Goal: Task Accomplishment & Management: Manage account settings

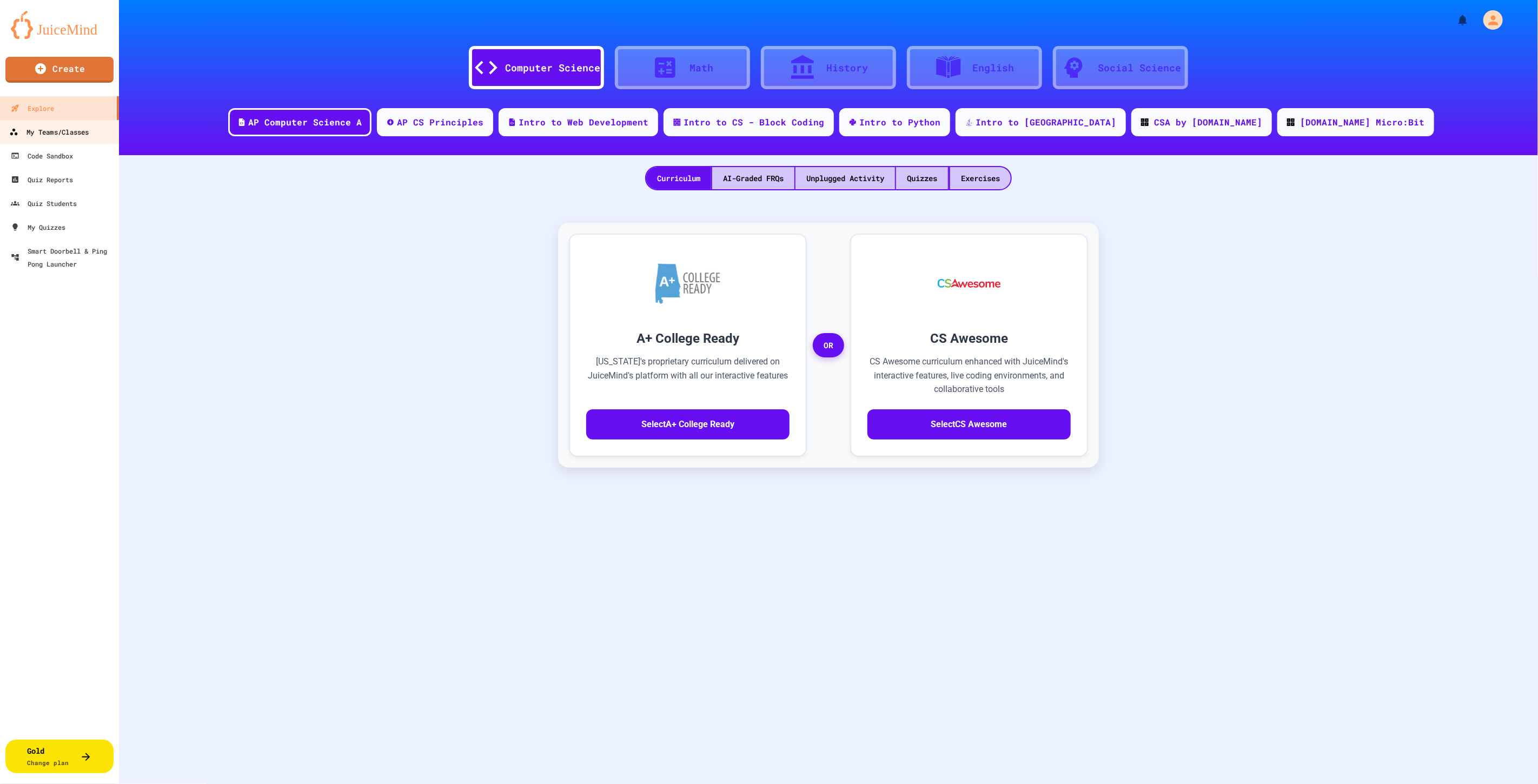
click at [50, 136] on div "My Teams/Classes" at bounding box center [49, 132] width 80 height 13
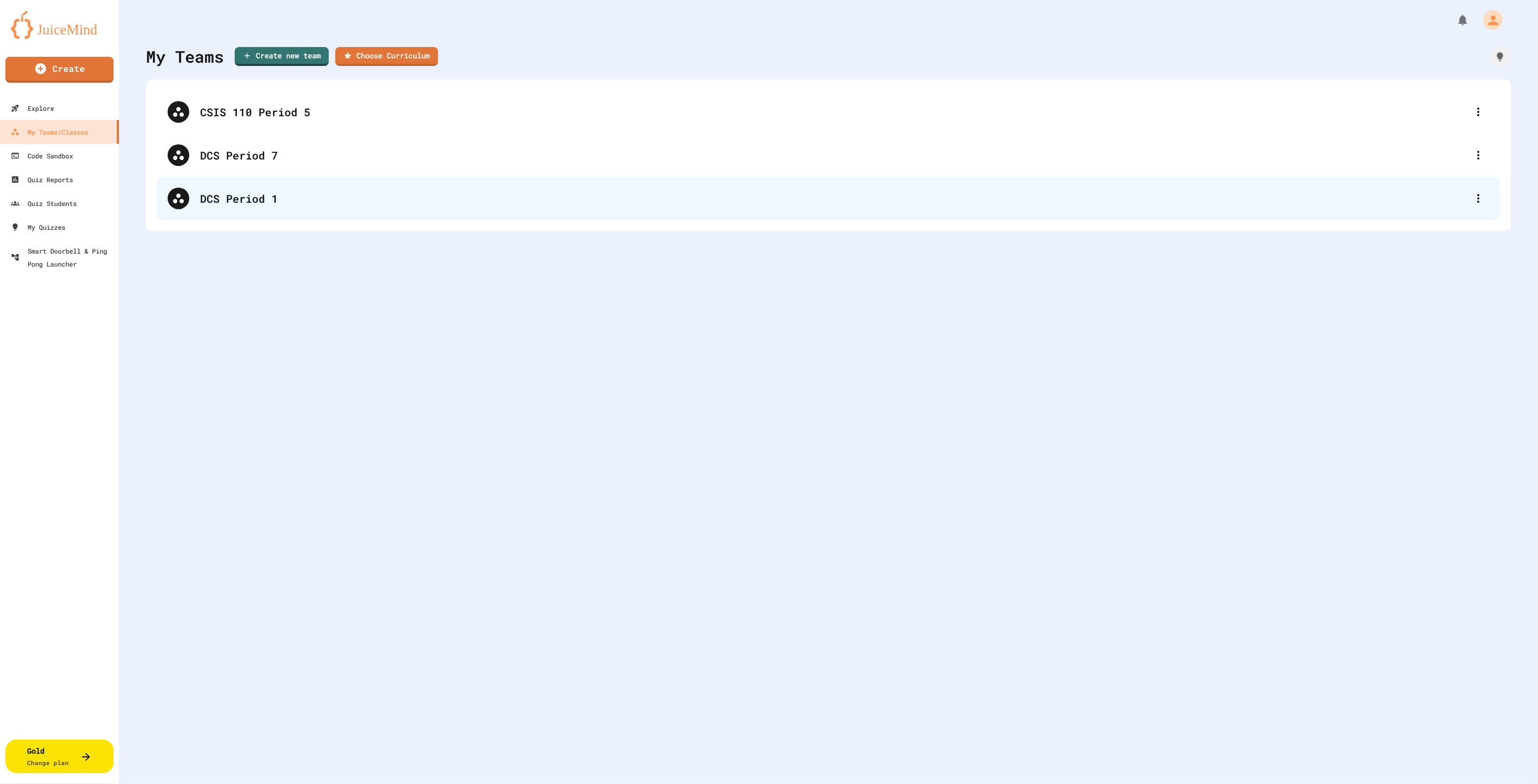
click at [215, 195] on div "DCS Period 1" at bounding box center [834, 197] width 1267 height 16
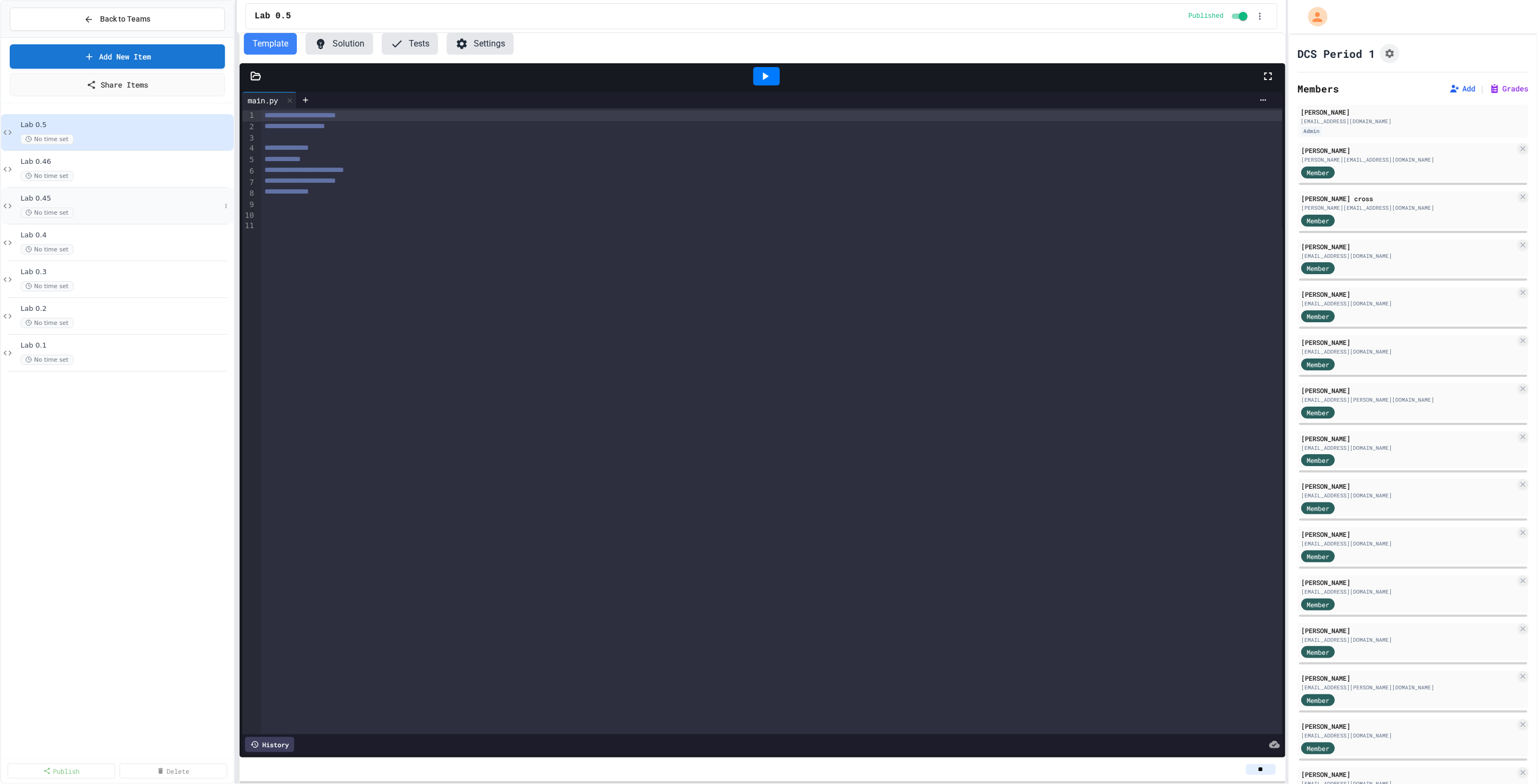
click at [107, 201] on span "Lab 0.45" at bounding box center [121, 198] width 200 height 9
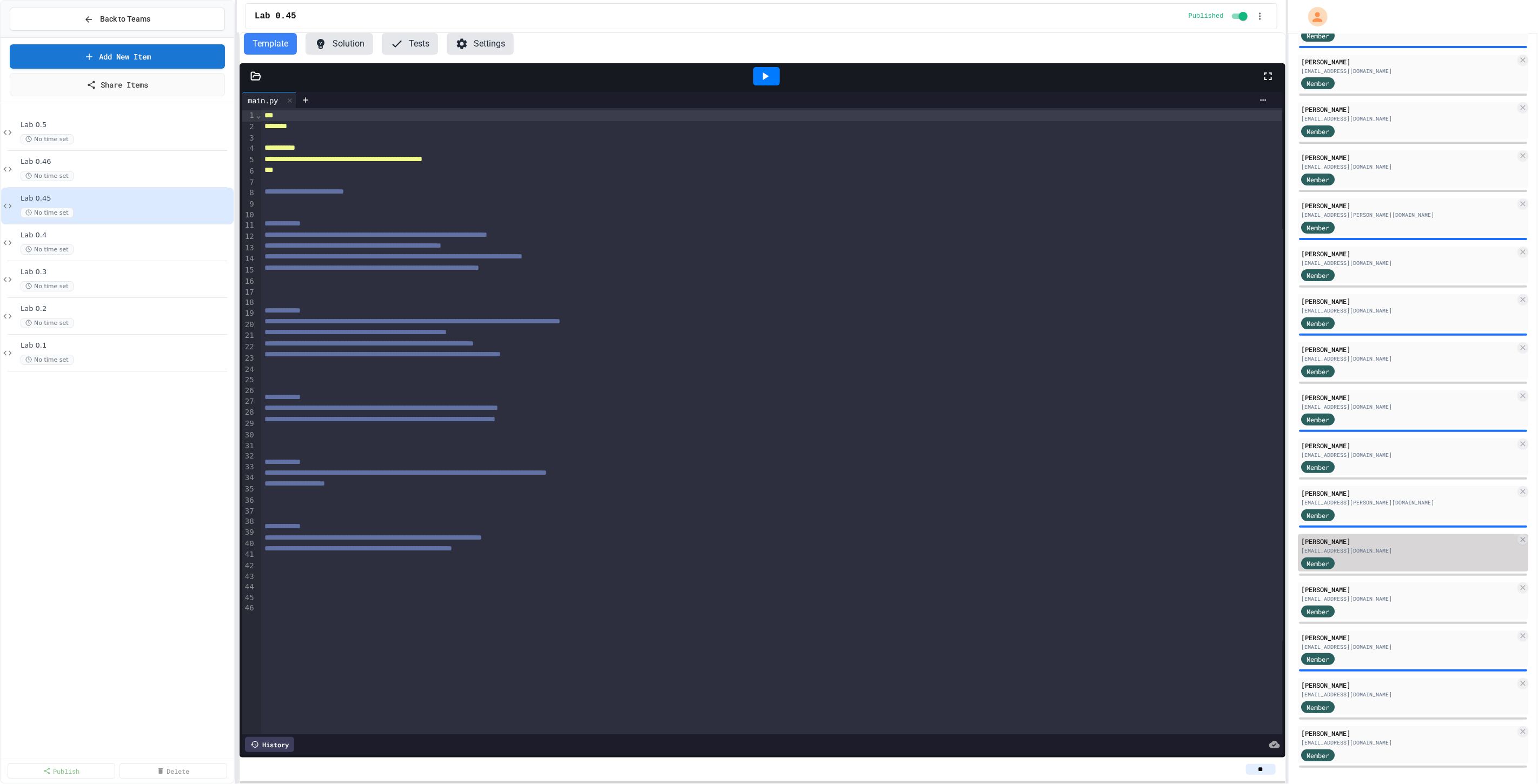
scroll to position [189, 0]
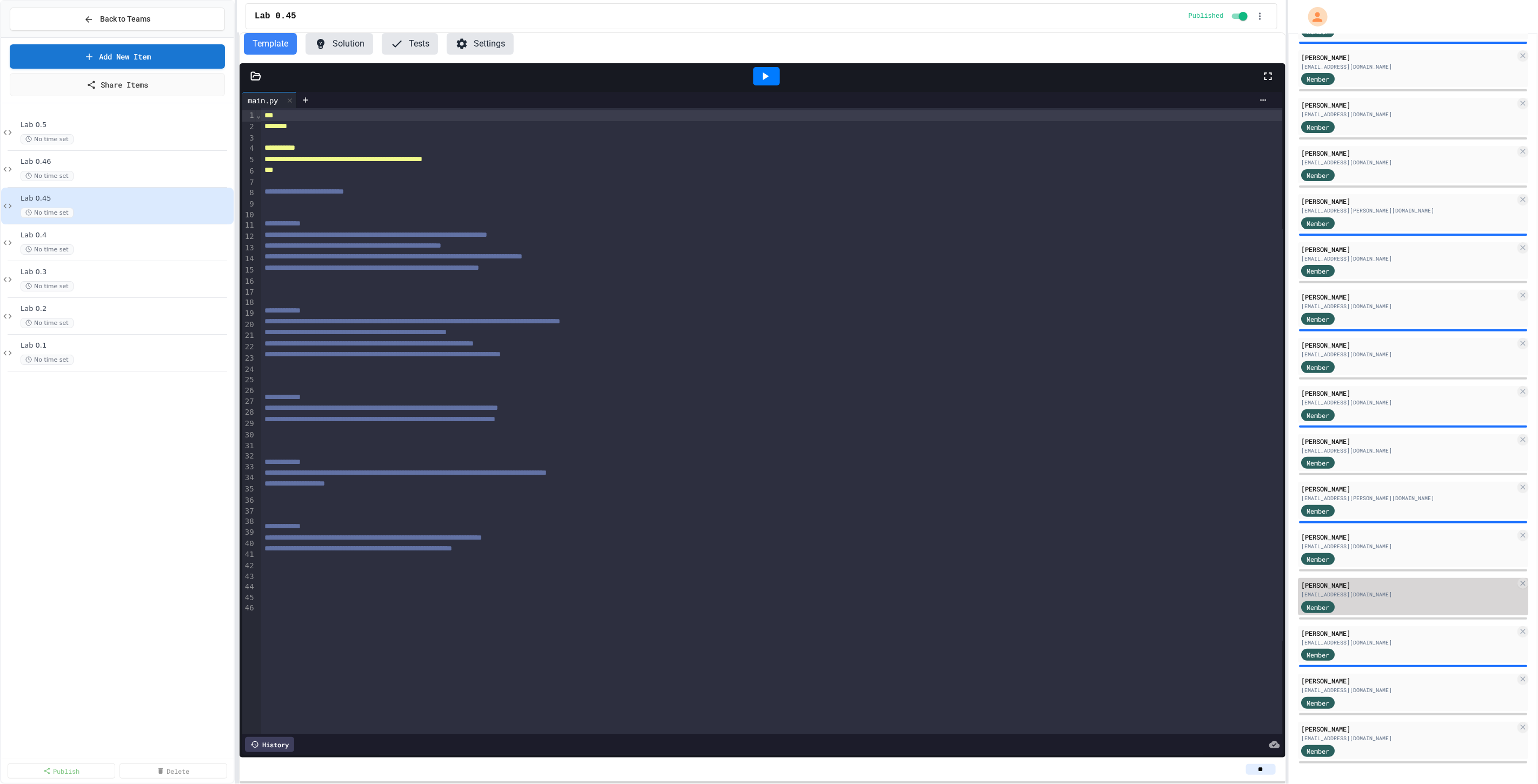
click at [1362, 596] on div "[EMAIL_ADDRESS][DOMAIN_NAME]" at bounding box center [1408, 594] width 214 height 8
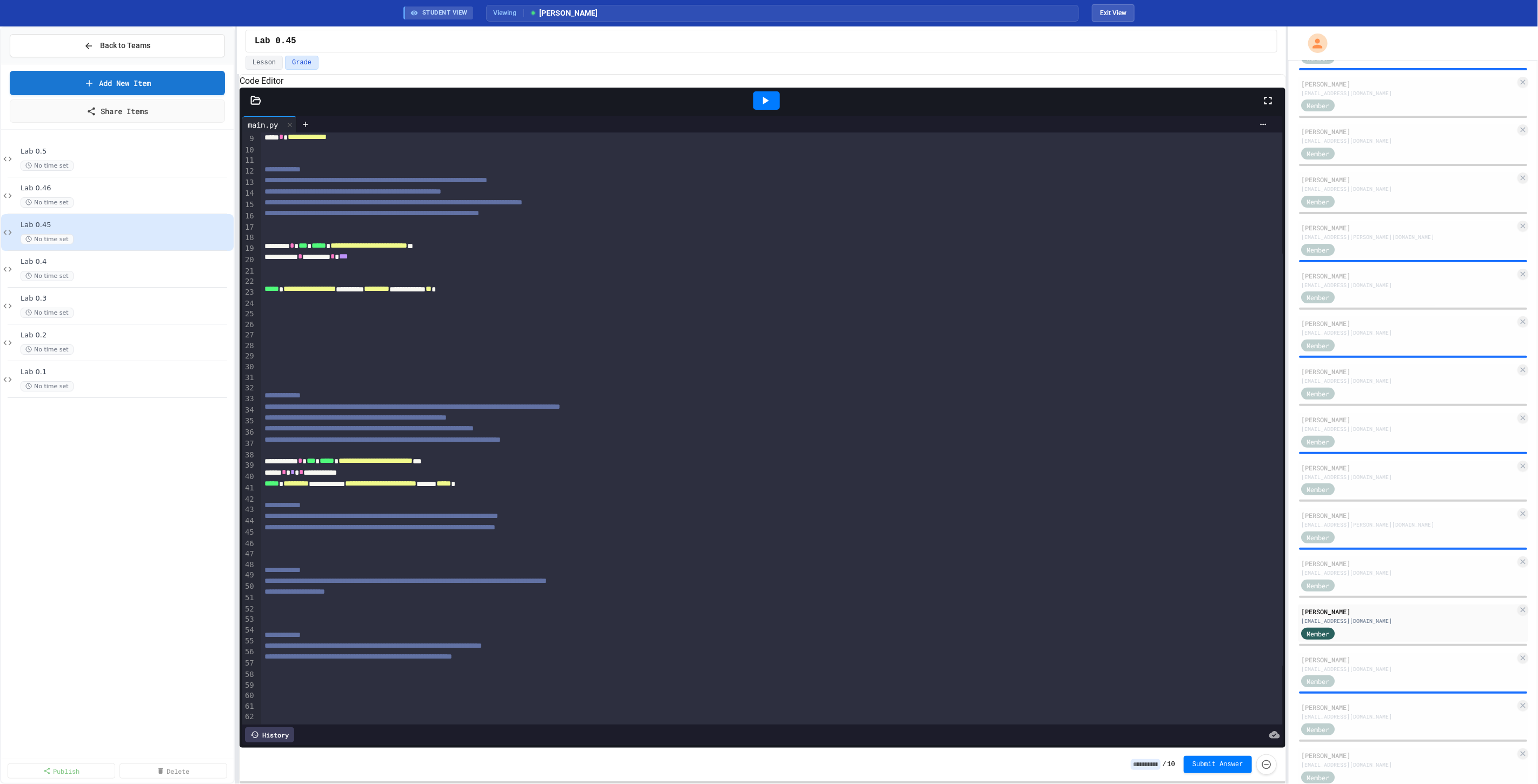
scroll to position [122, 0]
click at [273, 642] on span "**********" at bounding box center [374, 646] width 217 height 7
click at [473, 576] on span "**********" at bounding box center [406, 580] width 283 height 7
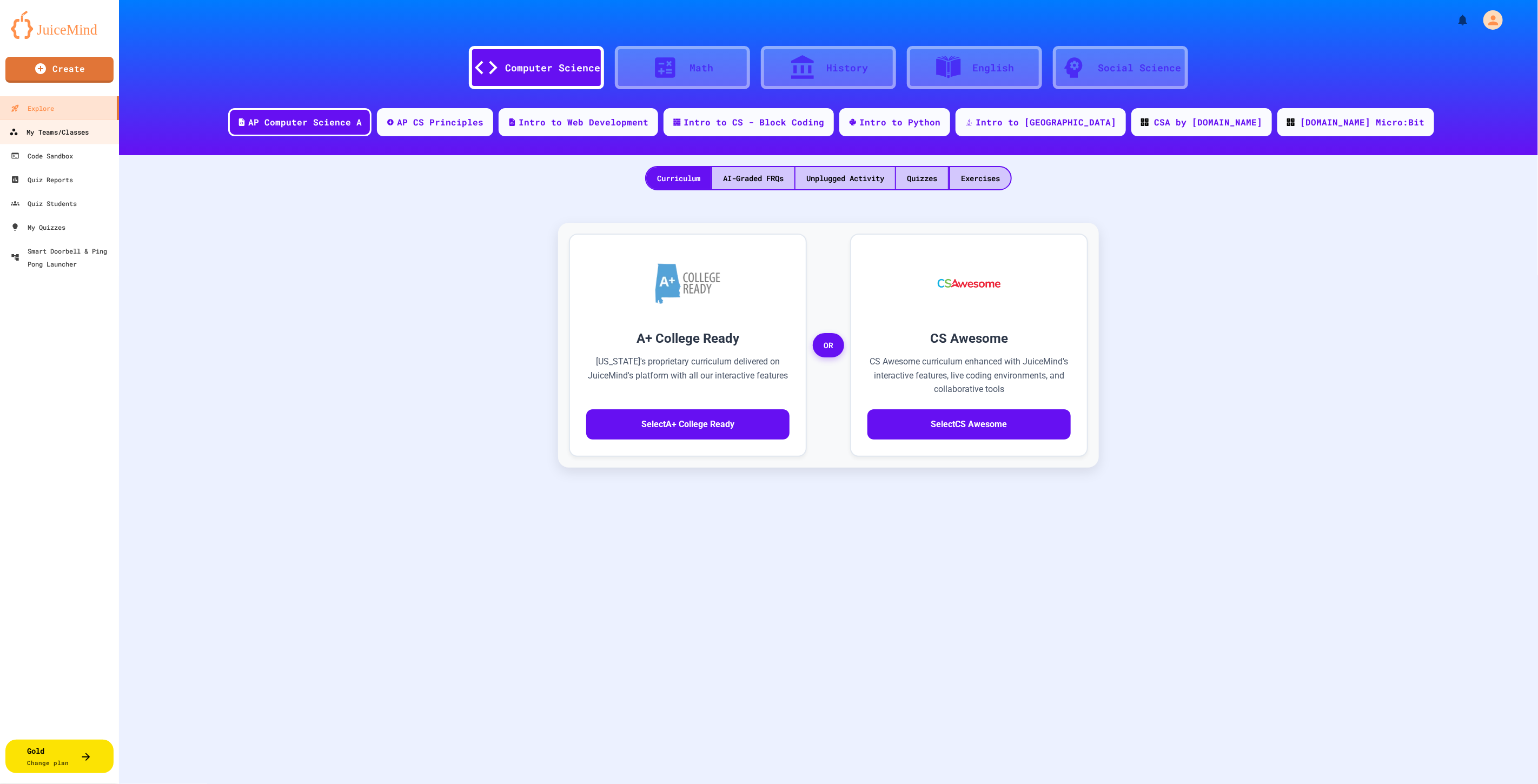
click at [76, 134] on div "My Teams/Classes" at bounding box center [49, 132] width 80 height 13
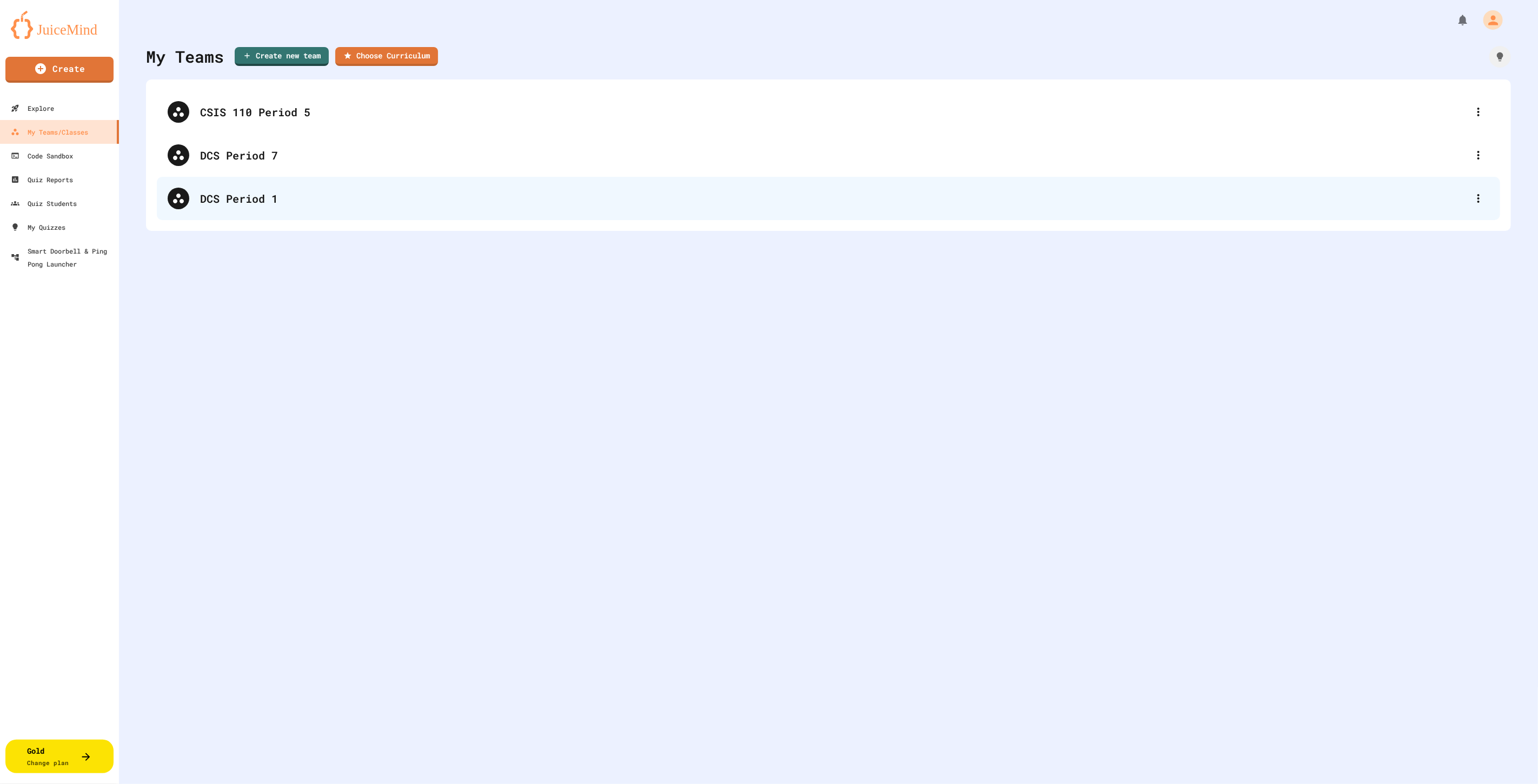
click at [200, 185] on div "DCS Period 1" at bounding box center [828, 198] width 1343 height 43
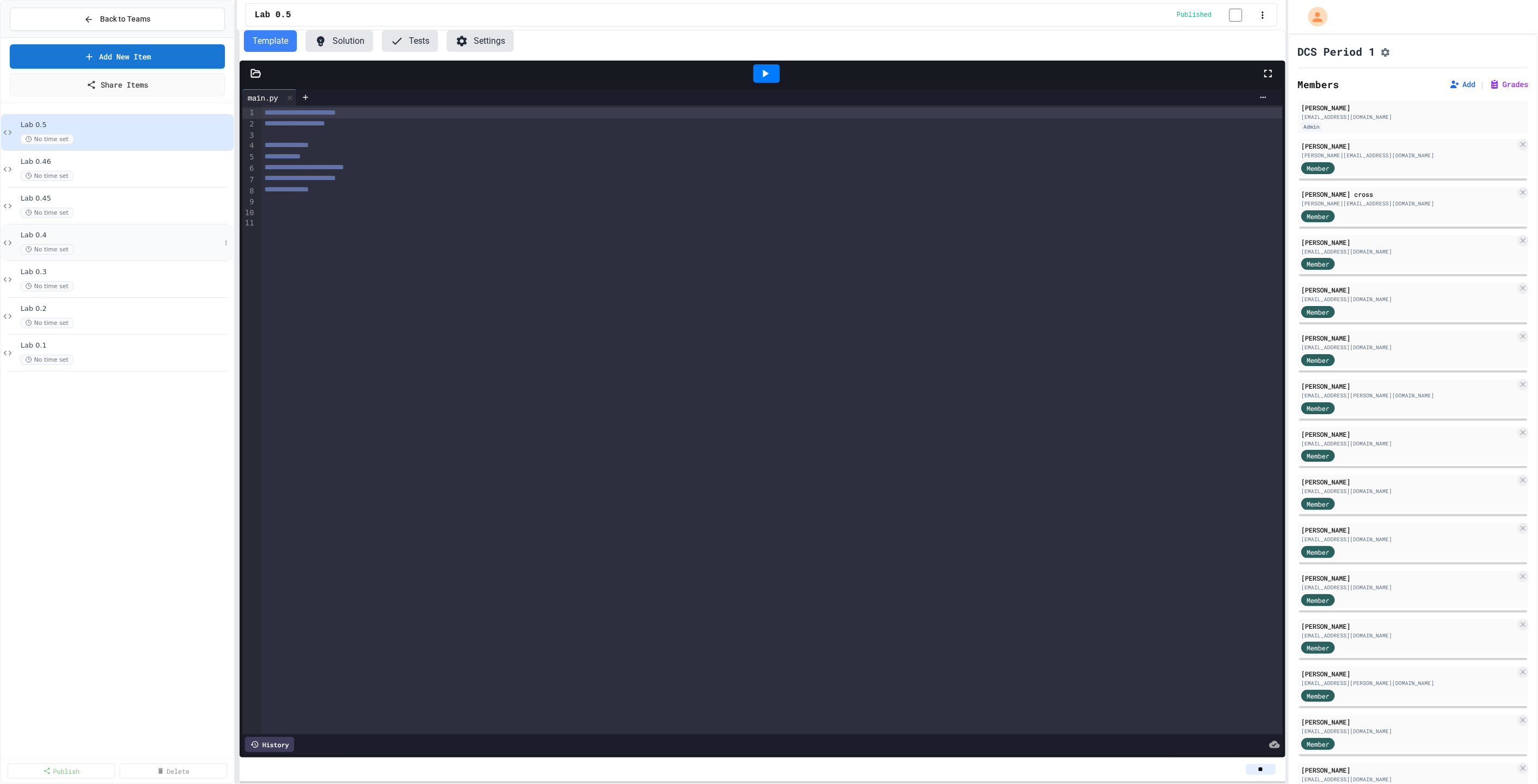
click at [95, 249] on div "No time set" at bounding box center [121, 249] width 200 height 10
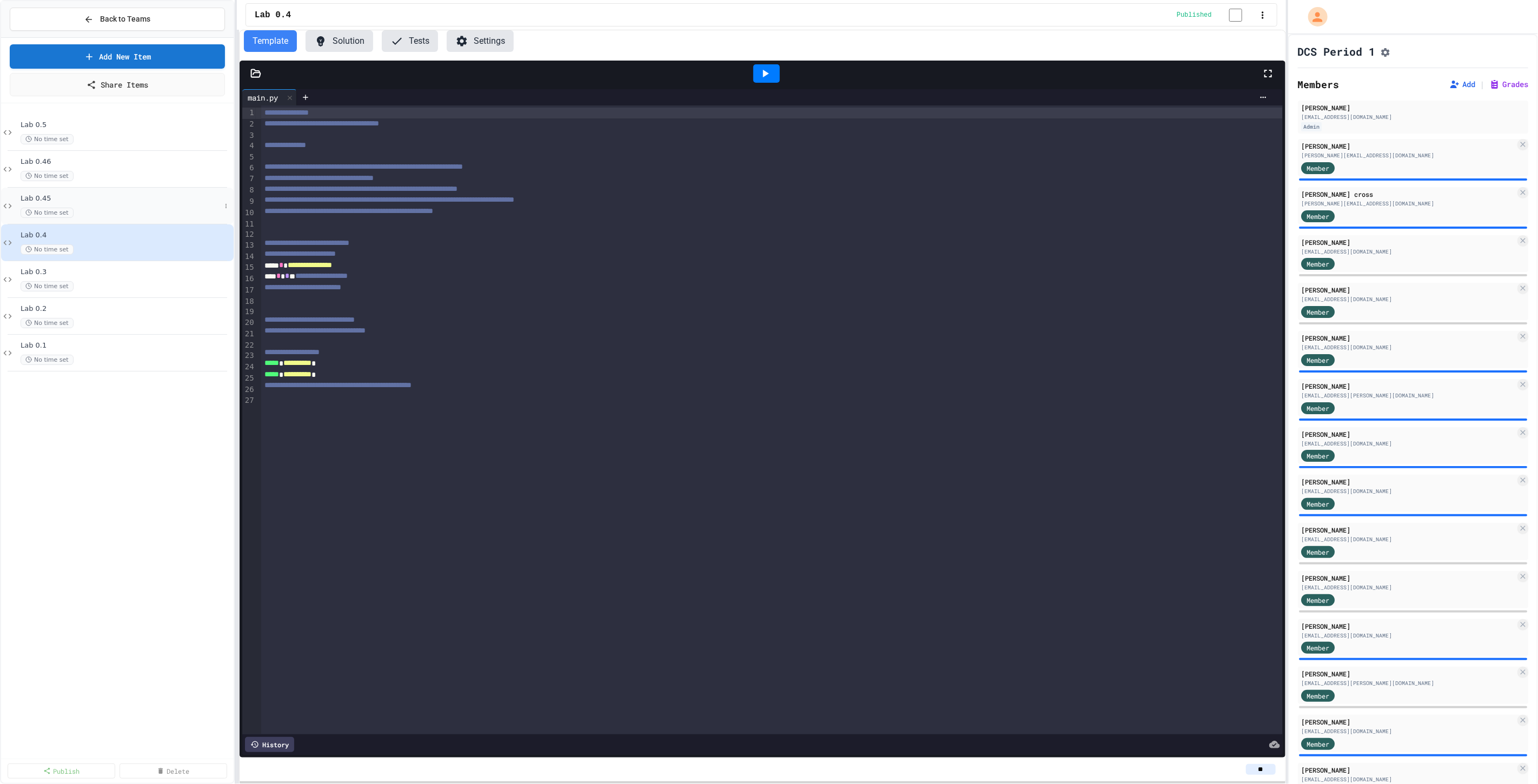
click at [96, 216] on div "No time set" at bounding box center [121, 212] width 200 height 10
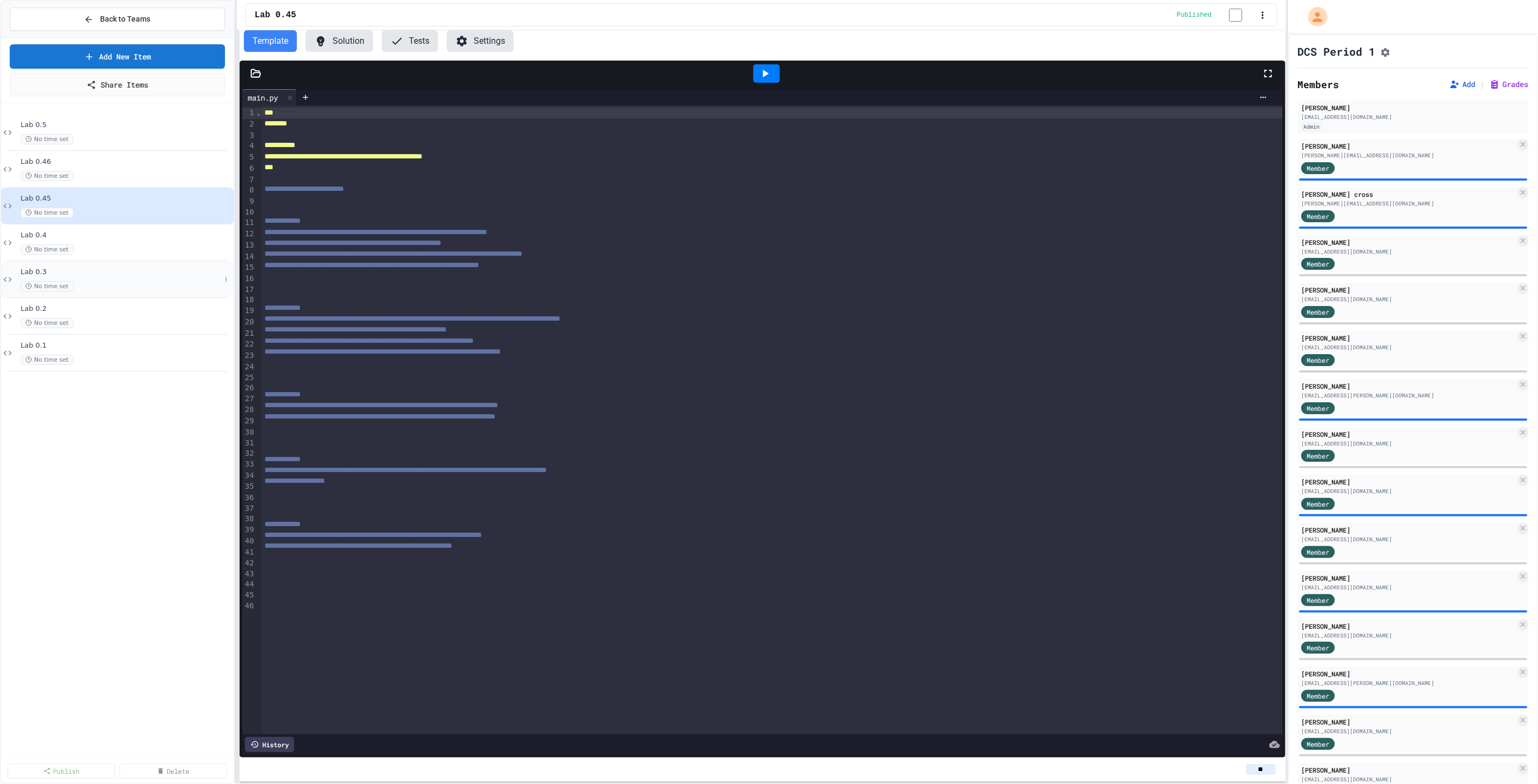
click at [107, 278] on div "Lab 0.3 No time set" at bounding box center [121, 279] width 200 height 23
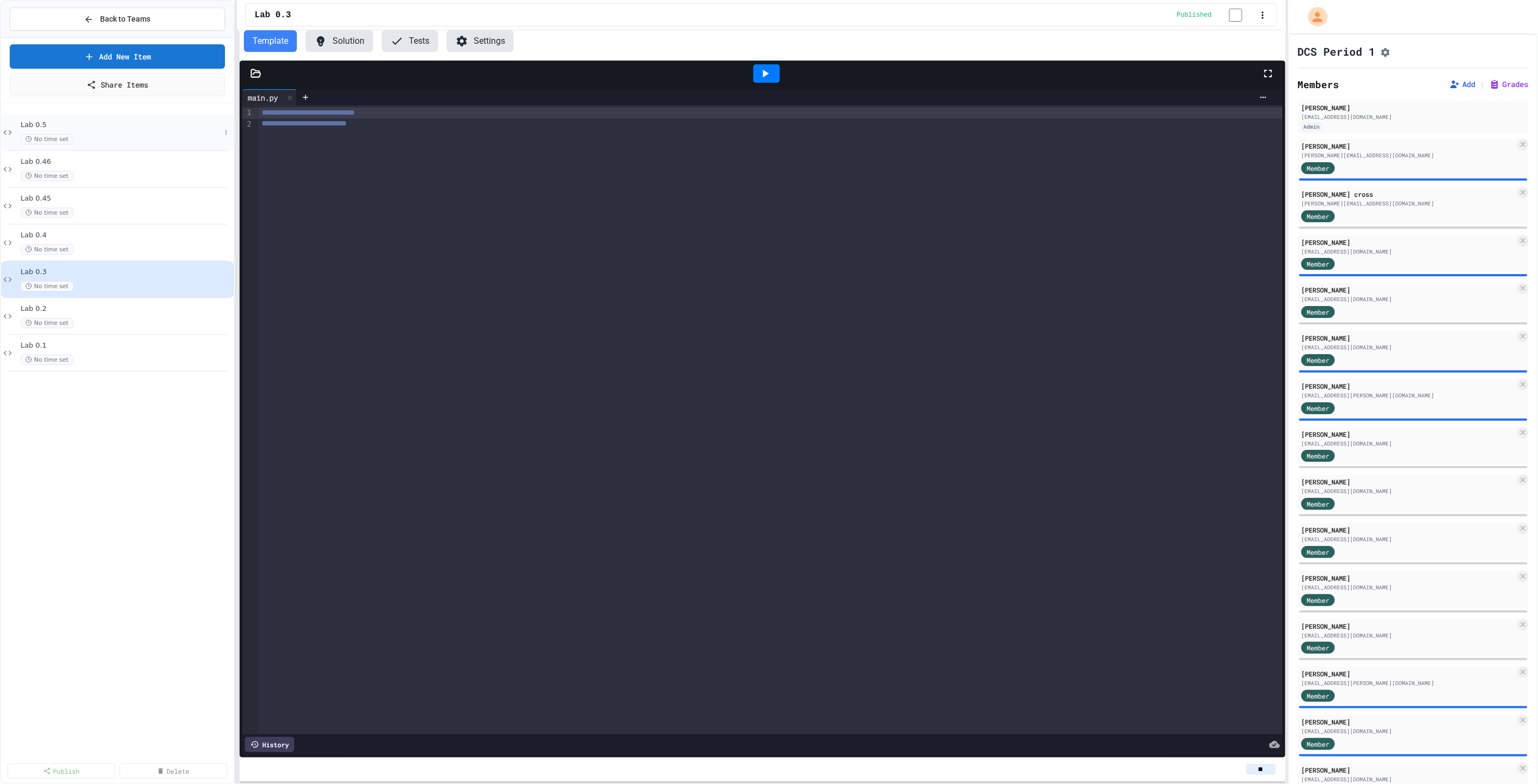
click at [110, 134] on div "No time set" at bounding box center [121, 138] width 200 height 10
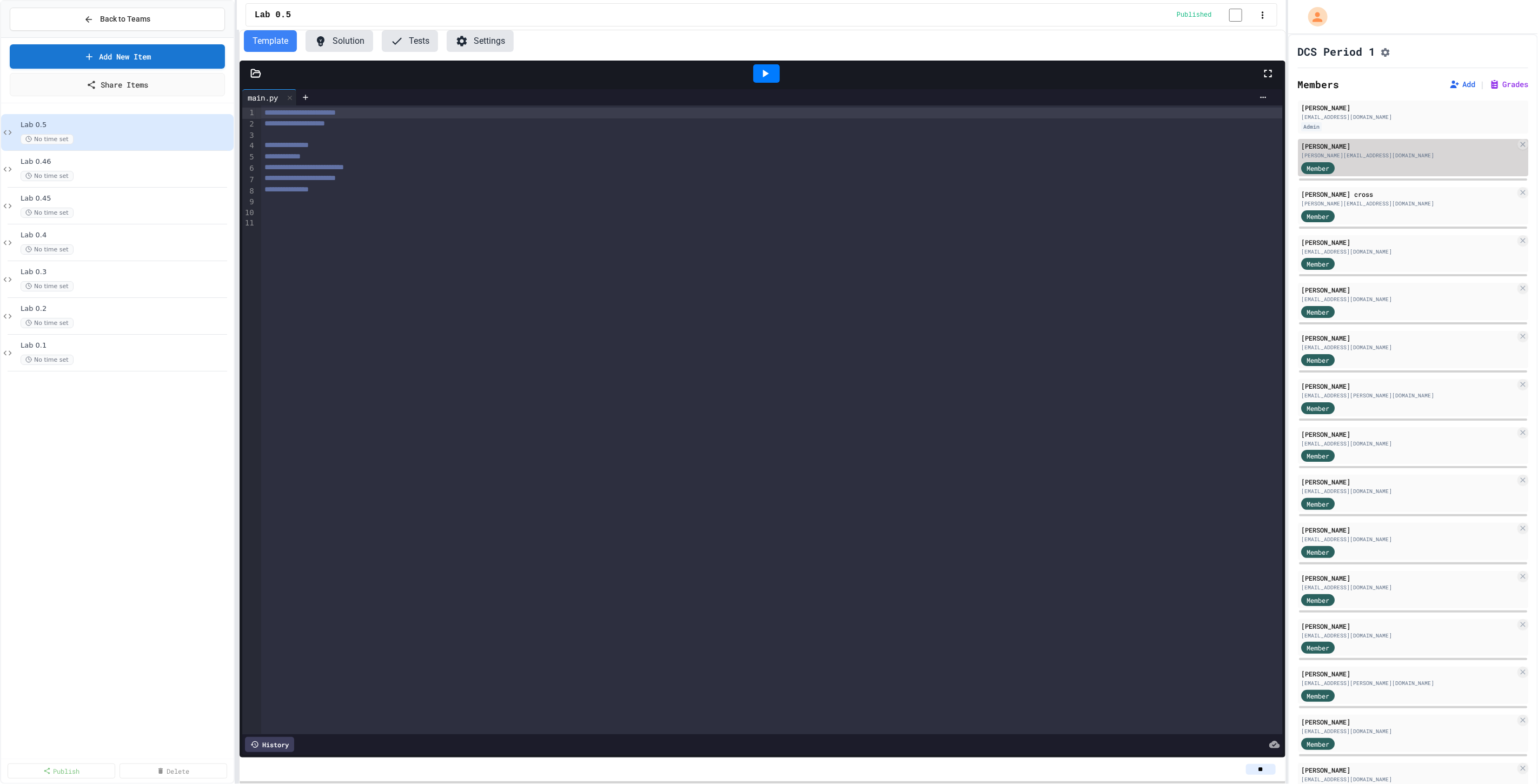
click at [1387, 159] on div "[PERSON_NAME][EMAIL_ADDRESS][DOMAIN_NAME]" at bounding box center [1408, 155] width 214 height 8
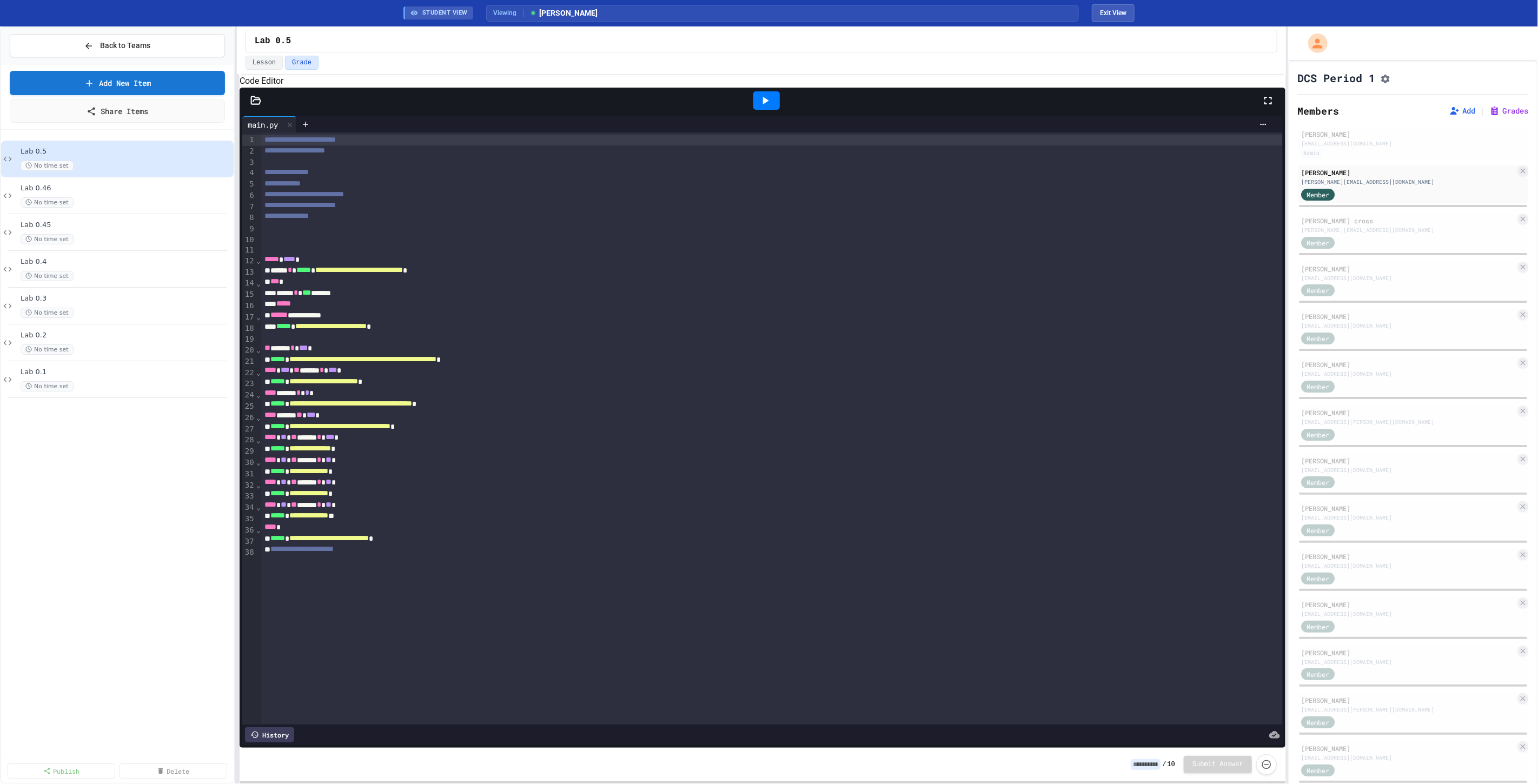
click at [769, 107] on icon at bounding box center [766, 101] width 13 height 13
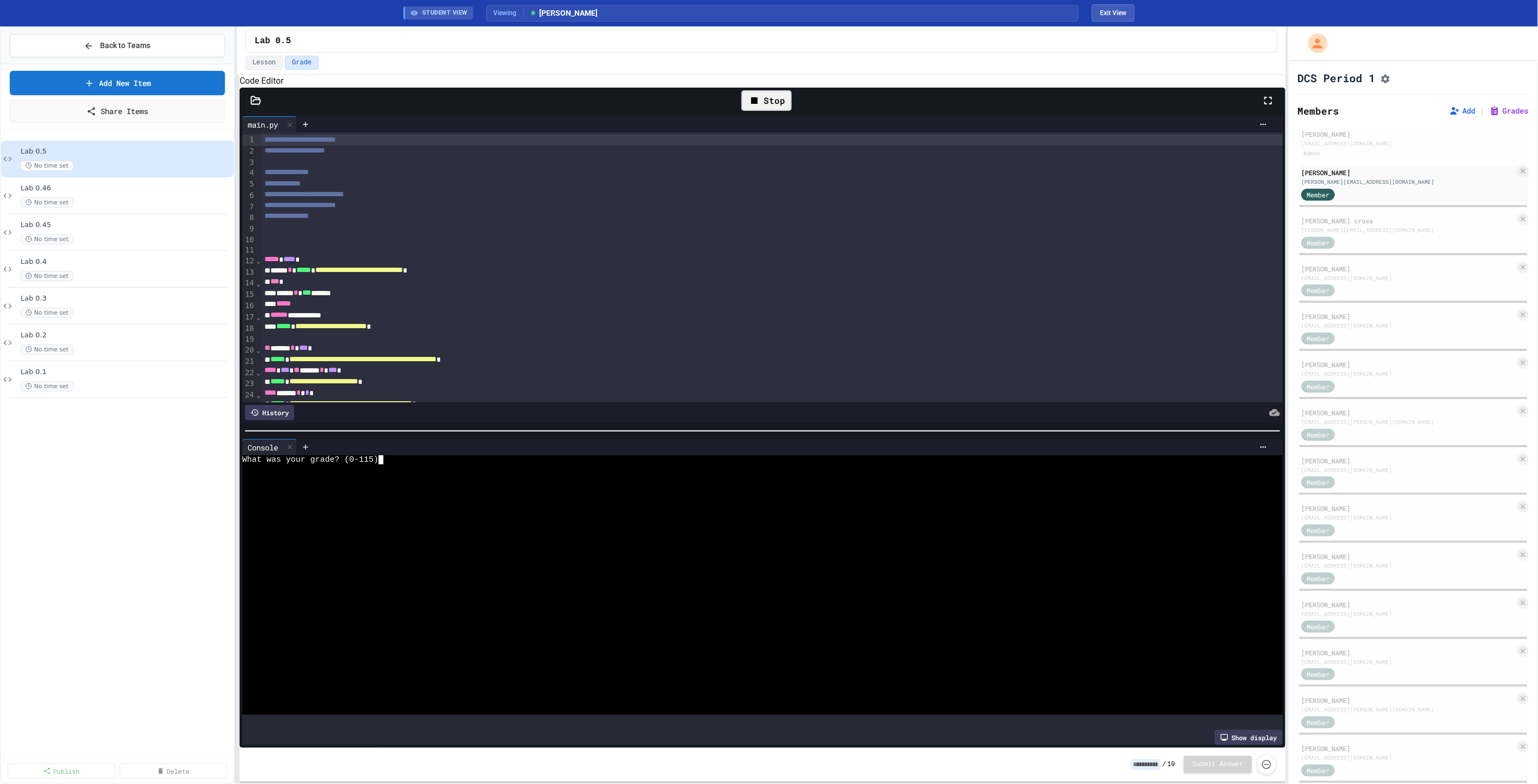
click at [423, 539] on div at bounding box center [754, 536] width 1022 height 9
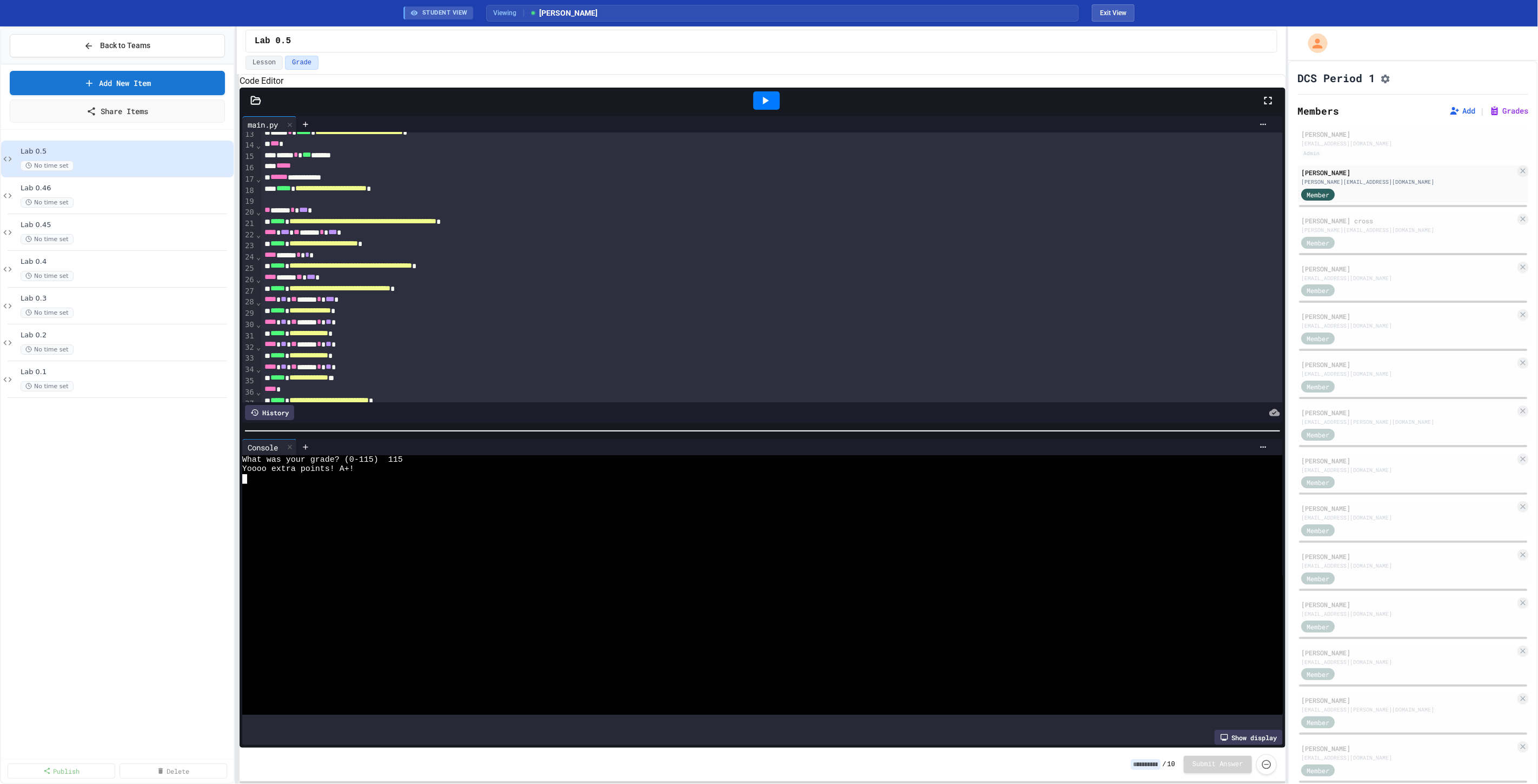
scroll to position [179, 0]
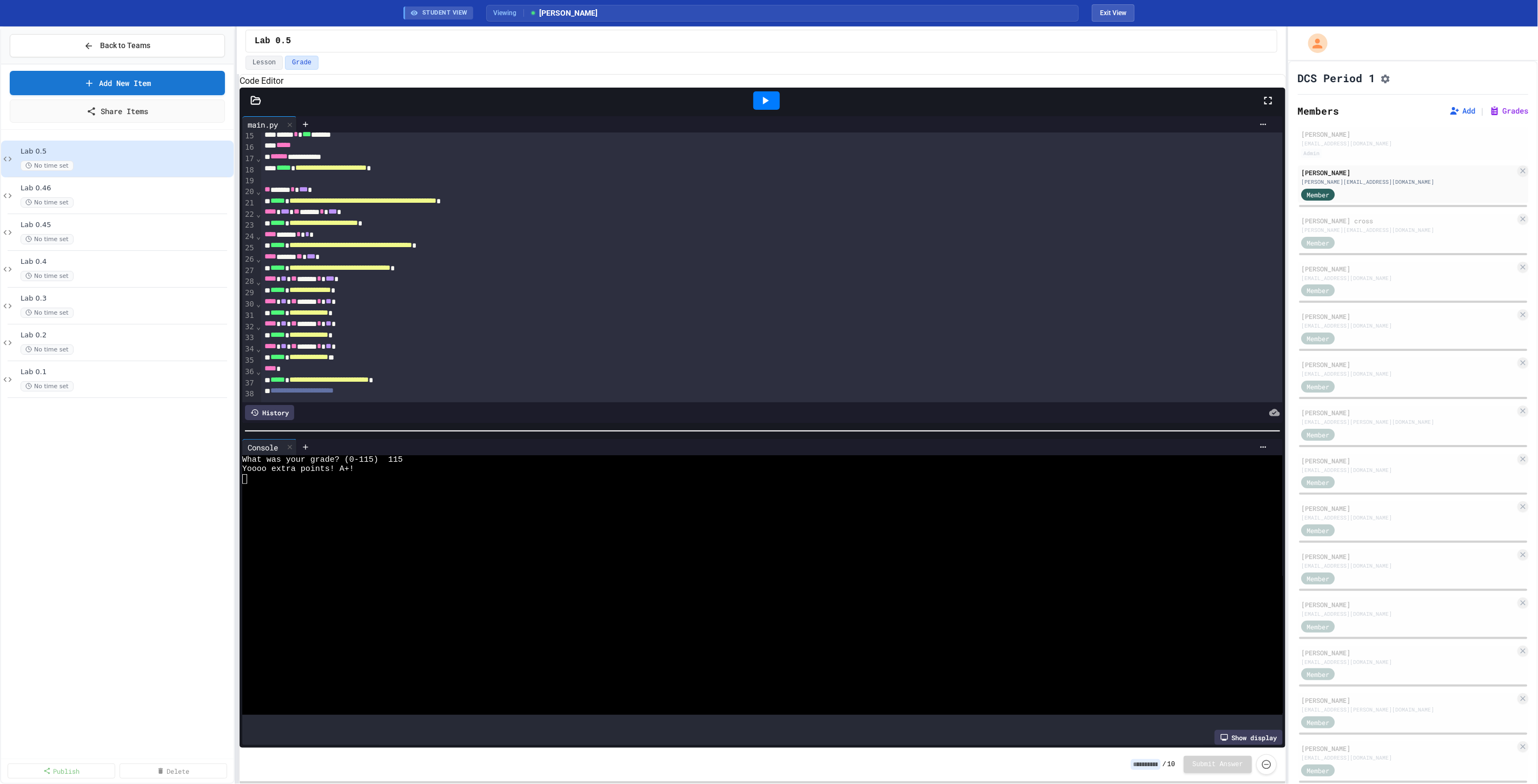
click at [759, 107] on icon at bounding box center [766, 101] width 13 height 13
click at [428, 557] on div at bounding box center [754, 556] width 1022 height 9
click at [1359, 240] on div "Member" at bounding box center [1408, 241] width 214 height 13
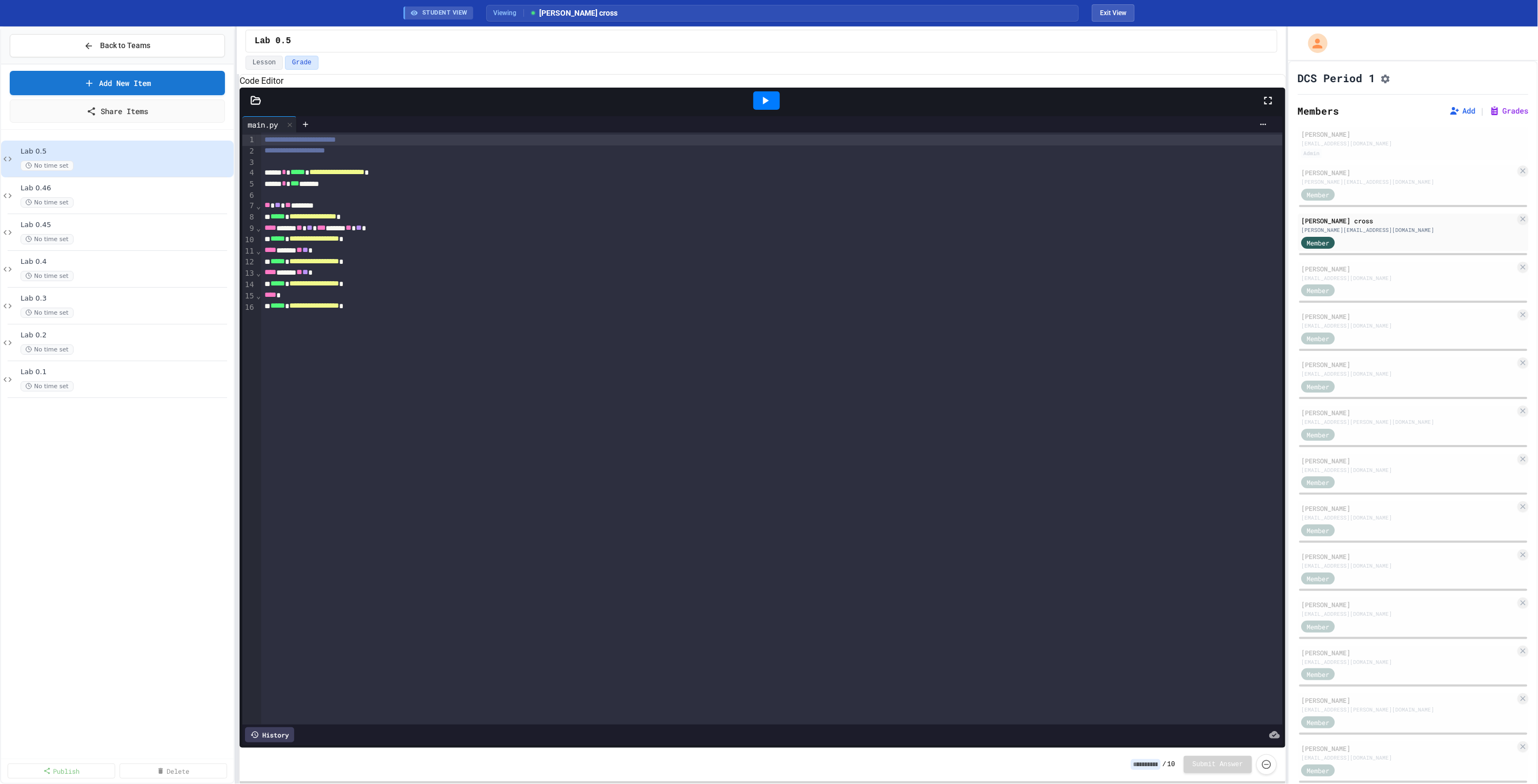
click at [769, 104] on icon at bounding box center [766, 100] width 6 height 7
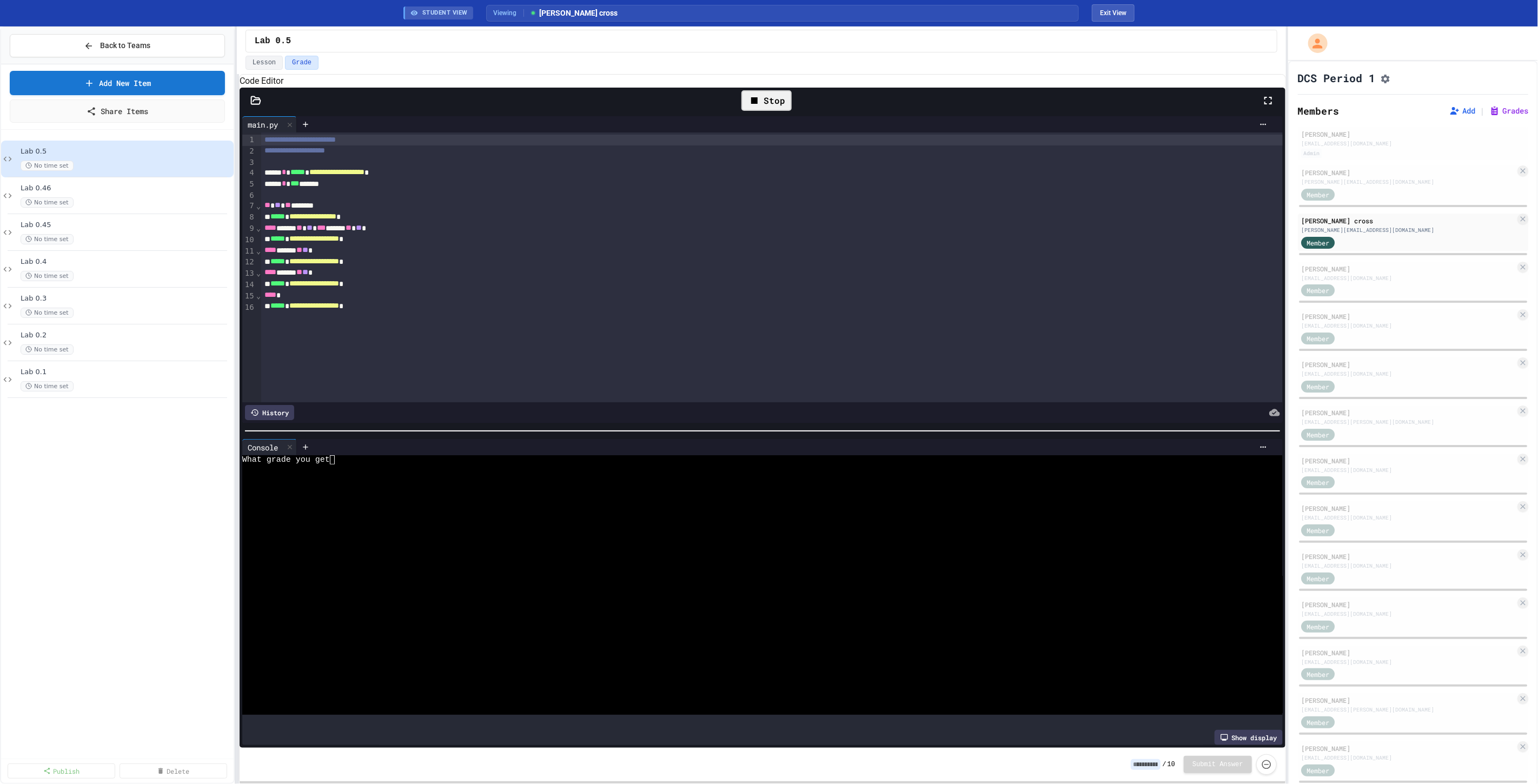
click at [776, 110] on div "Stop" at bounding box center [767, 100] width 51 height 21
click at [405, 503] on div at bounding box center [754, 498] width 1022 height 9
click at [396, 505] on div at bounding box center [754, 507] width 1022 height 9
click at [766, 104] on icon at bounding box center [766, 100] width 6 height 7
click at [399, 487] on div at bounding box center [754, 488] width 1022 height 9
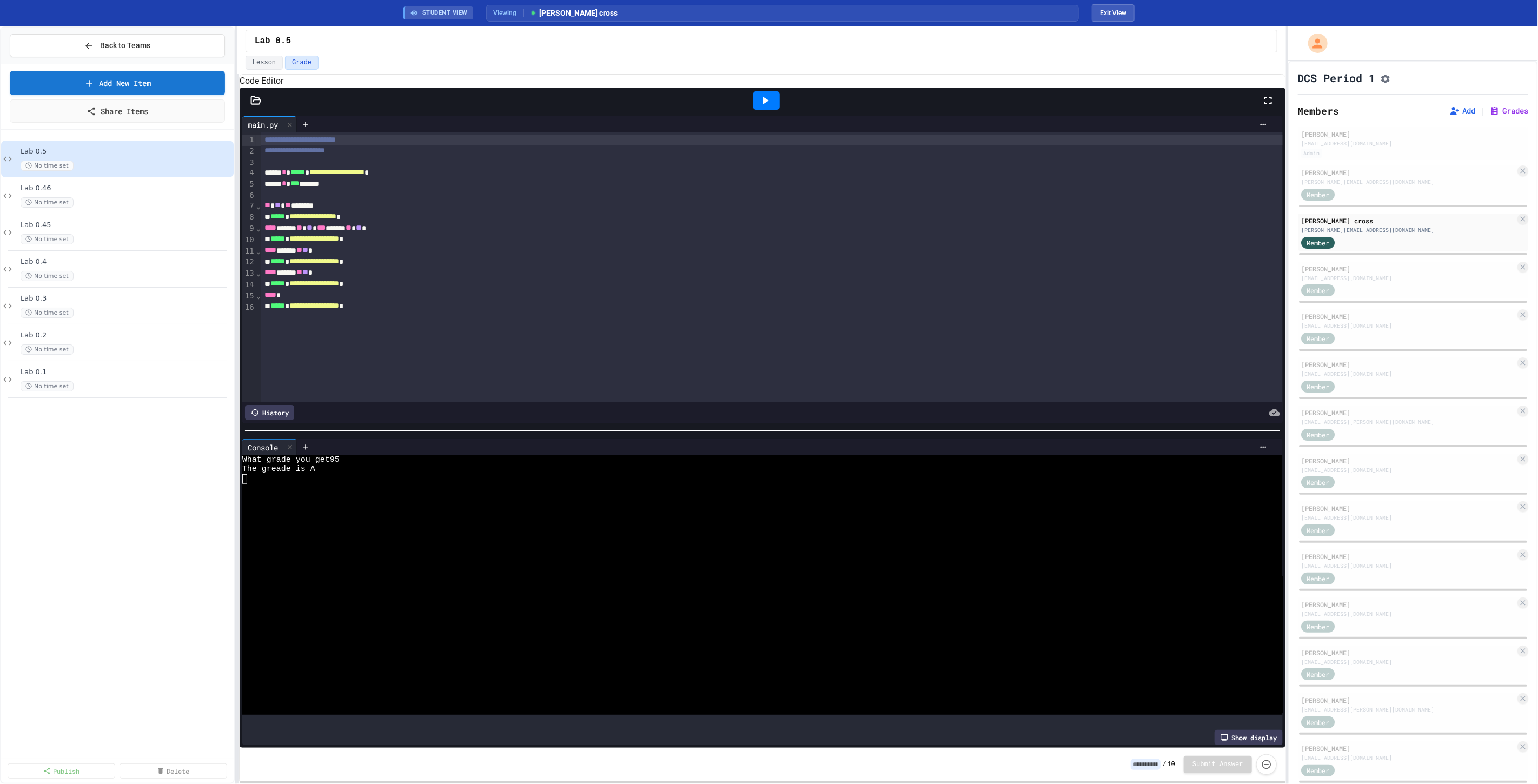
click at [761, 107] on icon at bounding box center [766, 101] width 13 height 13
click at [357, 506] on div at bounding box center [754, 507] width 1022 height 9
click at [1392, 279] on div "[EMAIL_ADDRESS][DOMAIN_NAME]" at bounding box center [1408, 278] width 214 height 8
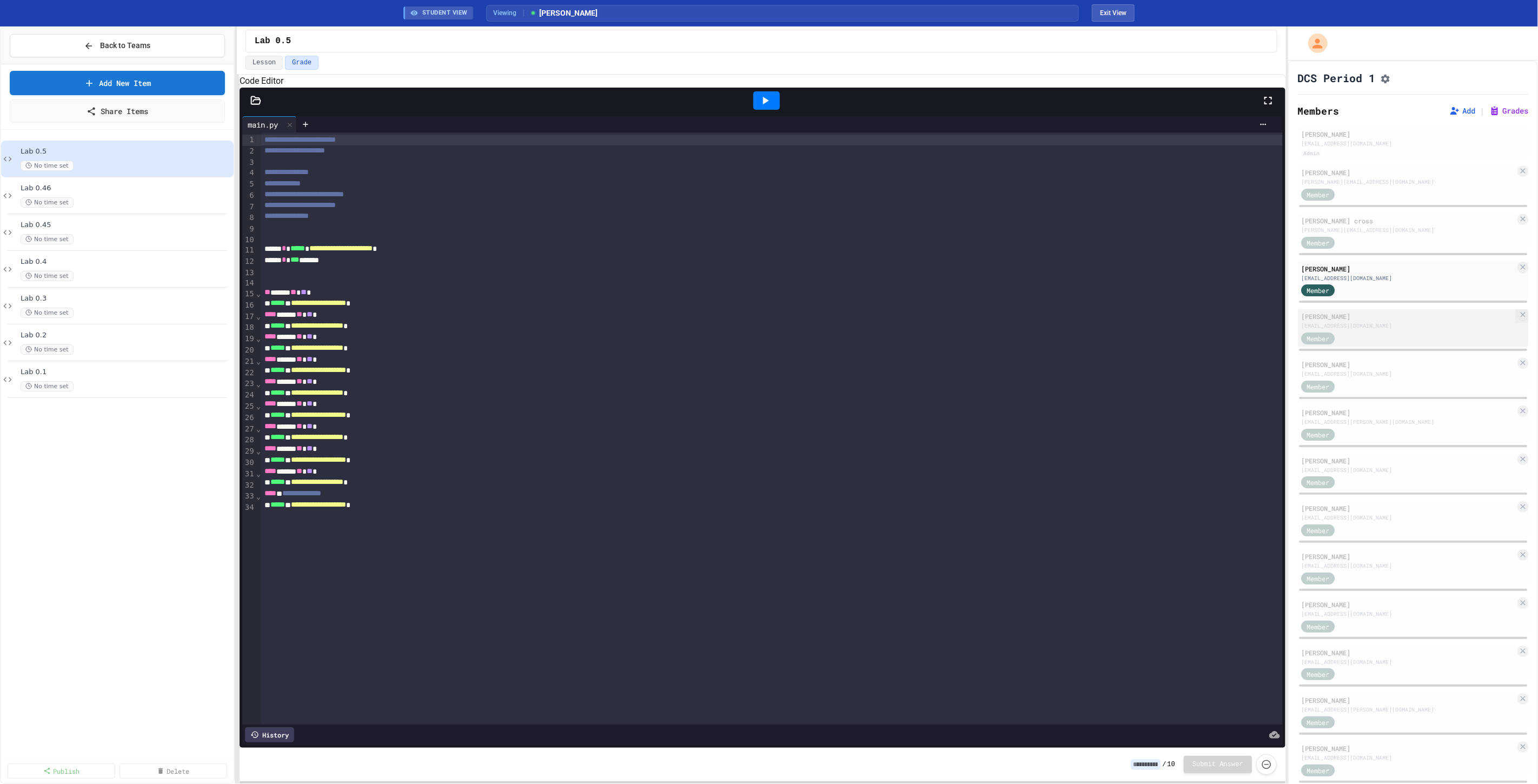
click at [1359, 334] on div "Member" at bounding box center [1408, 338] width 214 height 13
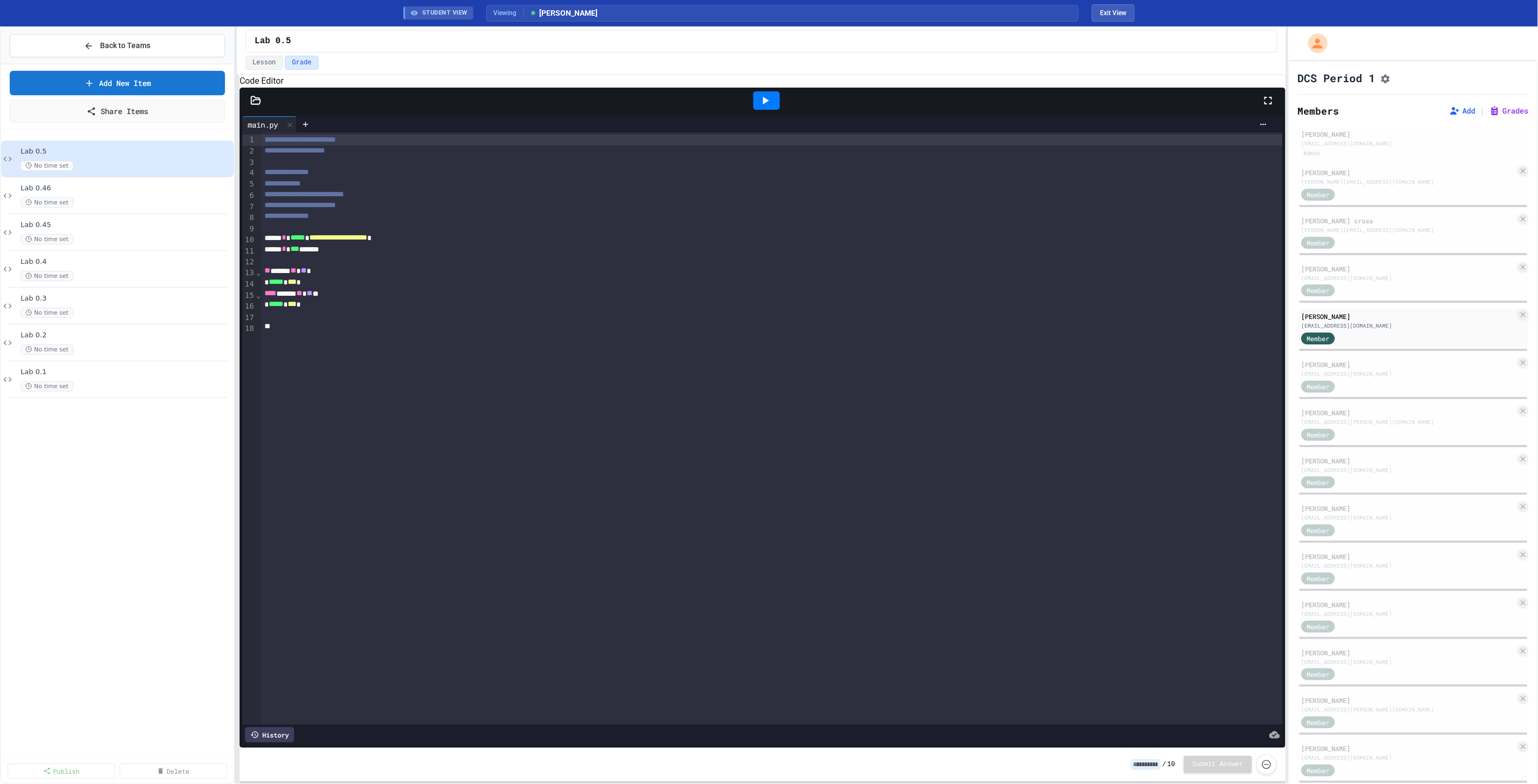
click at [760, 107] on icon at bounding box center [766, 101] width 13 height 13
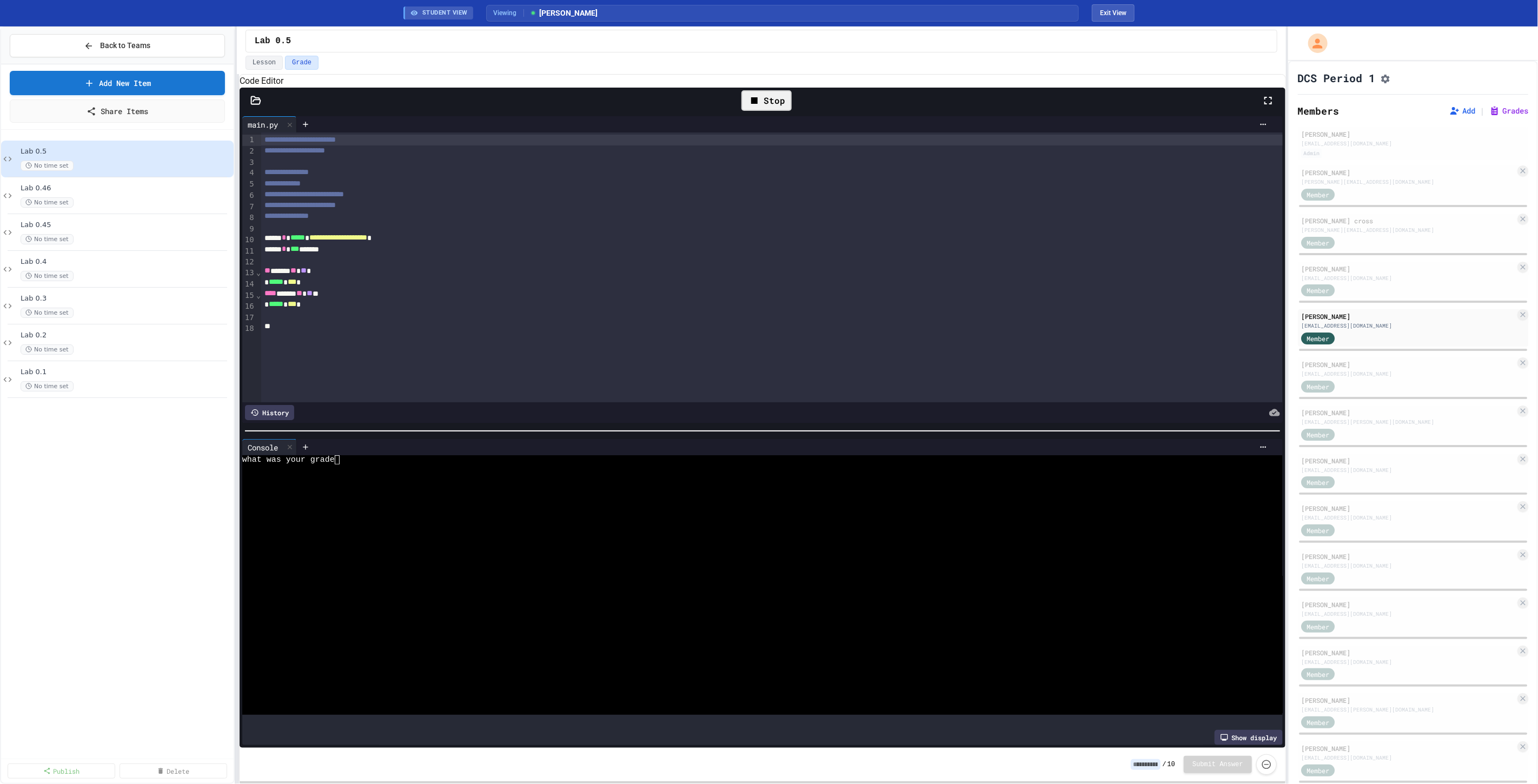
click at [381, 507] on div at bounding box center [754, 507] width 1022 height 9
click at [294, 449] on icon at bounding box center [290, 447] width 7 height 7
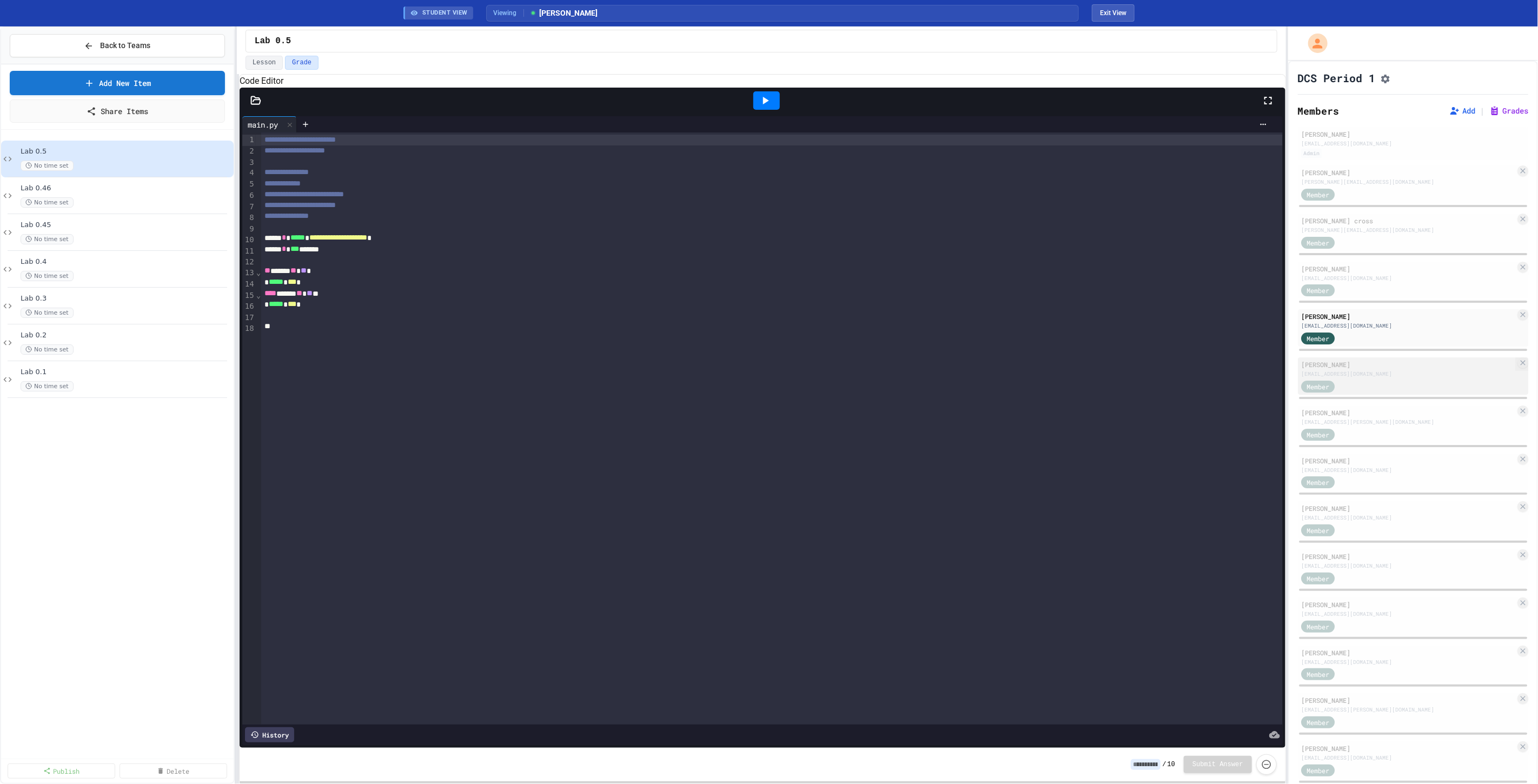
click at [1355, 385] on div "Member" at bounding box center [1328, 385] width 54 height 13
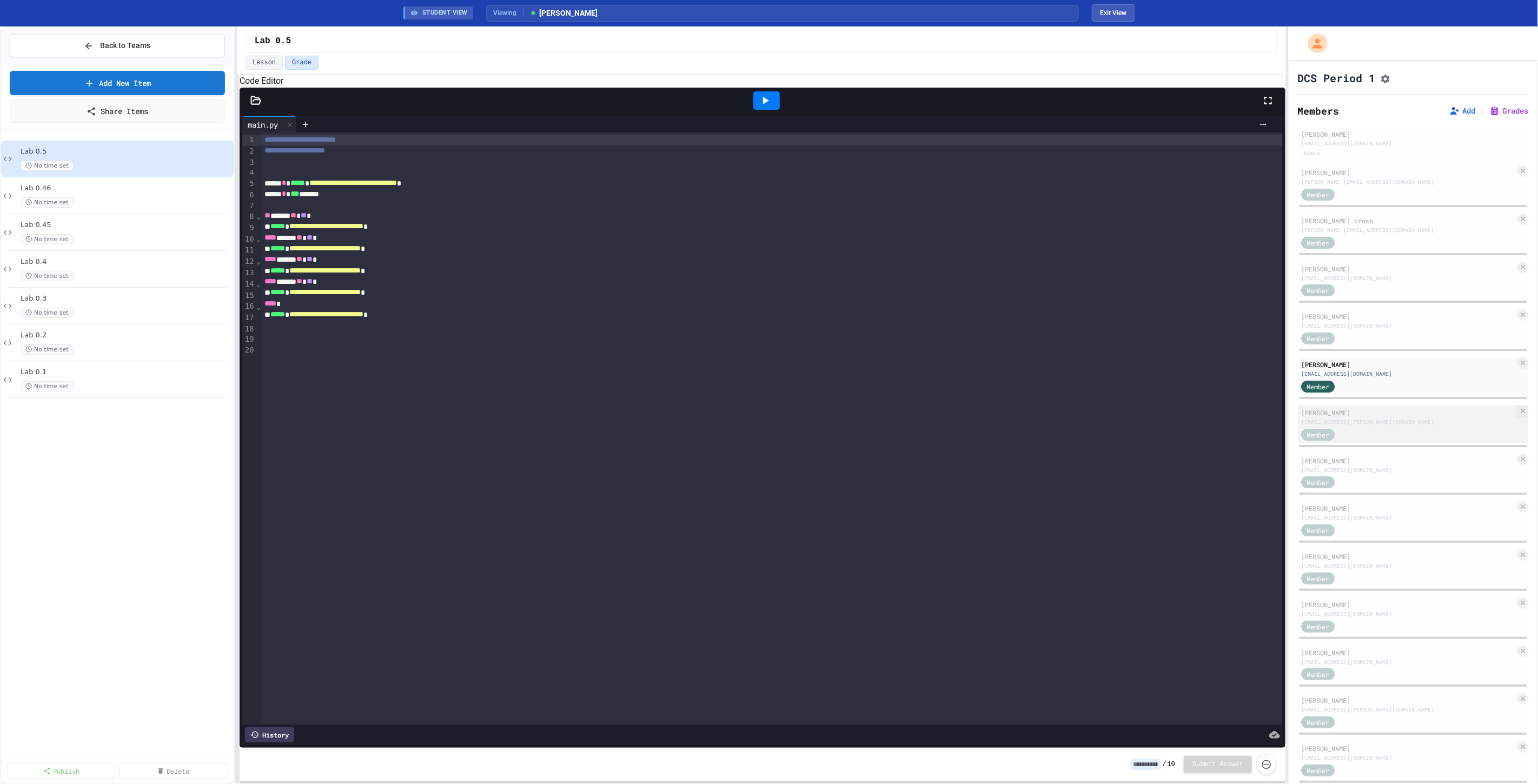
click at [1354, 422] on div "[EMAIL_ADDRESS][PERSON_NAME][DOMAIN_NAME]" at bounding box center [1408, 422] width 214 height 8
click at [769, 107] on icon at bounding box center [766, 101] width 13 height 13
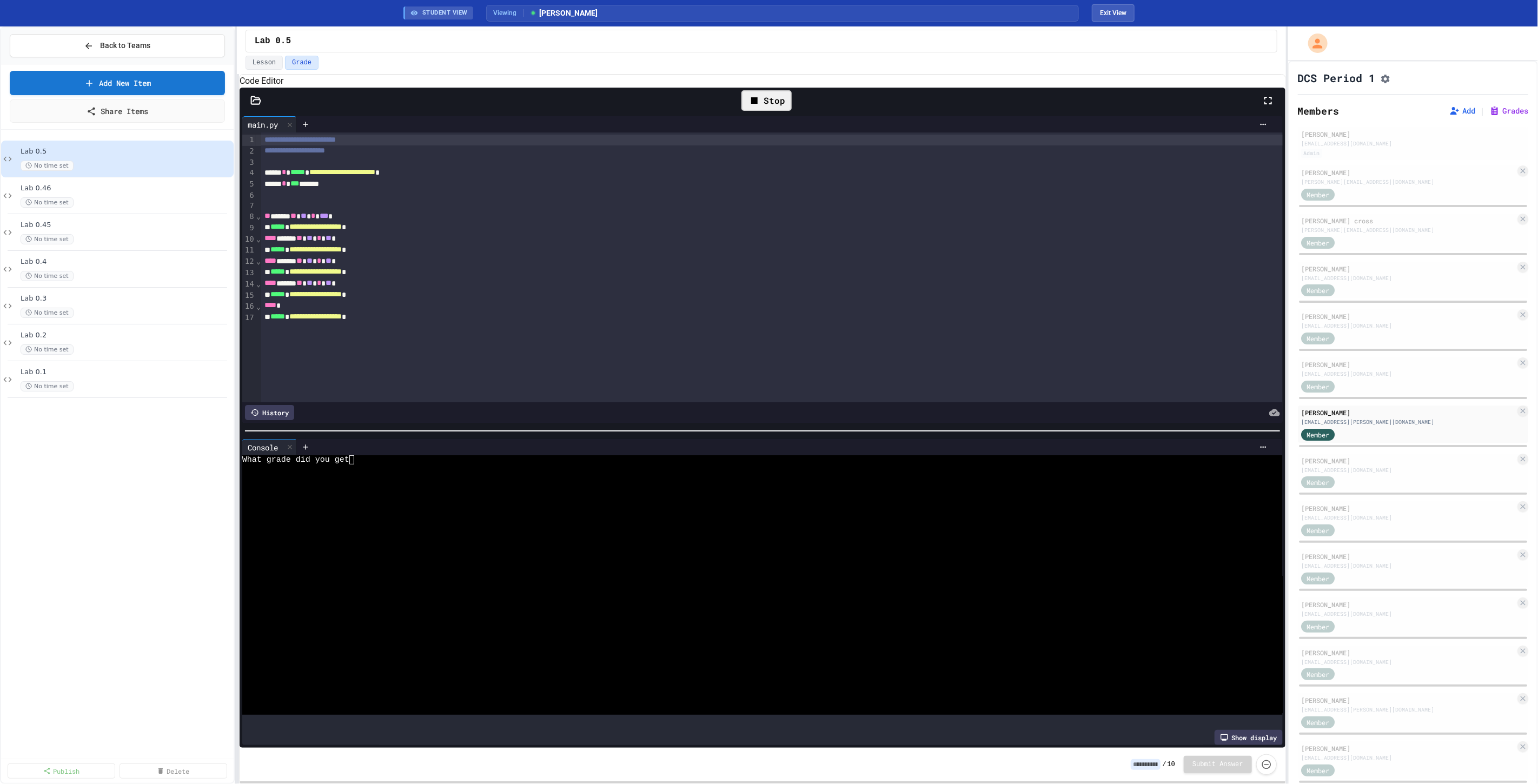
click at [405, 489] on div at bounding box center [754, 488] width 1022 height 9
click at [399, 492] on div at bounding box center [754, 488] width 1022 height 9
drag, startPoint x: 356, startPoint y: 233, endPoint x: 246, endPoint y: 231, distance: 110.0
click at [246, 231] on div "**********" at bounding box center [763, 268] width 1041 height 269
copy div "** ***** ** ** * *** *"
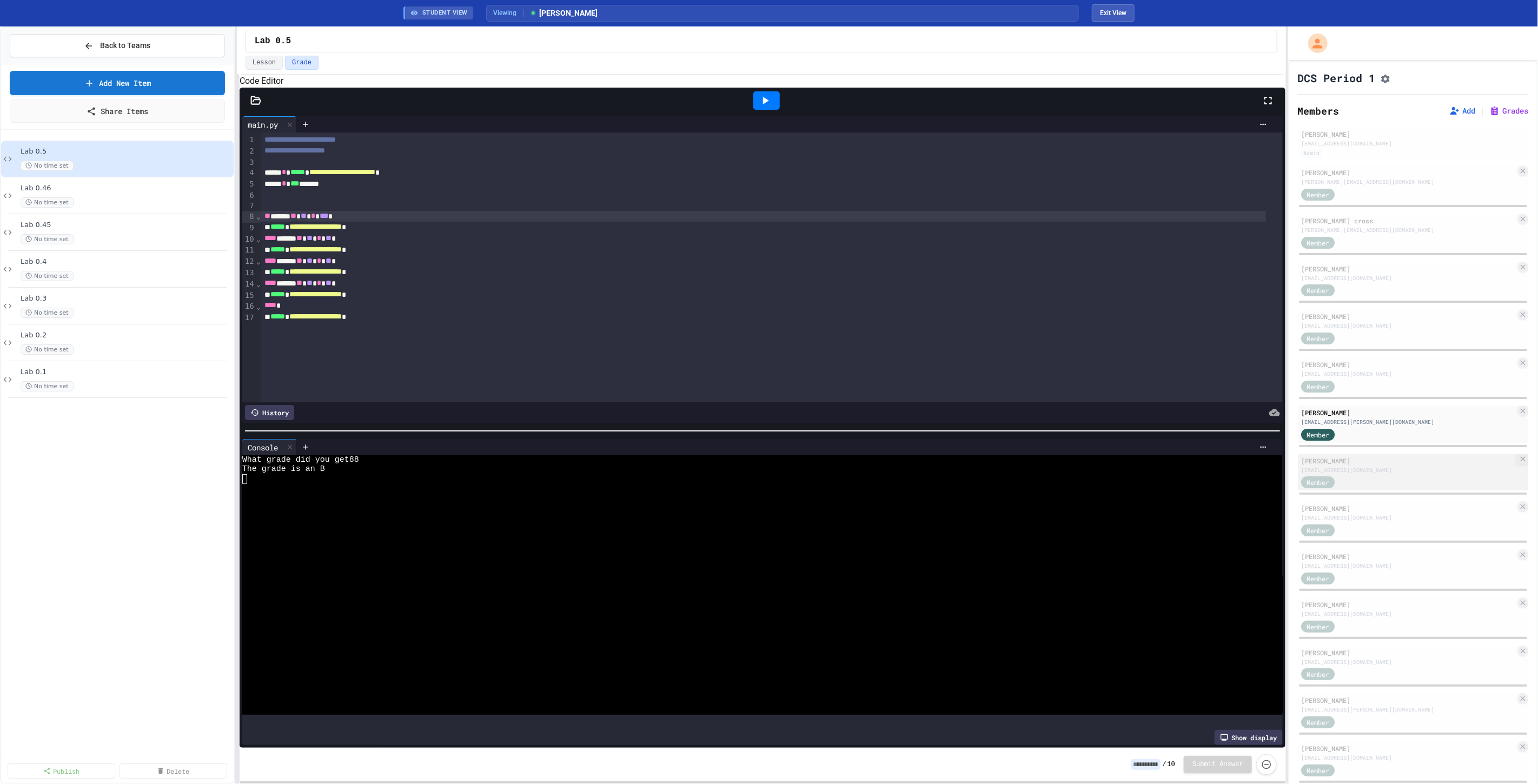
click at [1359, 465] on div "[PERSON_NAME]" at bounding box center [1408, 460] width 214 height 9
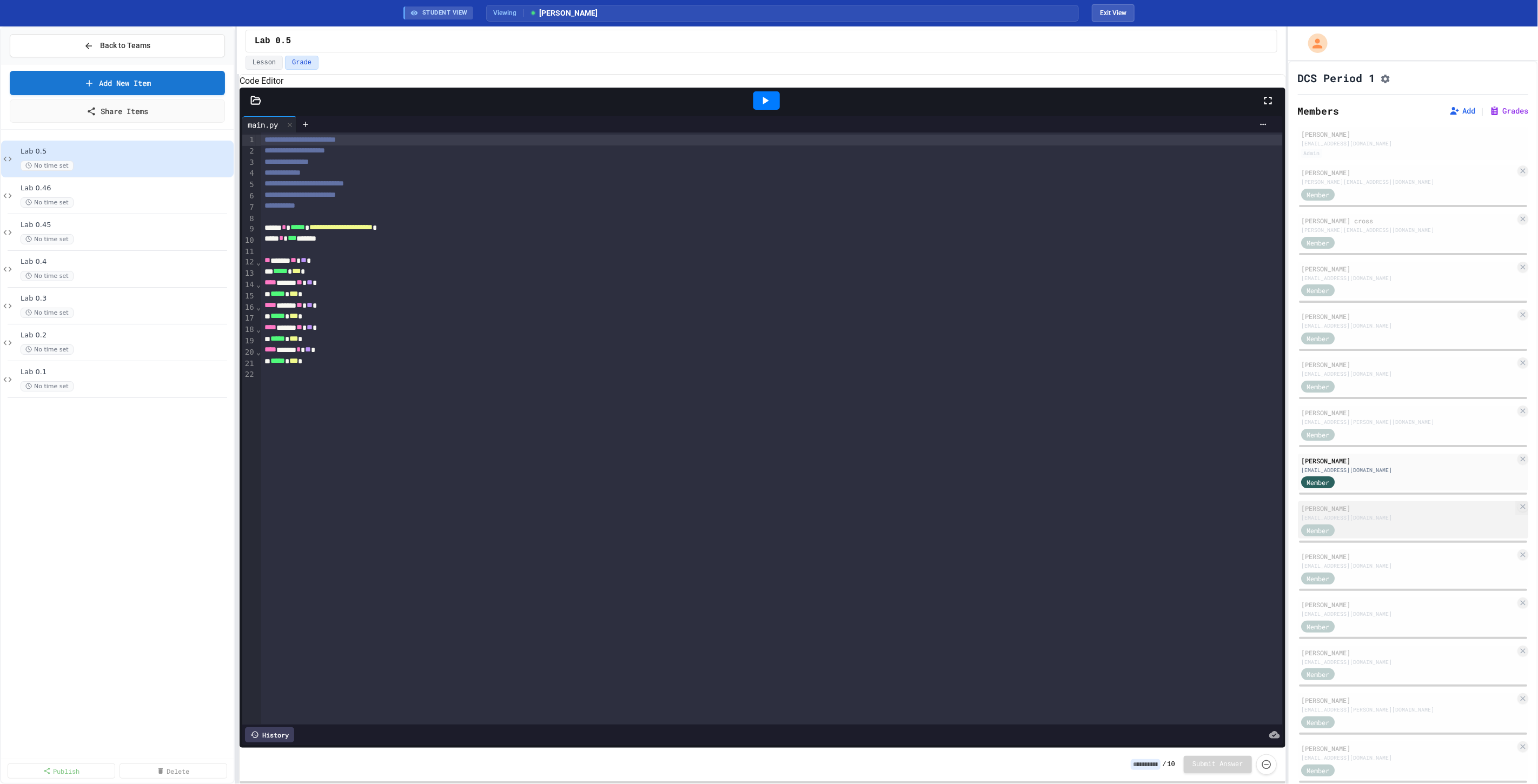
click at [1377, 521] on div "[EMAIL_ADDRESS][DOMAIN_NAME]" at bounding box center [1408, 517] width 214 height 8
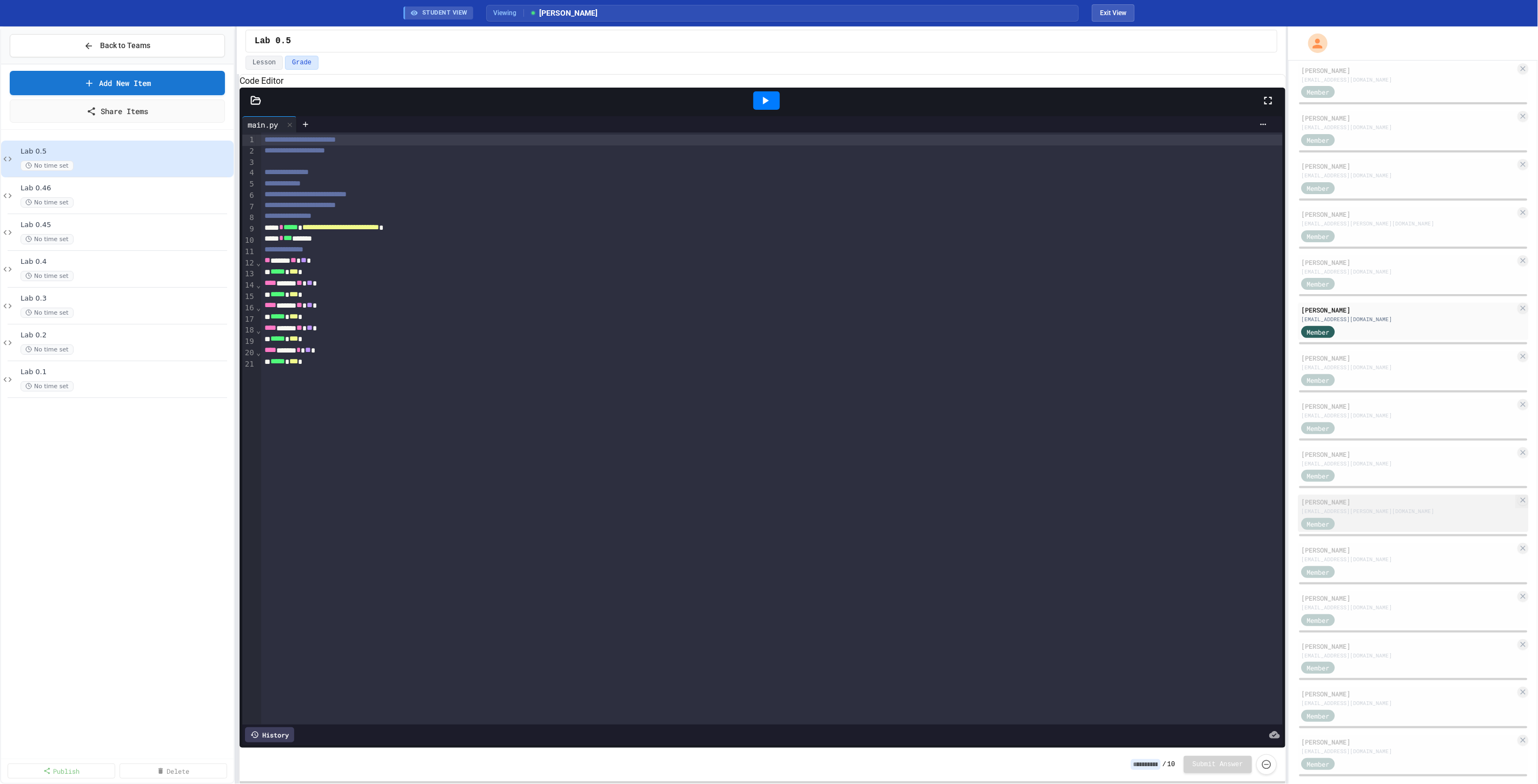
scroll to position [215, 0]
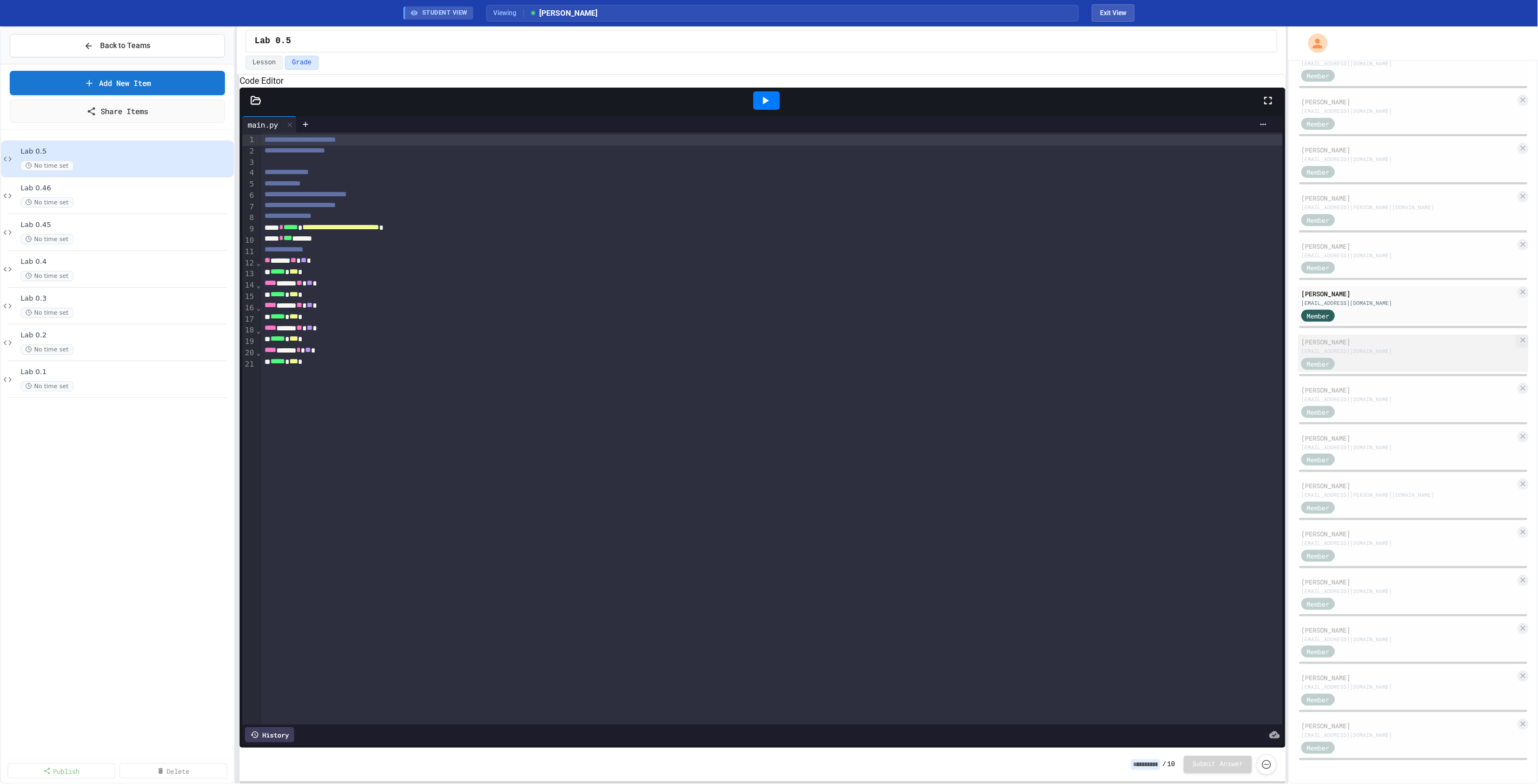
click at [1388, 356] on div "[EMAIL_ADDRESS][DOMAIN_NAME]" at bounding box center [1408, 351] width 214 height 8
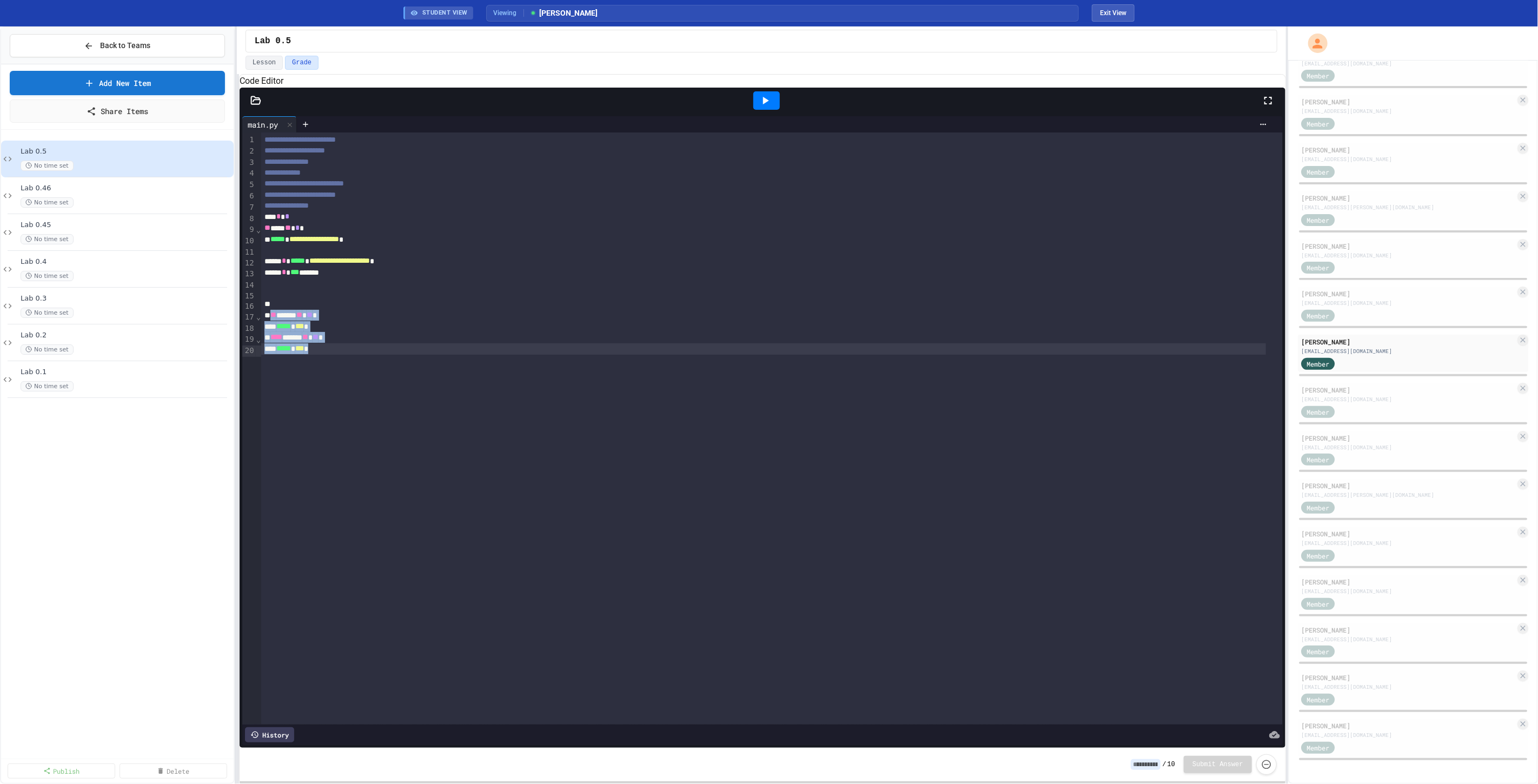
drag, startPoint x: 272, startPoint y: 331, endPoint x: 348, endPoint y: 379, distance: 89.9
click at [348, 379] on div "**********" at bounding box center [771, 428] width 1021 height 592
click at [354, 377] on div "**********" at bounding box center [771, 428] width 1021 height 592
drag, startPoint x: 395, startPoint y: 254, endPoint x: 244, endPoint y: 236, distance: 152.1
click at [244, 236] on div "**********" at bounding box center [763, 428] width 1041 height 592
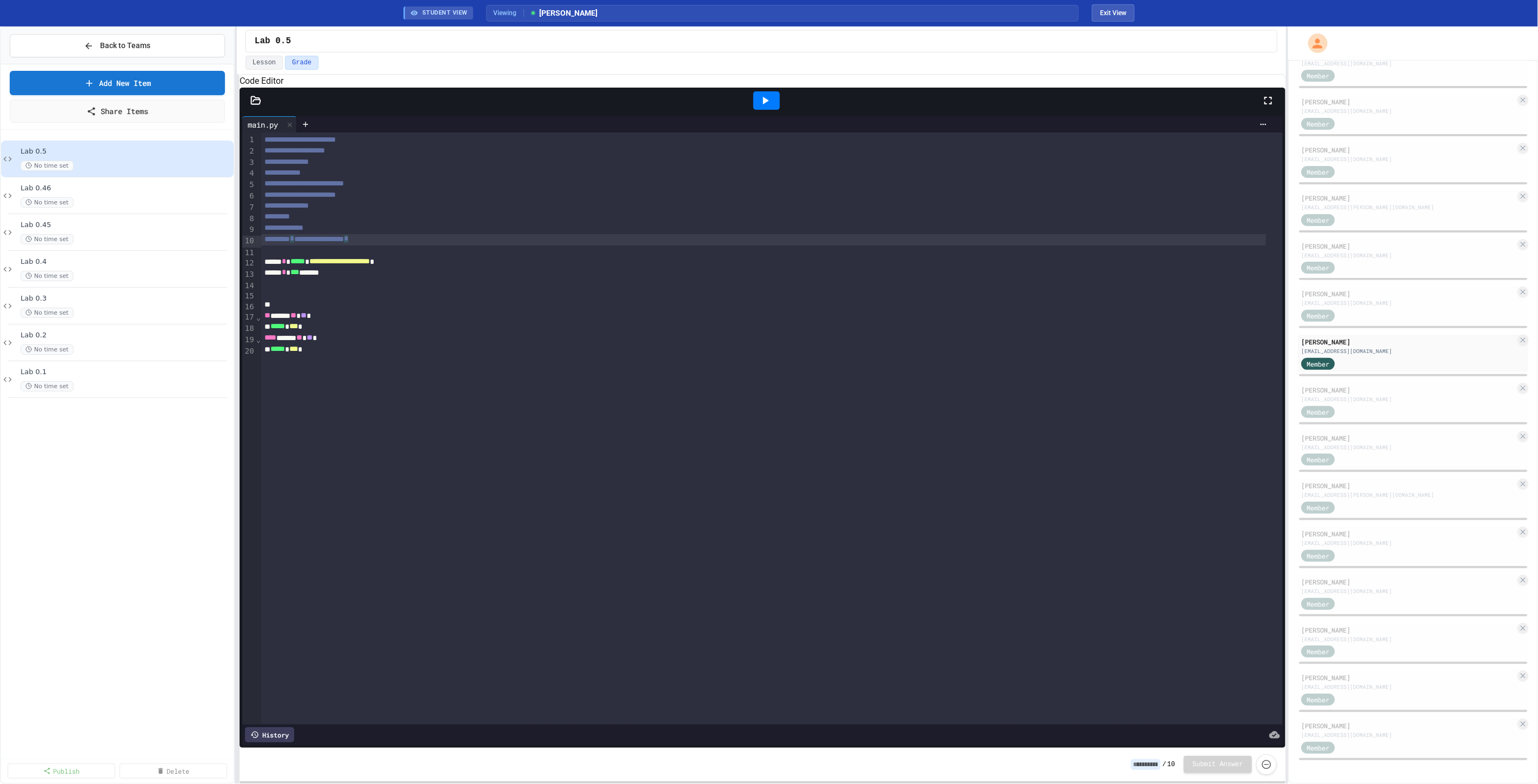
click at [394, 260] on div "**********" at bounding box center [771, 428] width 1021 height 592
click at [766, 104] on icon at bounding box center [766, 100] width 6 height 7
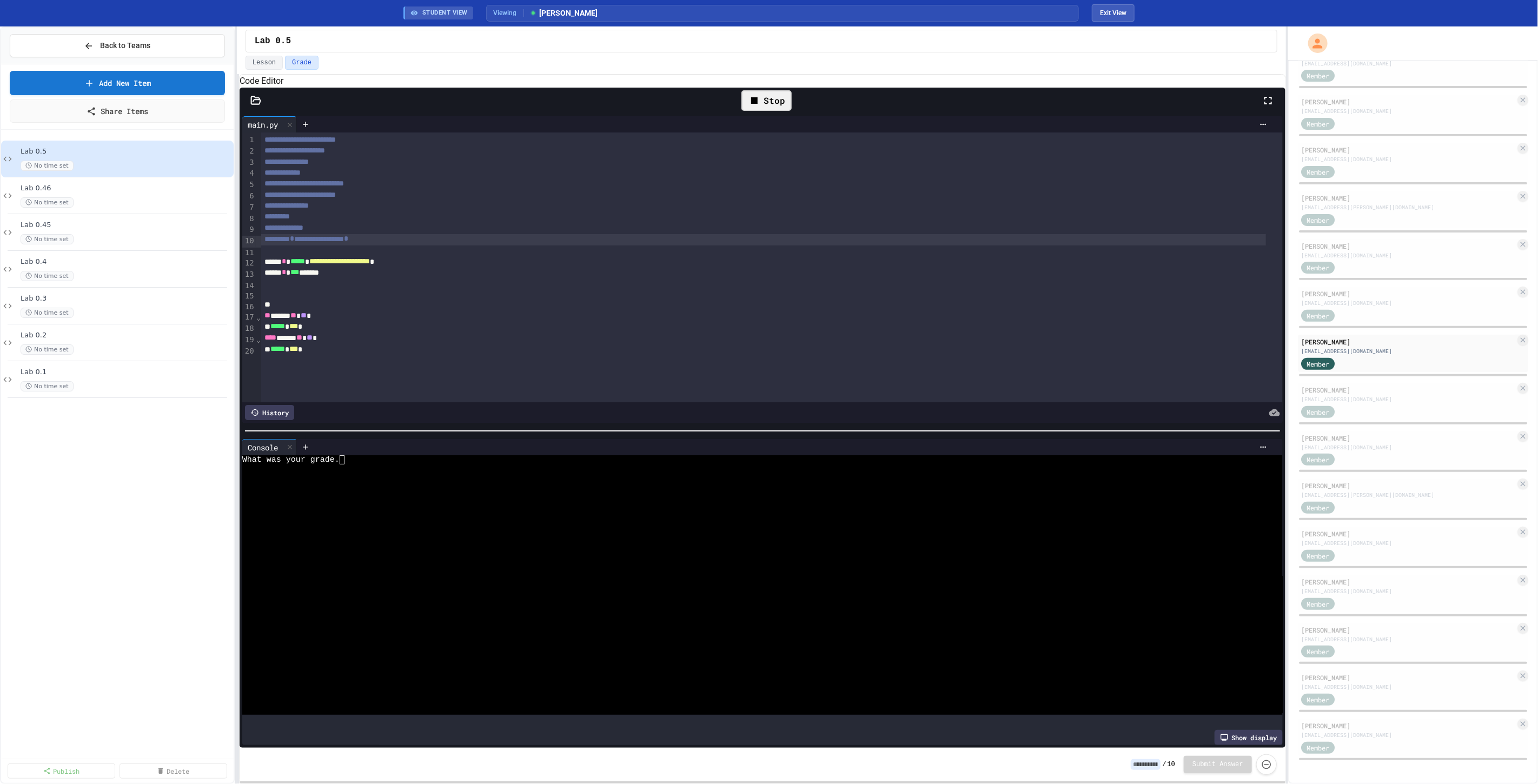
click at [395, 493] on div at bounding box center [754, 488] width 1022 height 9
click at [1351, 403] on div "[EMAIL_ADDRESS][DOMAIN_NAME]" at bounding box center [1408, 399] width 214 height 8
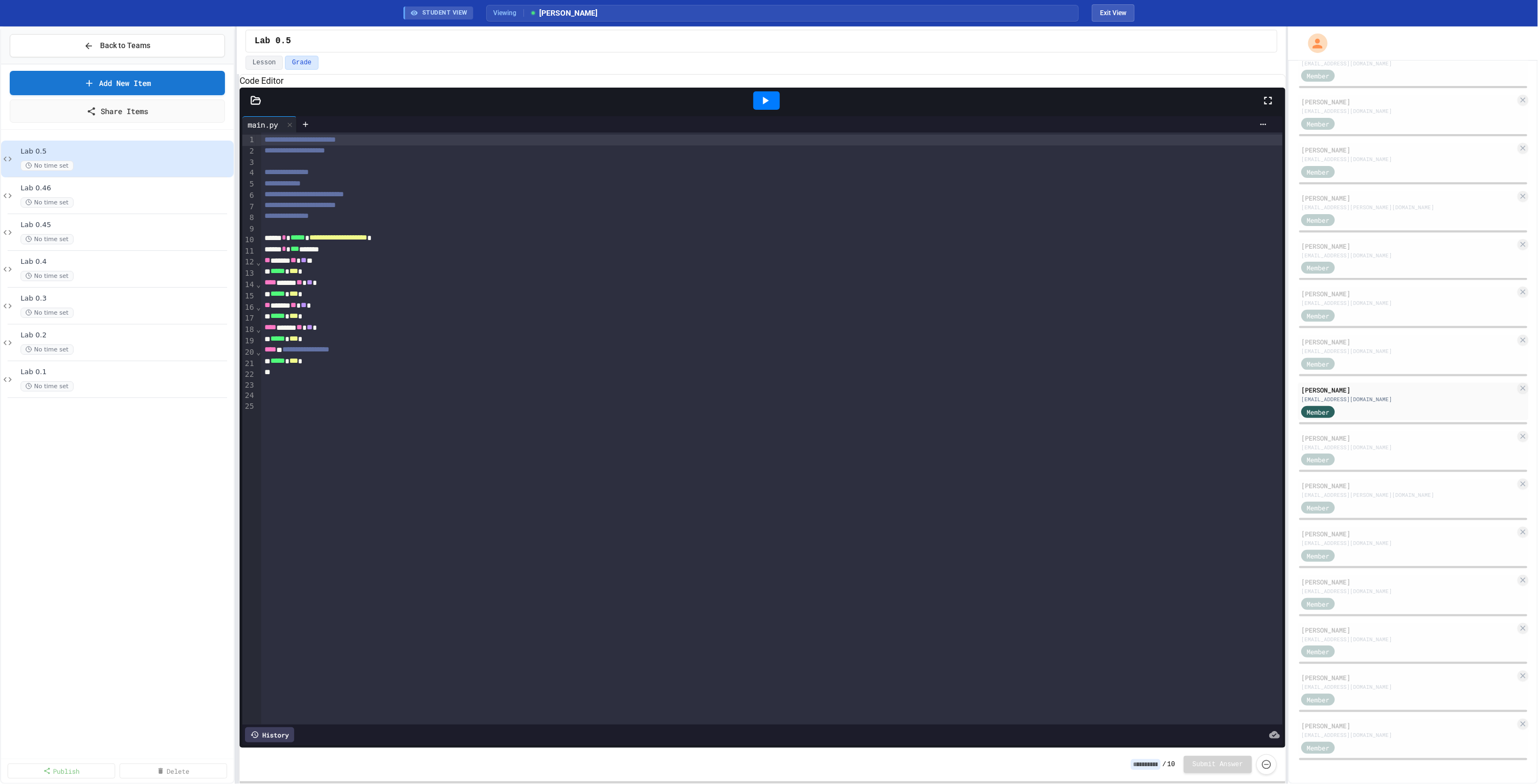
click at [765, 107] on icon at bounding box center [766, 101] width 13 height 13
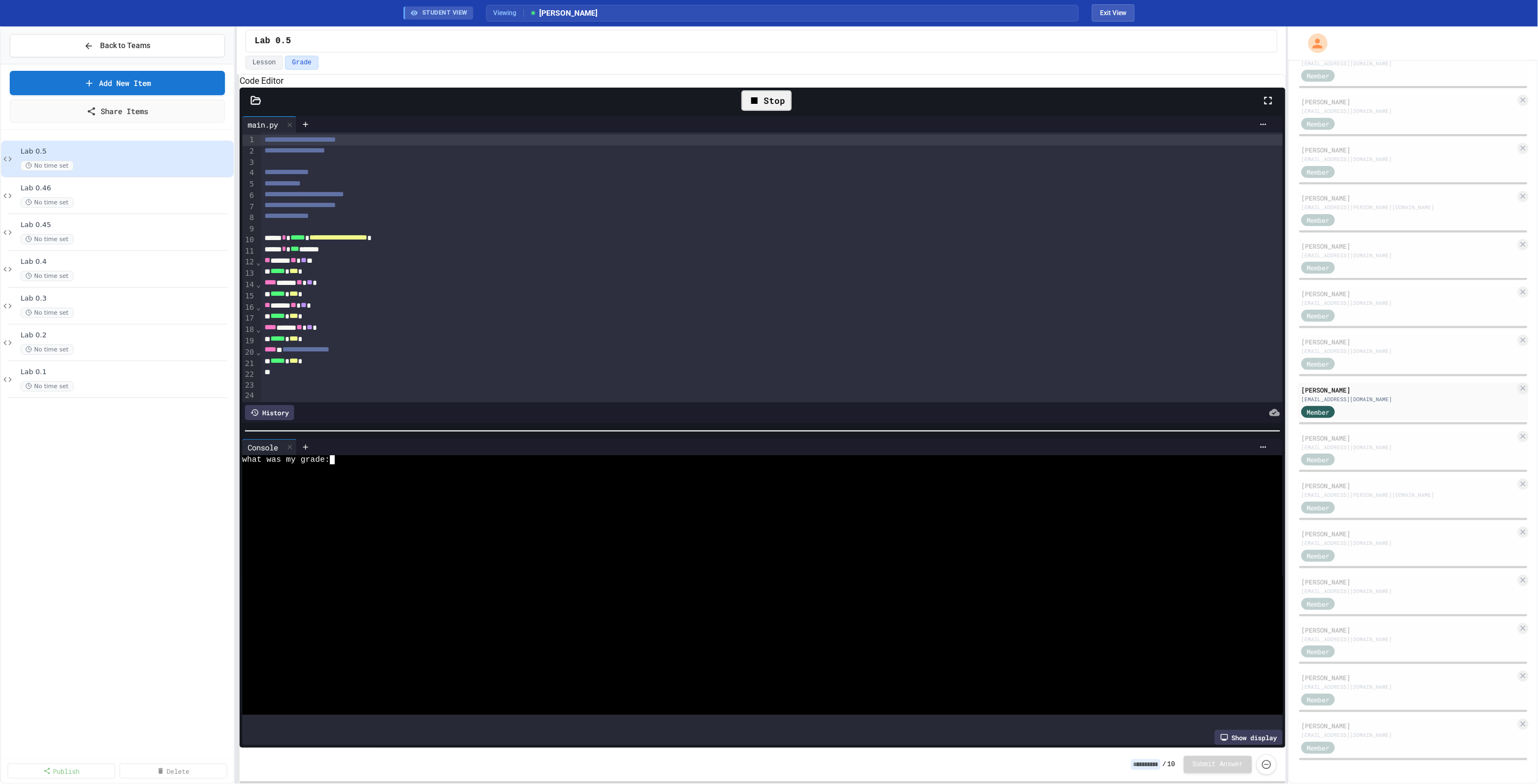
click at [437, 522] on div at bounding box center [754, 517] width 1022 height 9
click at [1390, 454] on div "Member" at bounding box center [1408, 459] width 214 height 13
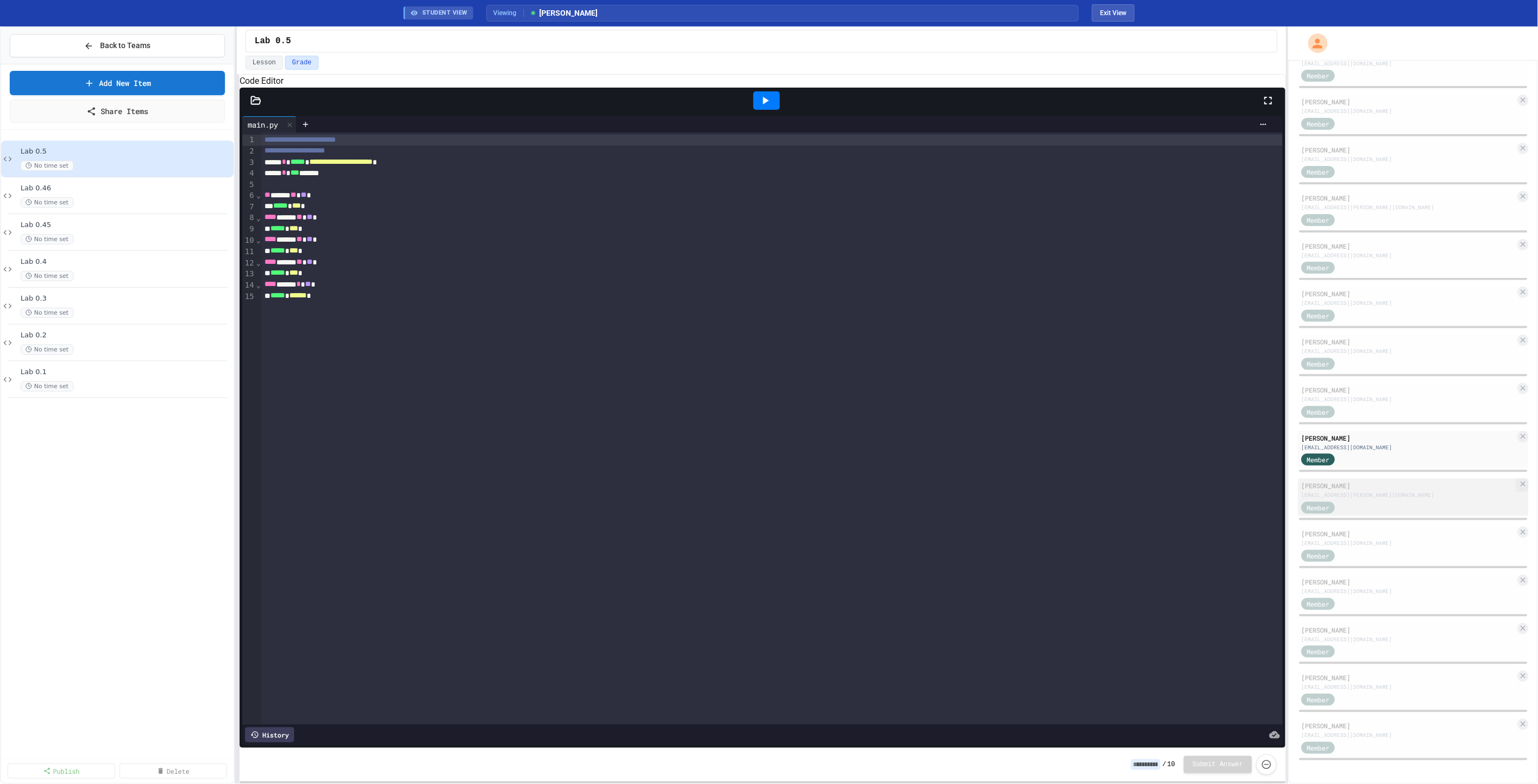
click at [1375, 499] on div "[EMAIL_ADDRESS][PERSON_NAME][DOMAIN_NAME]" at bounding box center [1408, 495] width 214 height 8
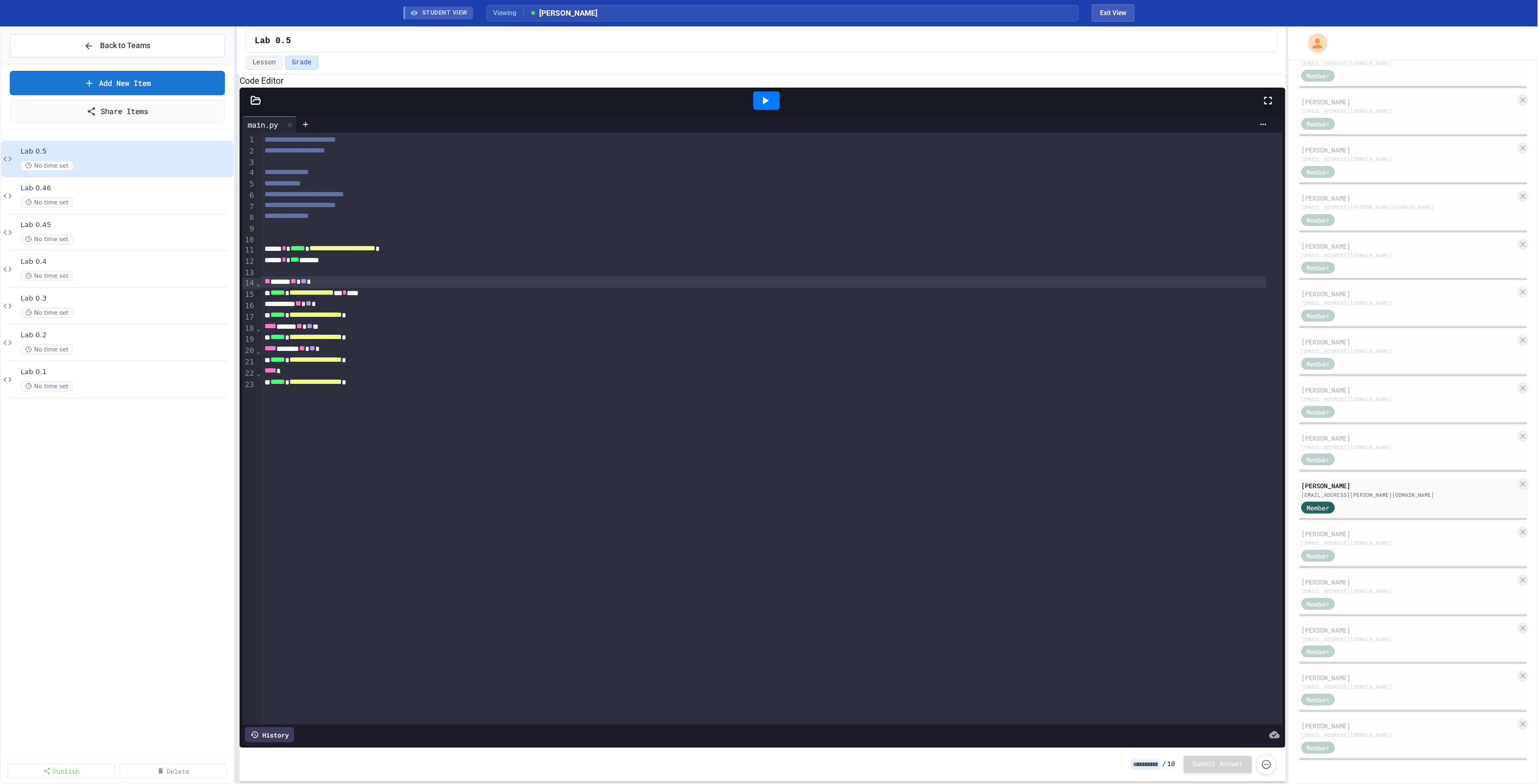
click at [284, 287] on div "** ***** ** ** *" at bounding box center [763, 282] width 1004 height 11
copy div "** ***** ** ** *"
click at [430, 409] on div "**********" at bounding box center [771, 428] width 1021 height 592
click at [769, 107] on icon at bounding box center [766, 101] width 13 height 13
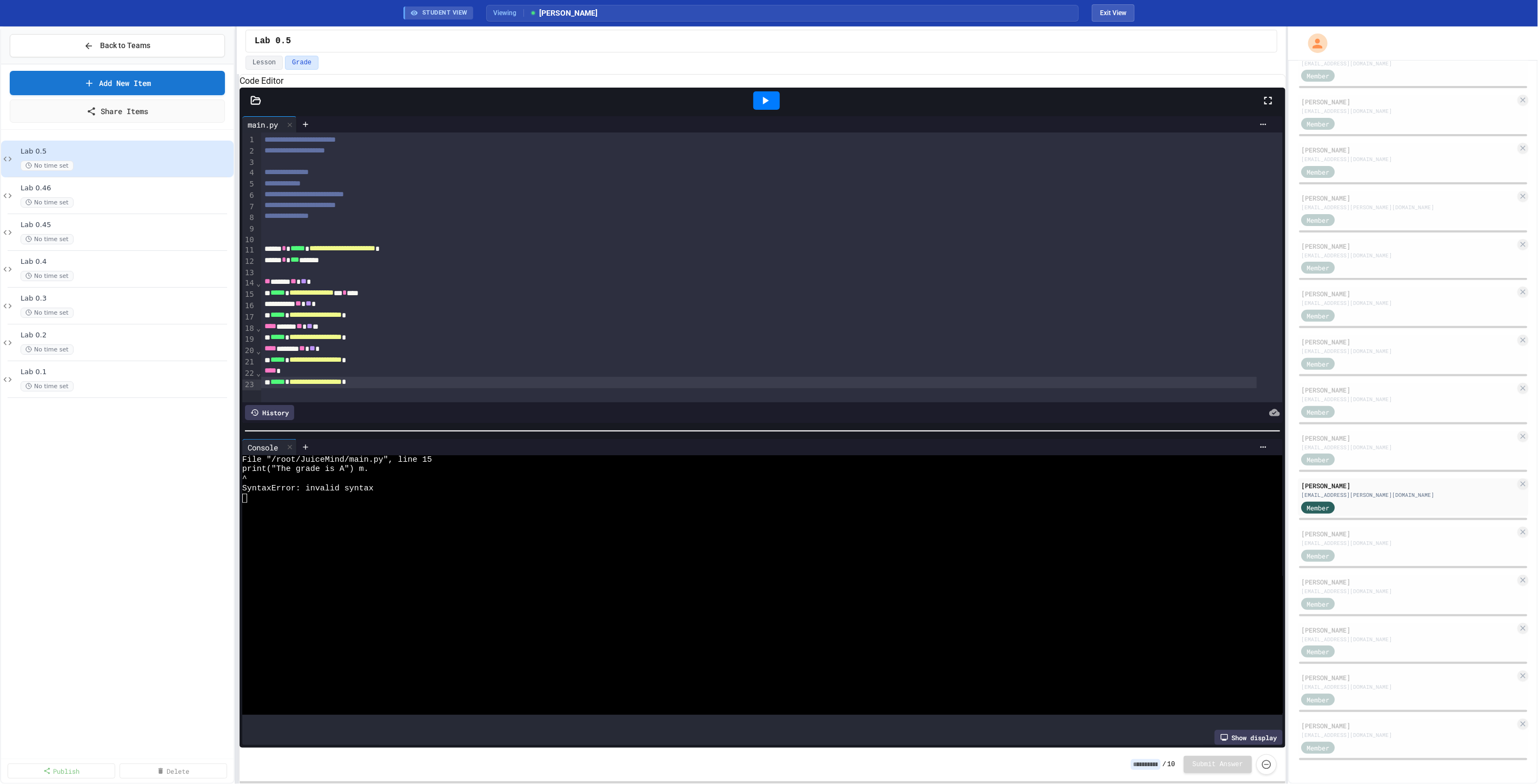
scroll to position [11, 0]
click at [388, 298] on div "**********" at bounding box center [759, 293] width 996 height 11
click at [763, 107] on icon at bounding box center [766, 101] width 13 height 13
click at [758, 106] on div "Stop" at bounding box center [766, 101] width 61 height 32
click at [760, 107] on icon at bounding box center [754, 101] width 13 height 13
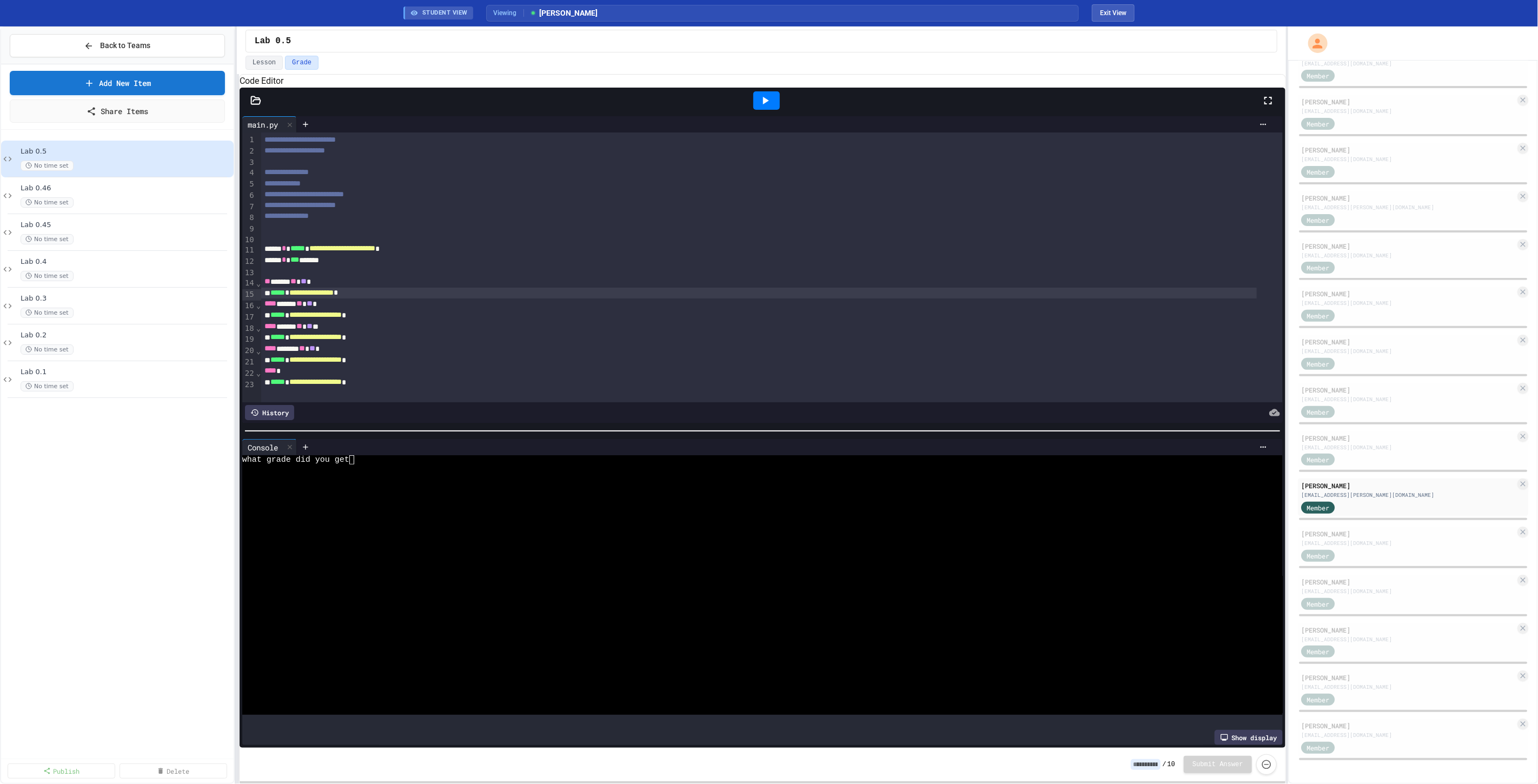
click at [388, 515] on div at bounding box center [754, 517] width 1022 height 9
click at [763, 107] on icon at bounding box center [766, 101] width 13 height 13
click at [419, 484] on div at bounding box center [754, 479] width 1022 height 9
click at [764, 104] on icon at bounding box center [766, 100] width 6 height 7
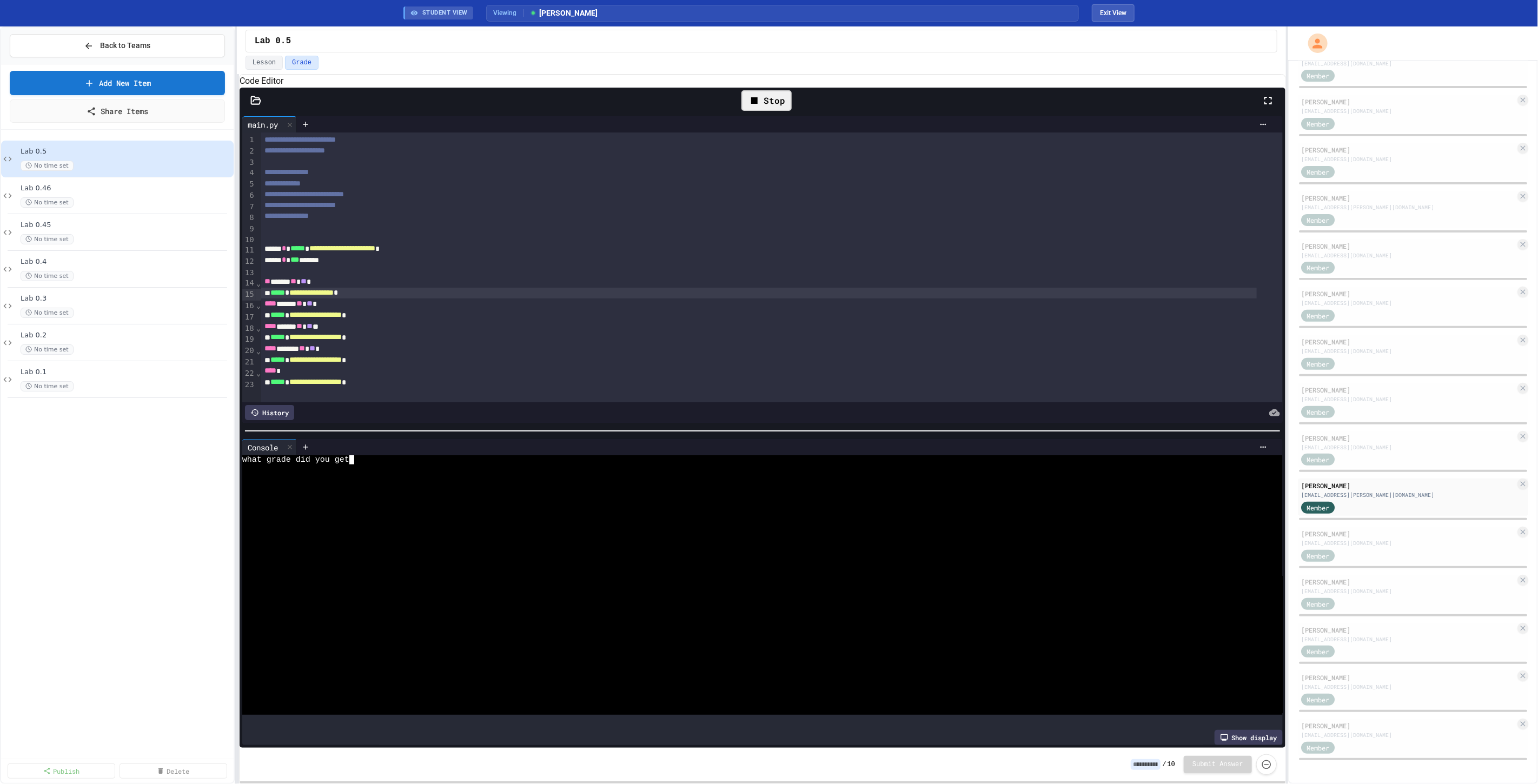
click at [422, 500] on div at bounding box center [754, 498] width 1022 height 9
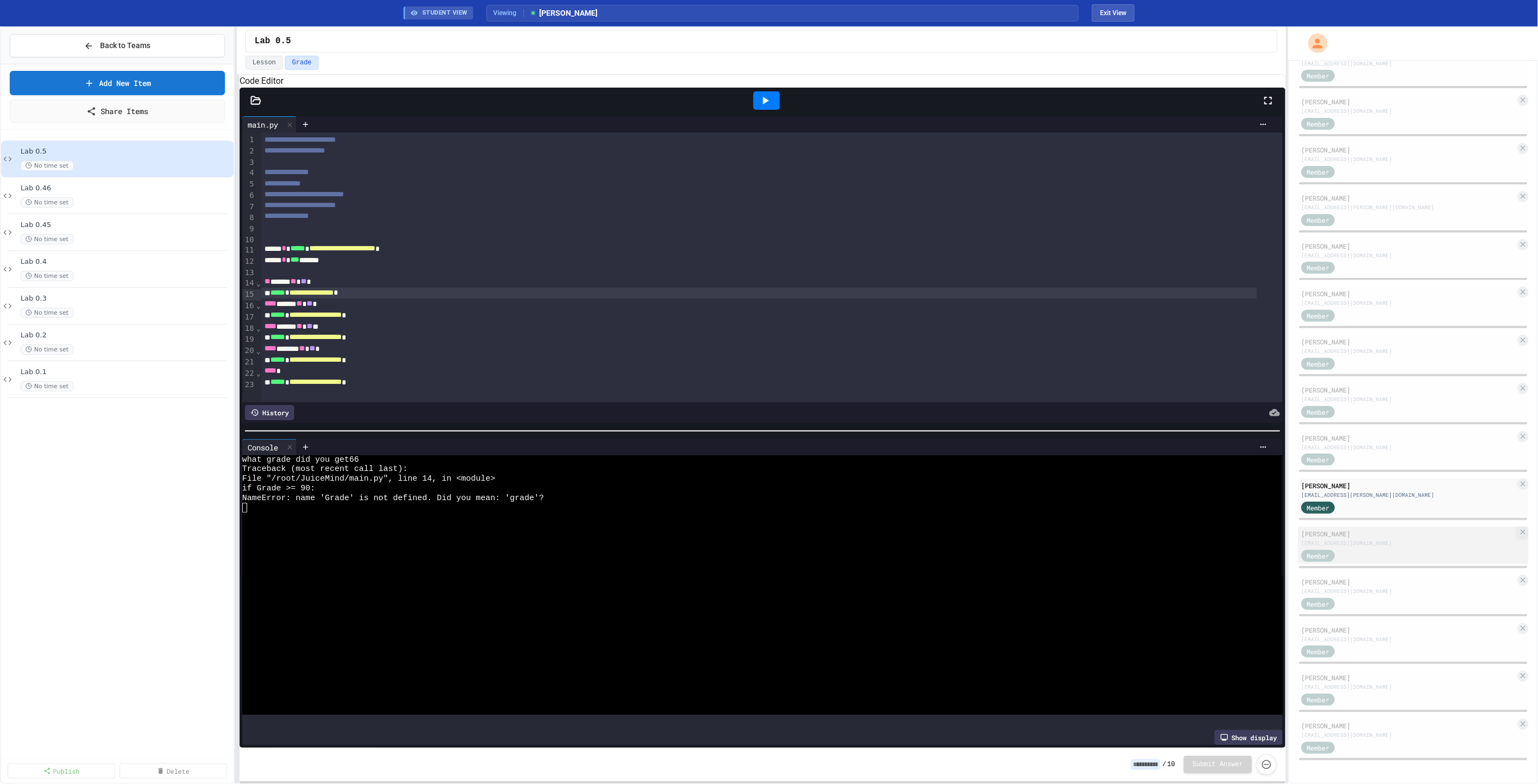
click at [1355, 544] on div "[EMAIL_ADDRESS][DOMAIN_NAME]" at bounding box center [1408, 543] width 214 height 8
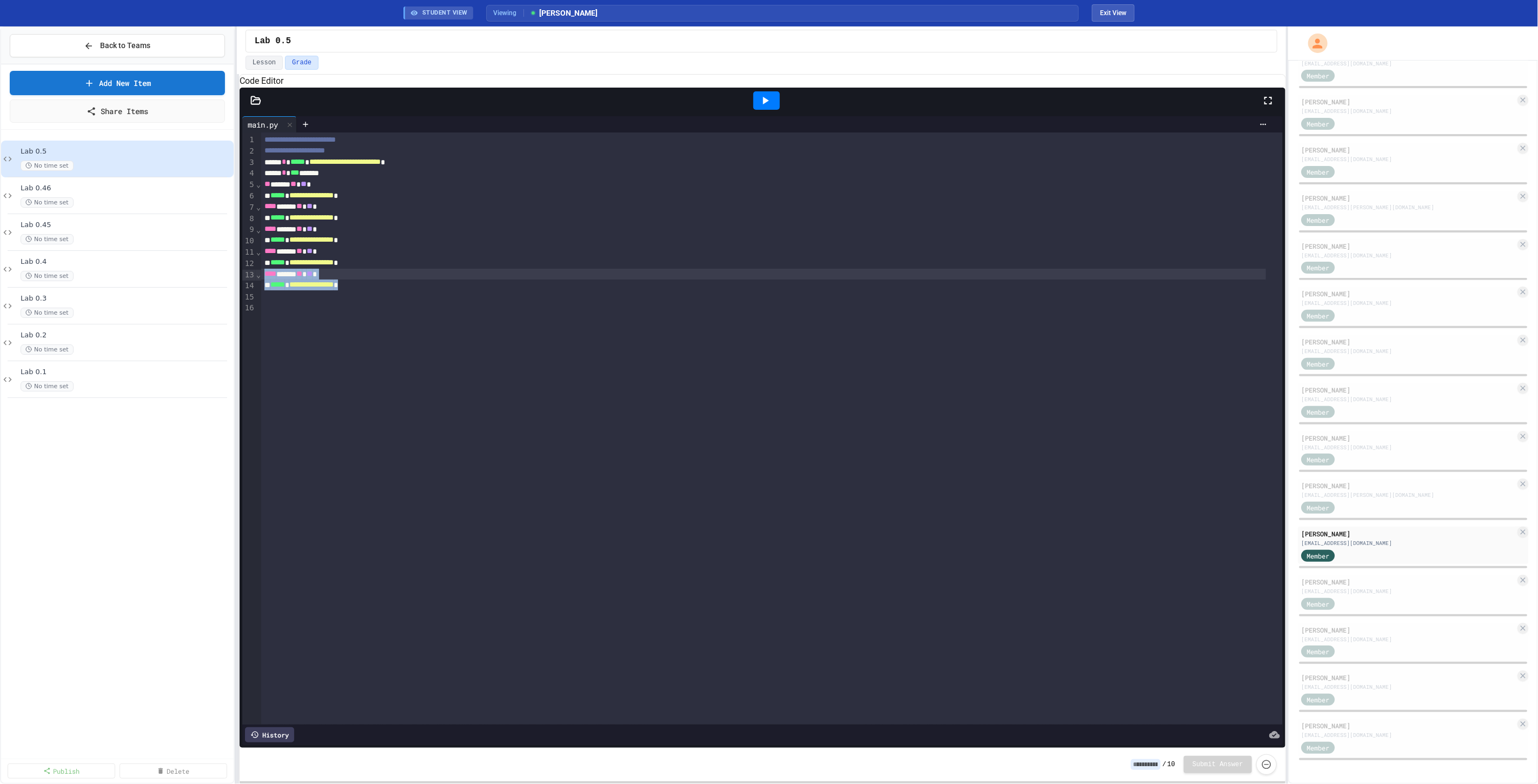
drag, startPoint x: 377, startPoint y: 301, endPoint x: 256, endPoint y: 290, distance: 121.5
click at [256, 290] on div "**********" at bounding box center [763, 428] width 1041 height 592
click at [386, 280] on div "**** ***** ** ** *" at bounding box center [763, 274] width 1004 height 11
drag, startPoint x: 376, startPoint y: 301, endPoint x: 258, endPoint y: 270, distance: 122.0
click at [258, 270] on div "**********" at bounding box center [763, 428] width 1041 height 592
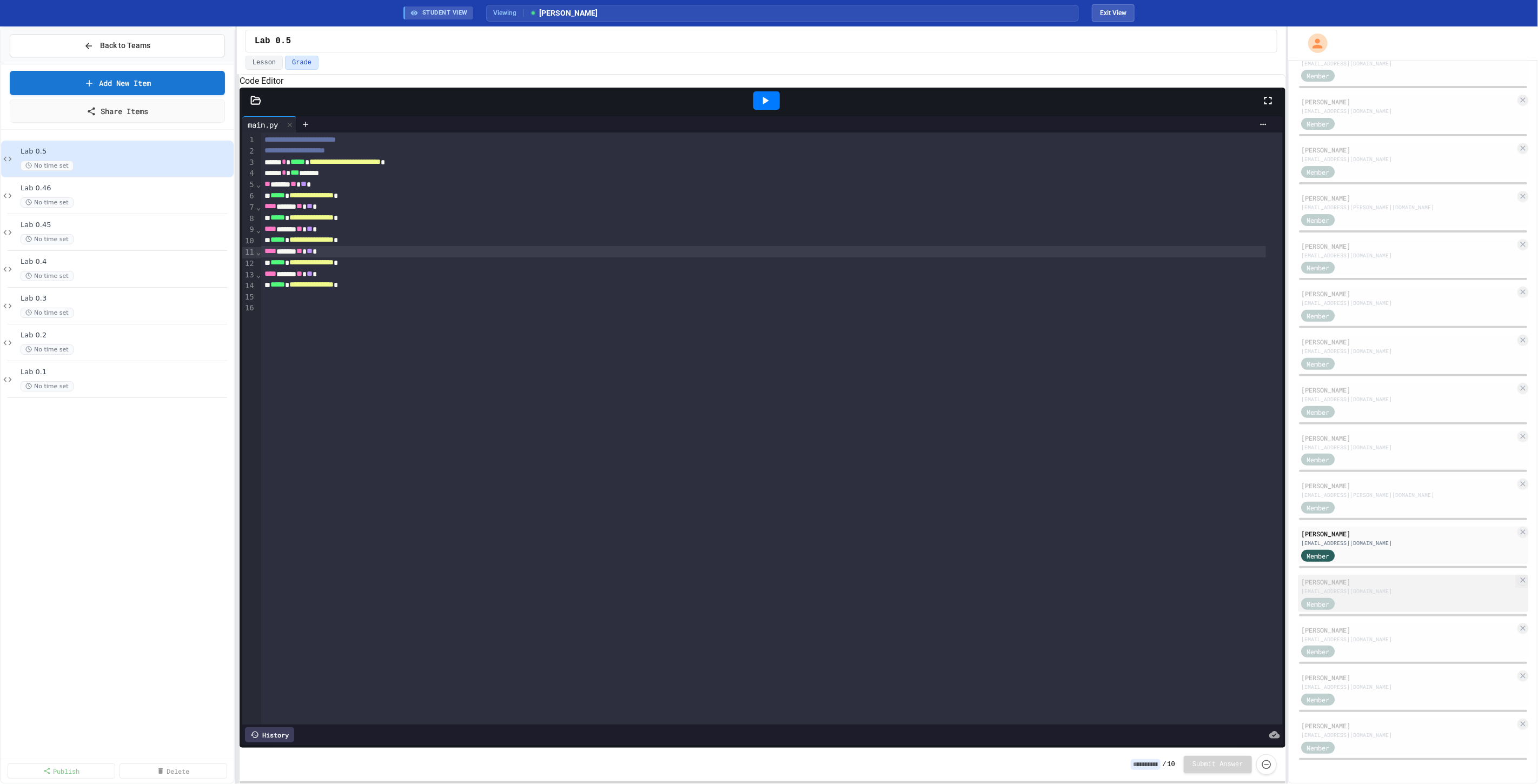
drag, startPoint x: 1363, startPoint y: 597, endPoint x: 1339, endPoint y: 588, distance: 25.6
click at [1362, 597] on div "Member" at bounding box center [1408, 603] width 214 height 13
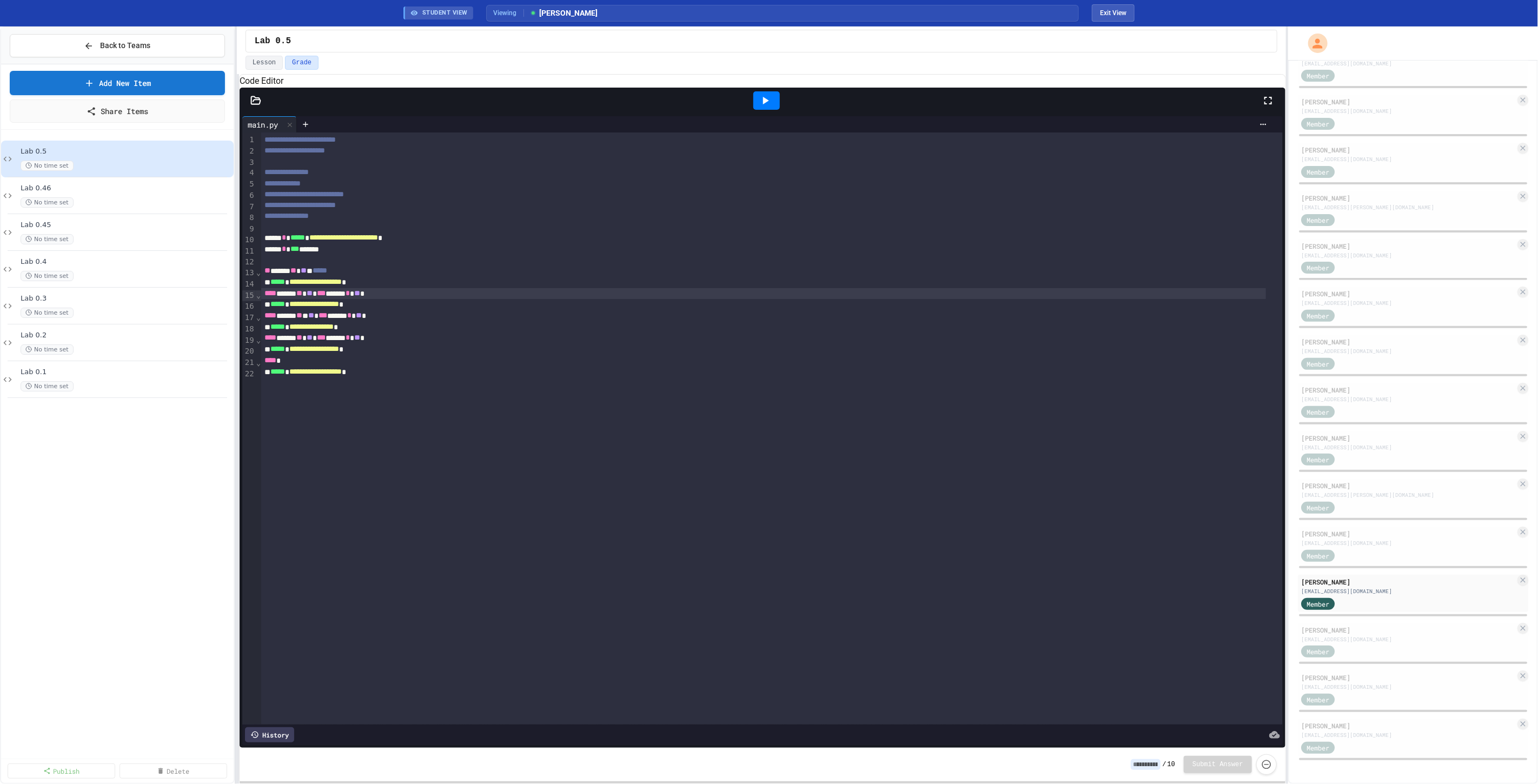
click at [350, 297] on span "*" at bounding box center [347, 293] width 5 height 7
click at [384, 322] on div "**** ***** ** ** *** ***** * ** *" at bounding box center [763, 316] width 1004 height 11
click at [380, 343] on div "**** ***** ** ** *** ***** * ** *" at bounding box center [763, 338] width 1004 height 11
click at [307, 404] on div "**********" at bounding box center [771, 428] width 1021 height 592
click at [1356, 638] on div "[EMAIL_ADDRESS][DOMAIN_NAME]" at bounding box center [1408, 639] width 214 height 8
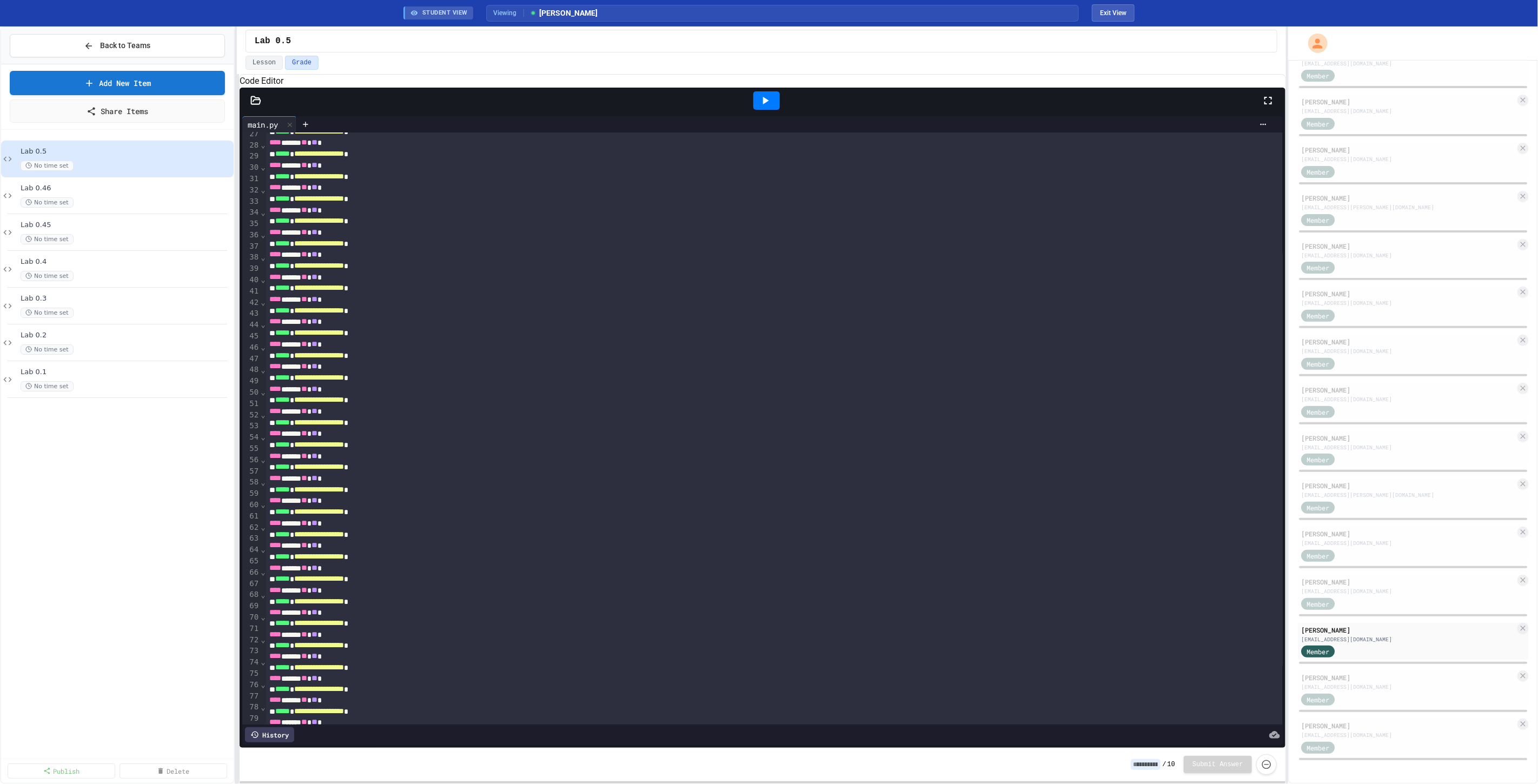
scroll to position [300, 0]
click at [1344, 679] on div "[PERSON_NAME]" at bounding box center [1408, 677] width 214 height 9
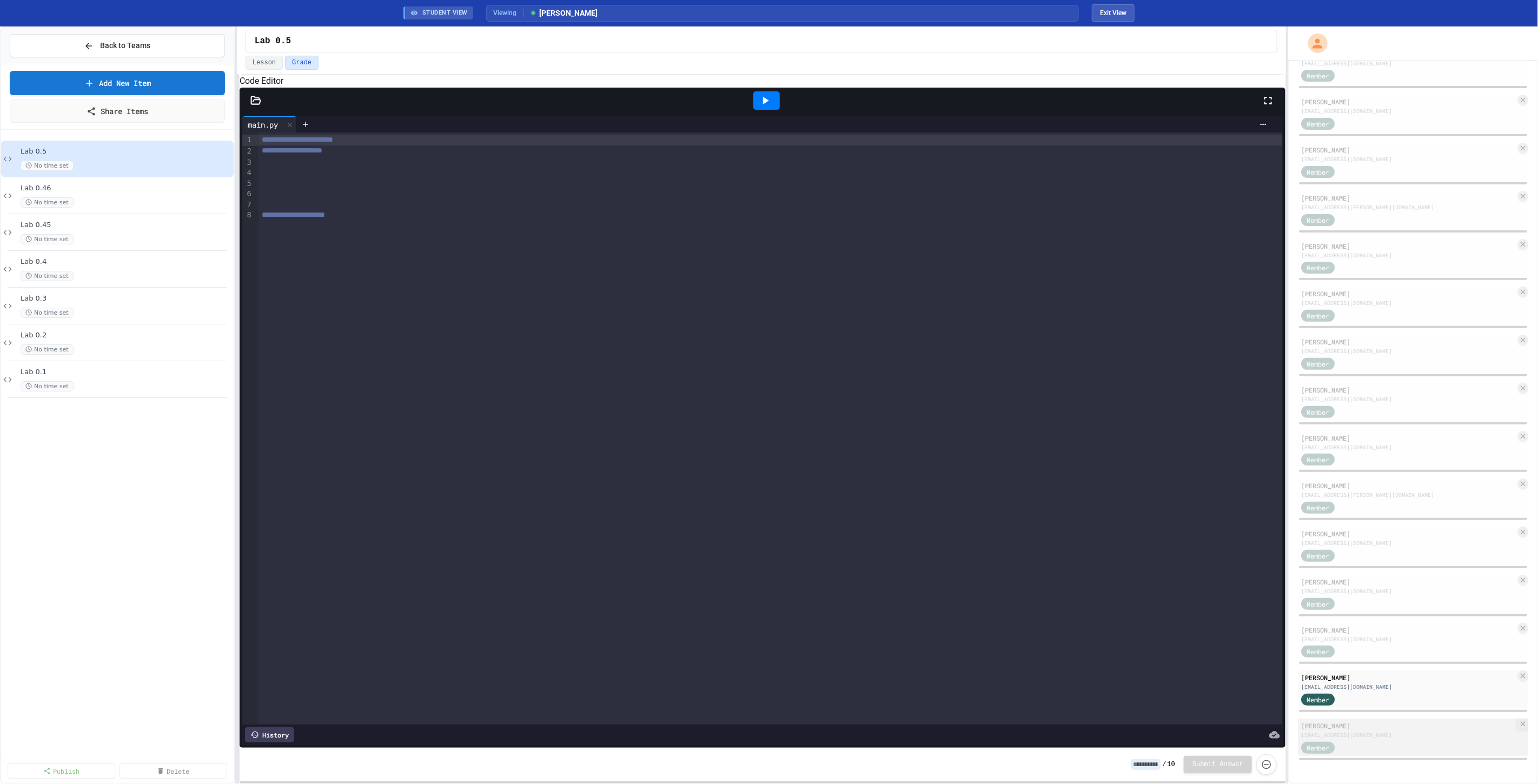
click at [1376, 744] on div "Member" at bounding box center [1408, 747] width 214 height 13
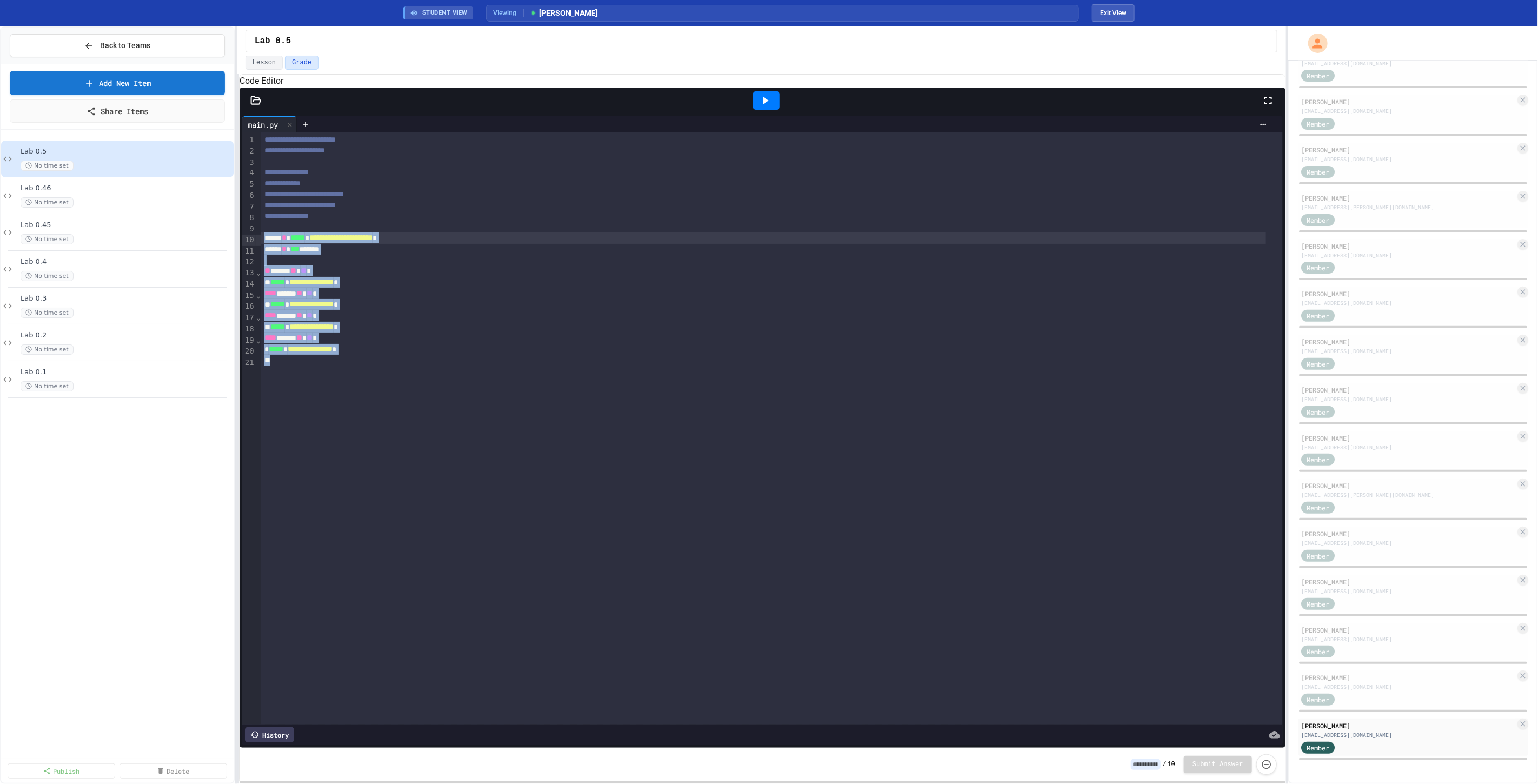
drag, startPoint x: 385, startPoint y: 374, endPoint x: 255, endPoint y: 256, distance: 175.6
click at [255, 256] on div "**********" at bounding box center [763, 428] width 1041 height 592
copy div "**********"
click at [153, 50] on button "Back to Teams" at bounding box center [117, 45] width 215 height 23
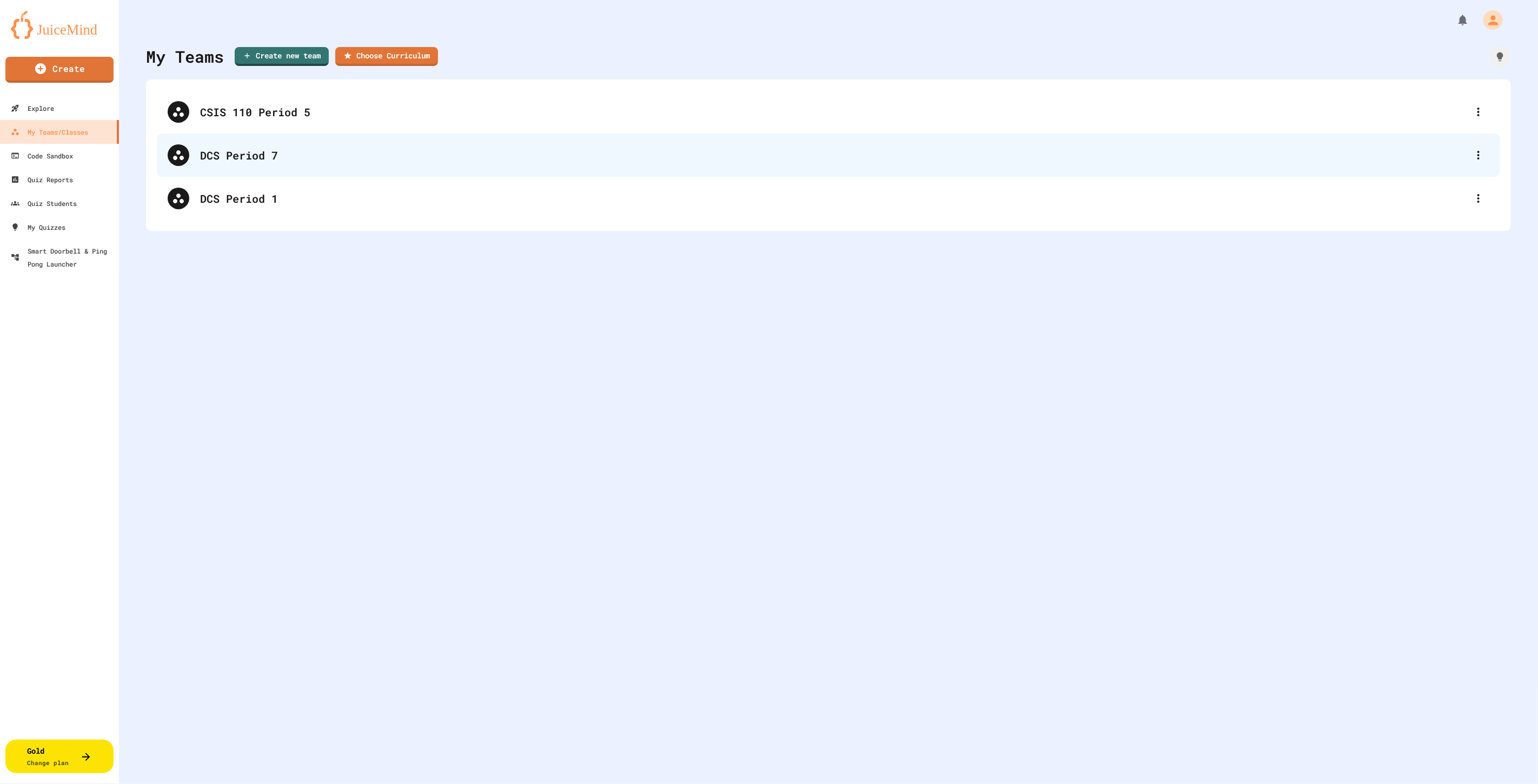
click at [222, 158] on div "DCS Period 7" at bounding box center [834, 154] width 1267 height 16
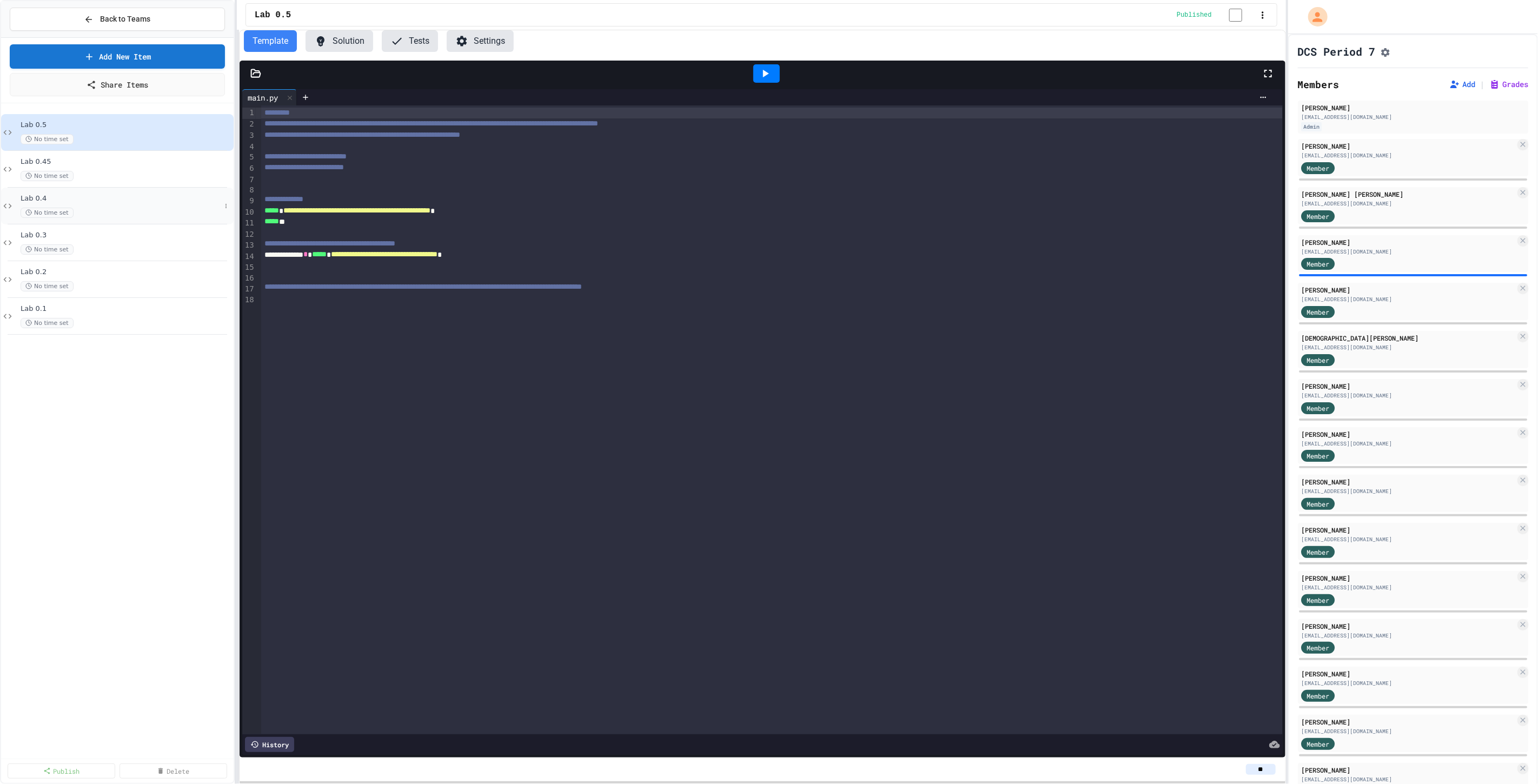
click at [103, 214] on div "No time set" at bounding box center [121, 212] width 200 height 10
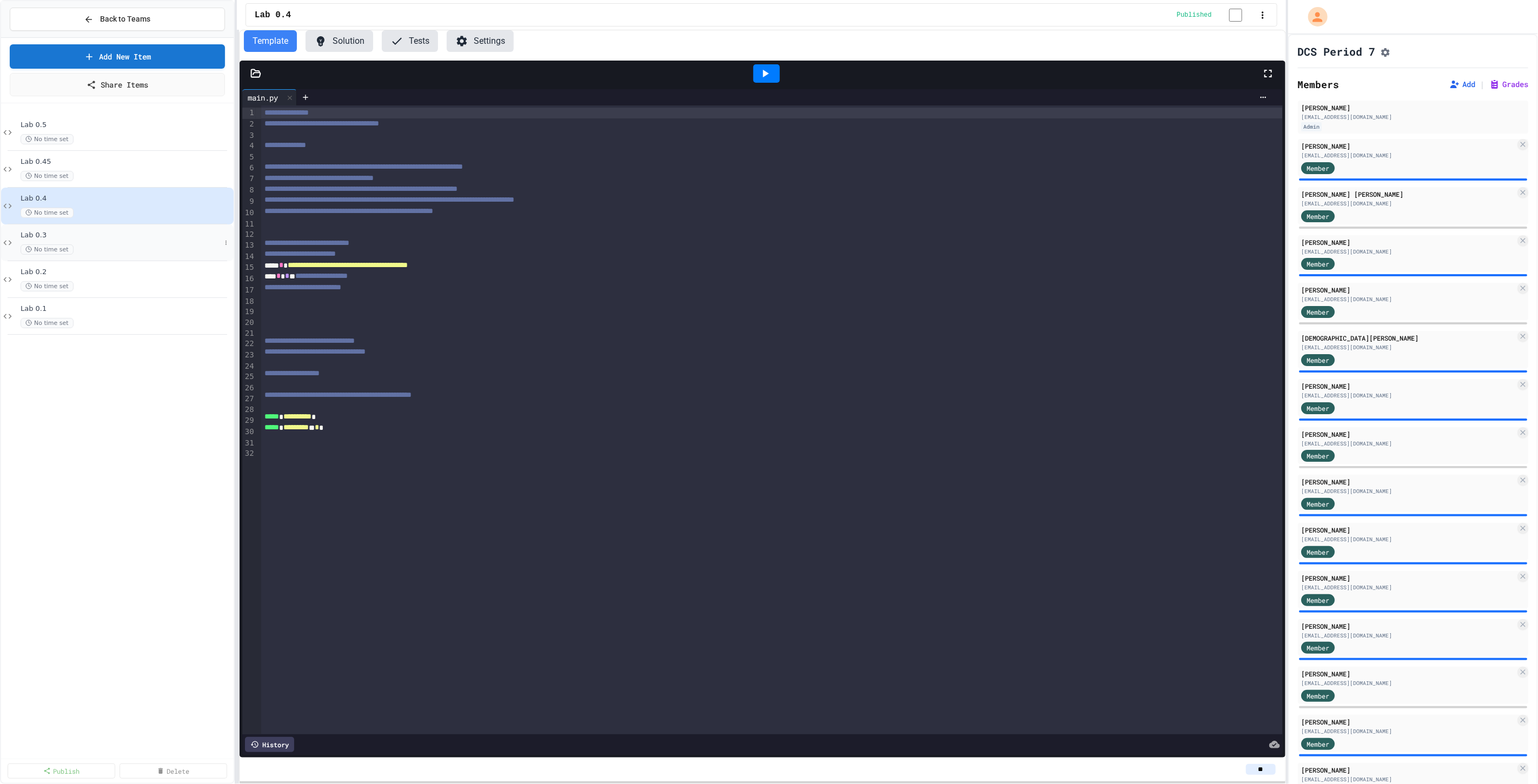
click at [120, 244] on div "No time set" at bounding box center [121, 249] width 200 height 10
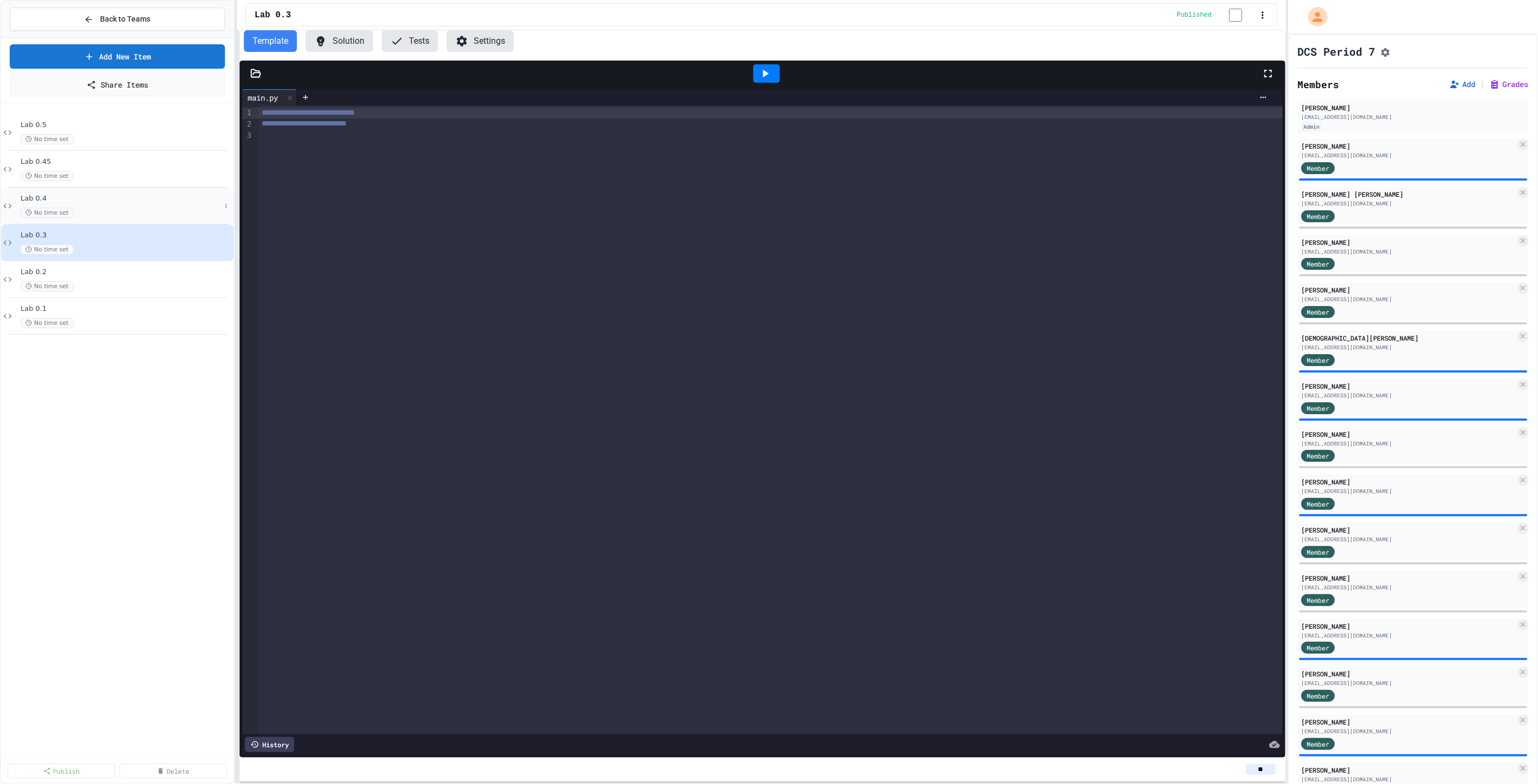
click at [138, 210] on div "No time set" at bounding box center [121, 212] width 200 height 10
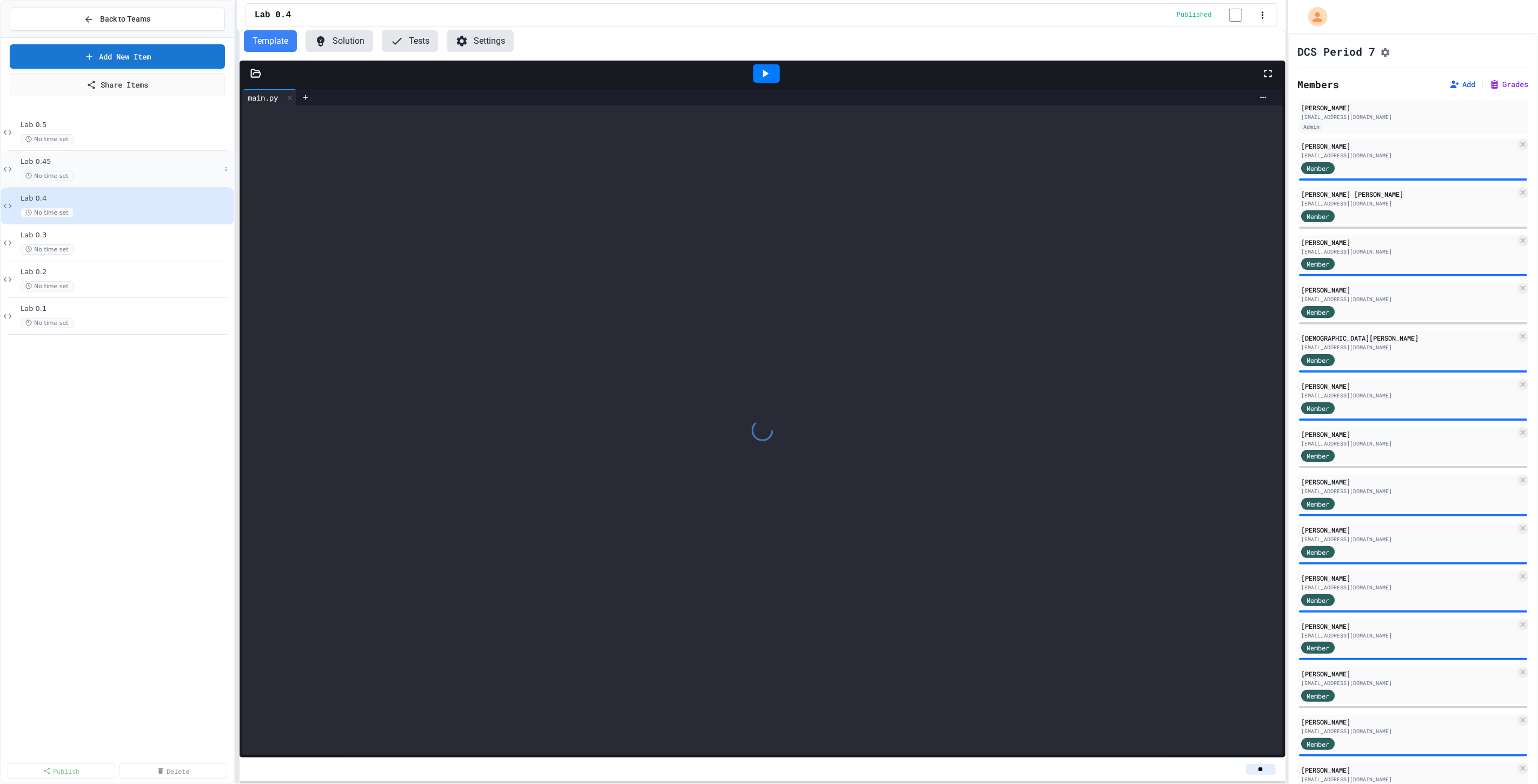
click at [133, 173] on div "No time set" at bounding box center [121, 176] width 200 height 10
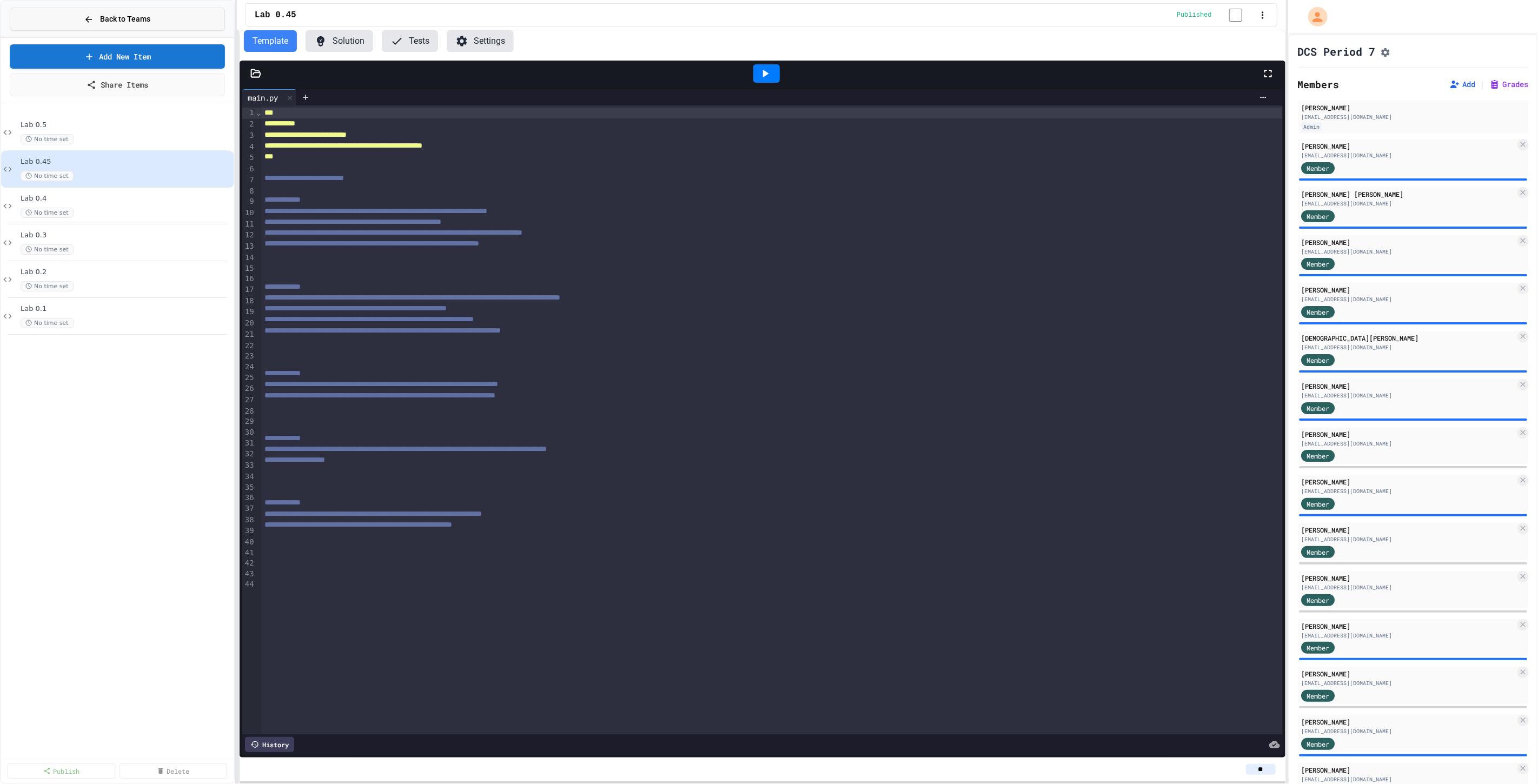
click at [89, 29] on button "Back to Teams" at bounding box center [117, 19] width 215 height 23
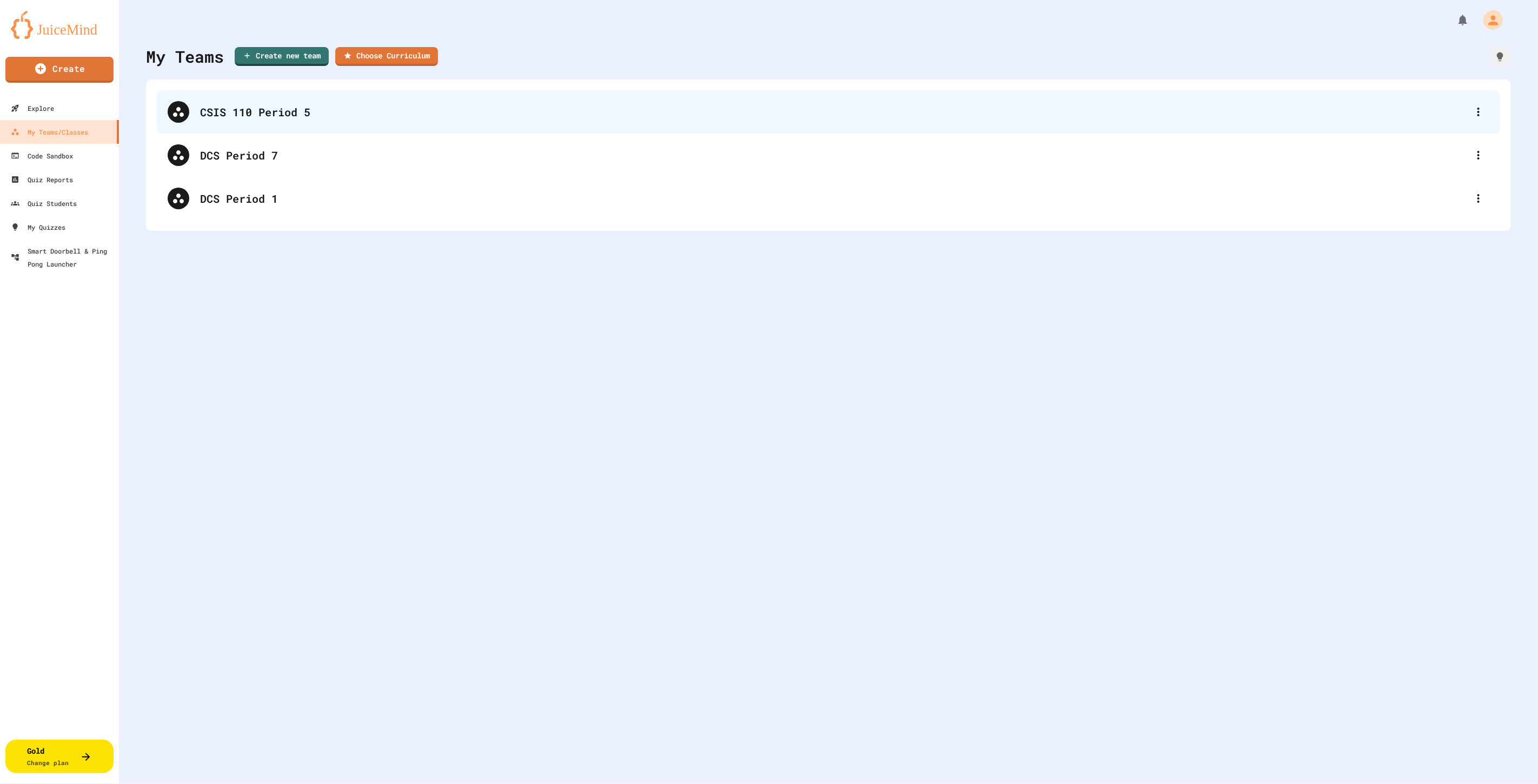
click at [228, 116] on div "CSIS 110 Period 5" at bounding box center [834, 111] width 1267 height 16
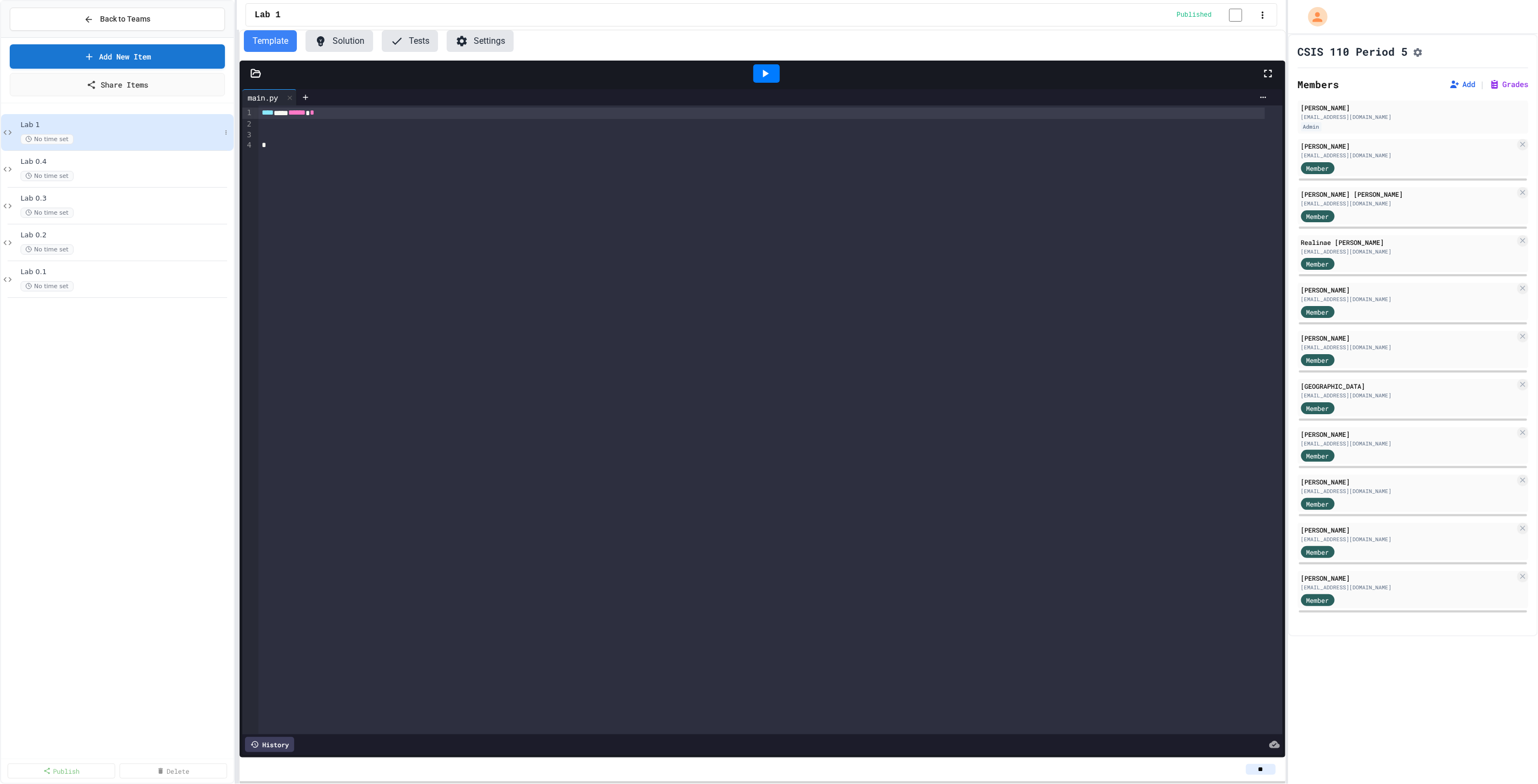
click at [133, 134] on div "No time set" at bounding box center [121, 138] width 200 height 10
click at [1372, 159] on div "gasd.schhua6314@gasd.org" at bounding box center [1408, 155] width 214 height 8
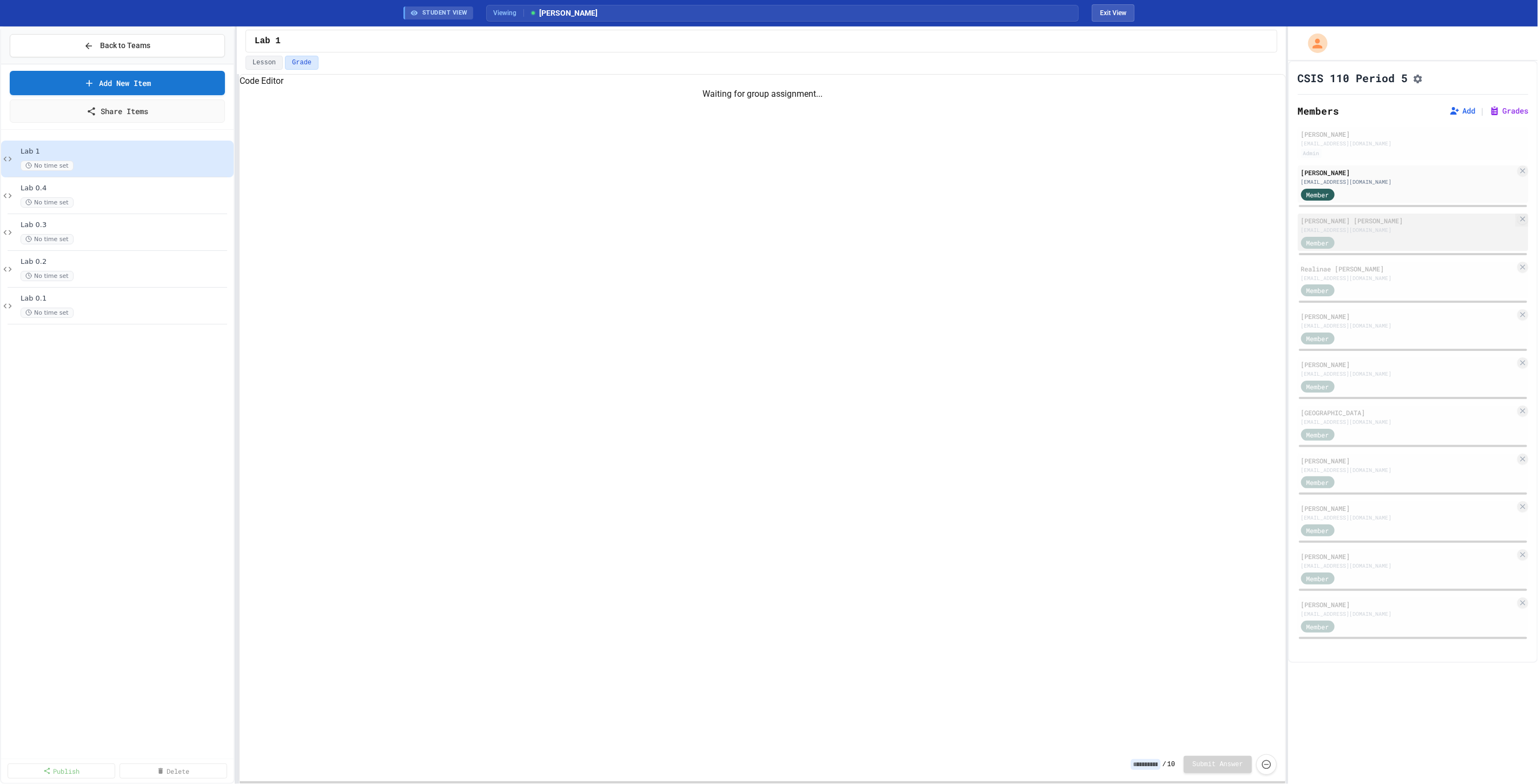
click at [1397, 234] on div "gasd.icknor2549@gasd.org" at bounding box center [1408, 229] width 214 height 8
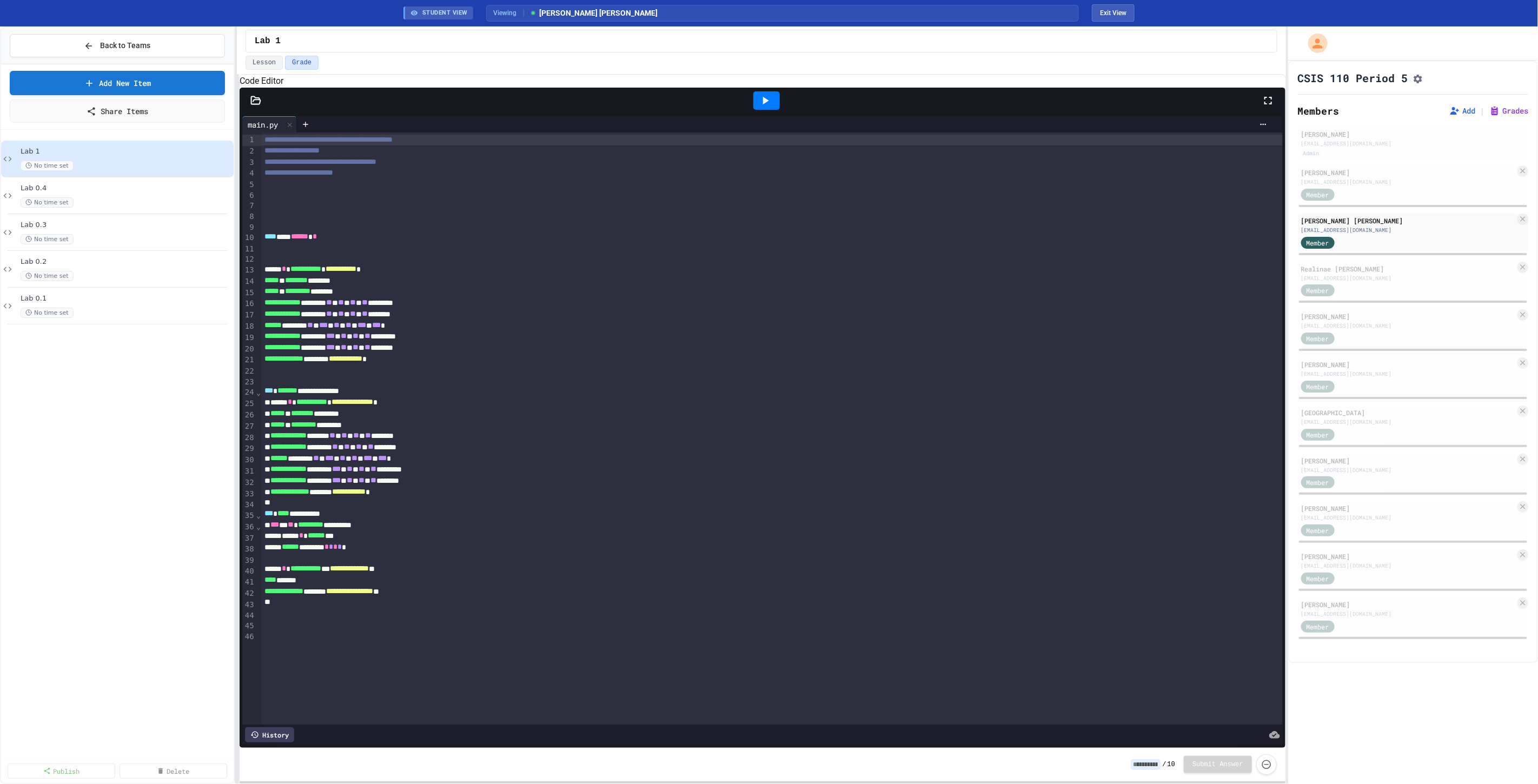
click at [253, 106] on icon at bounding box center [256, 101] width 11 height 11
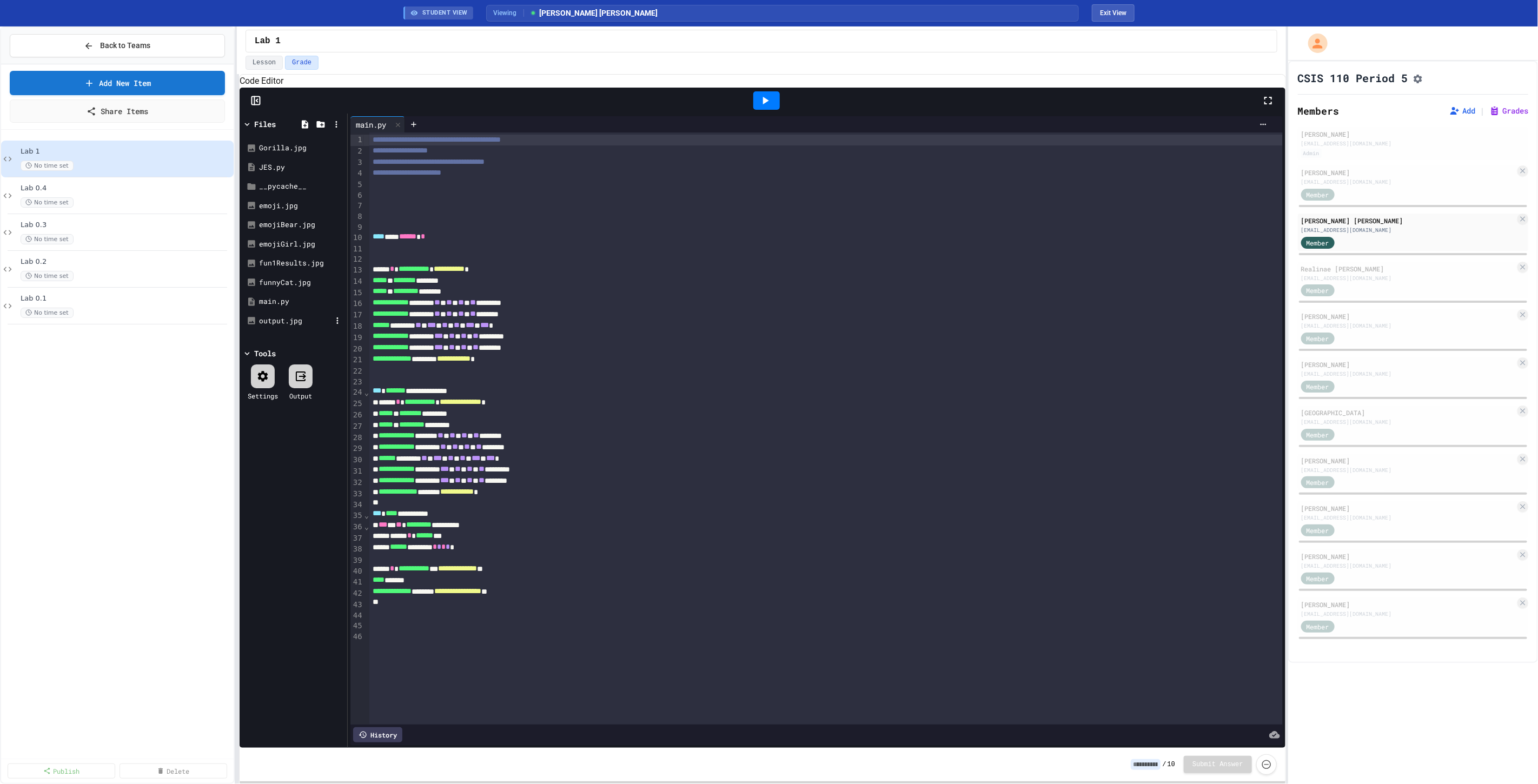
click at [278, 327] on div "output.jpg" at bounding box center [295, 321] width 72 height 11
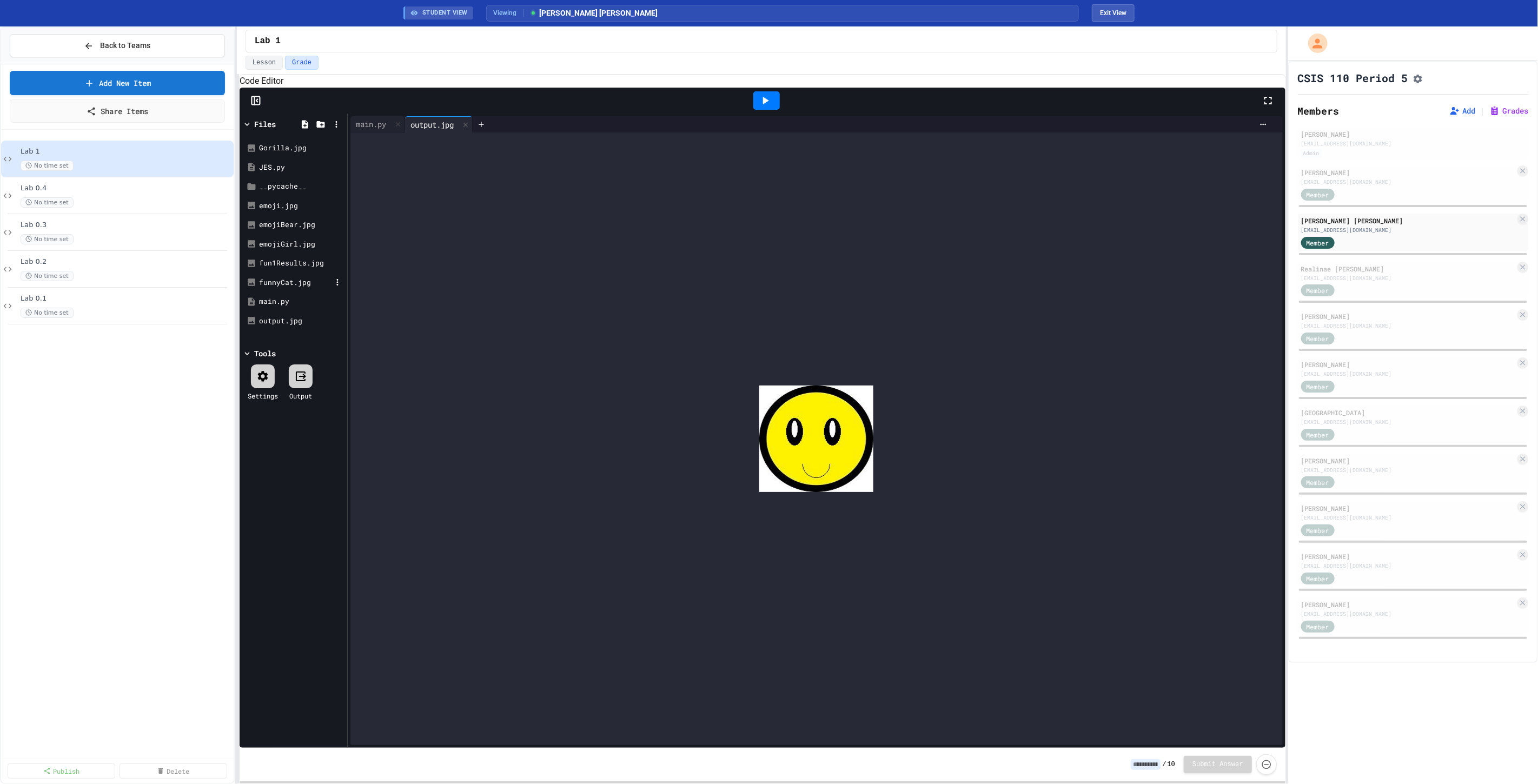
click at [272, 288] on div "funnyCat.jpg" at bounding box center [295, 283] width 72 height 11
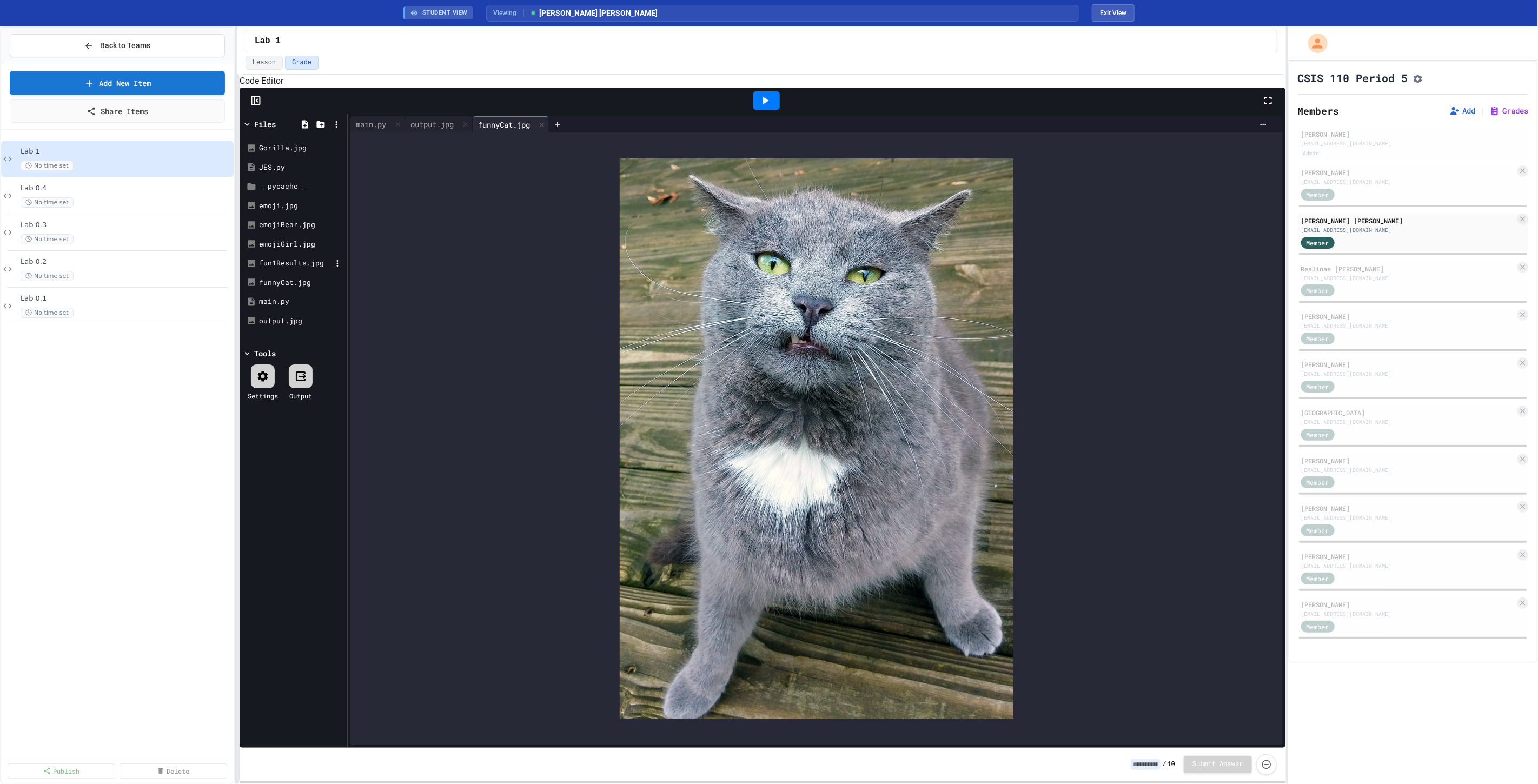
click at [279, 269] on div "fun1Results.jpg" at bounding box center [295, 264] width 72 height 11
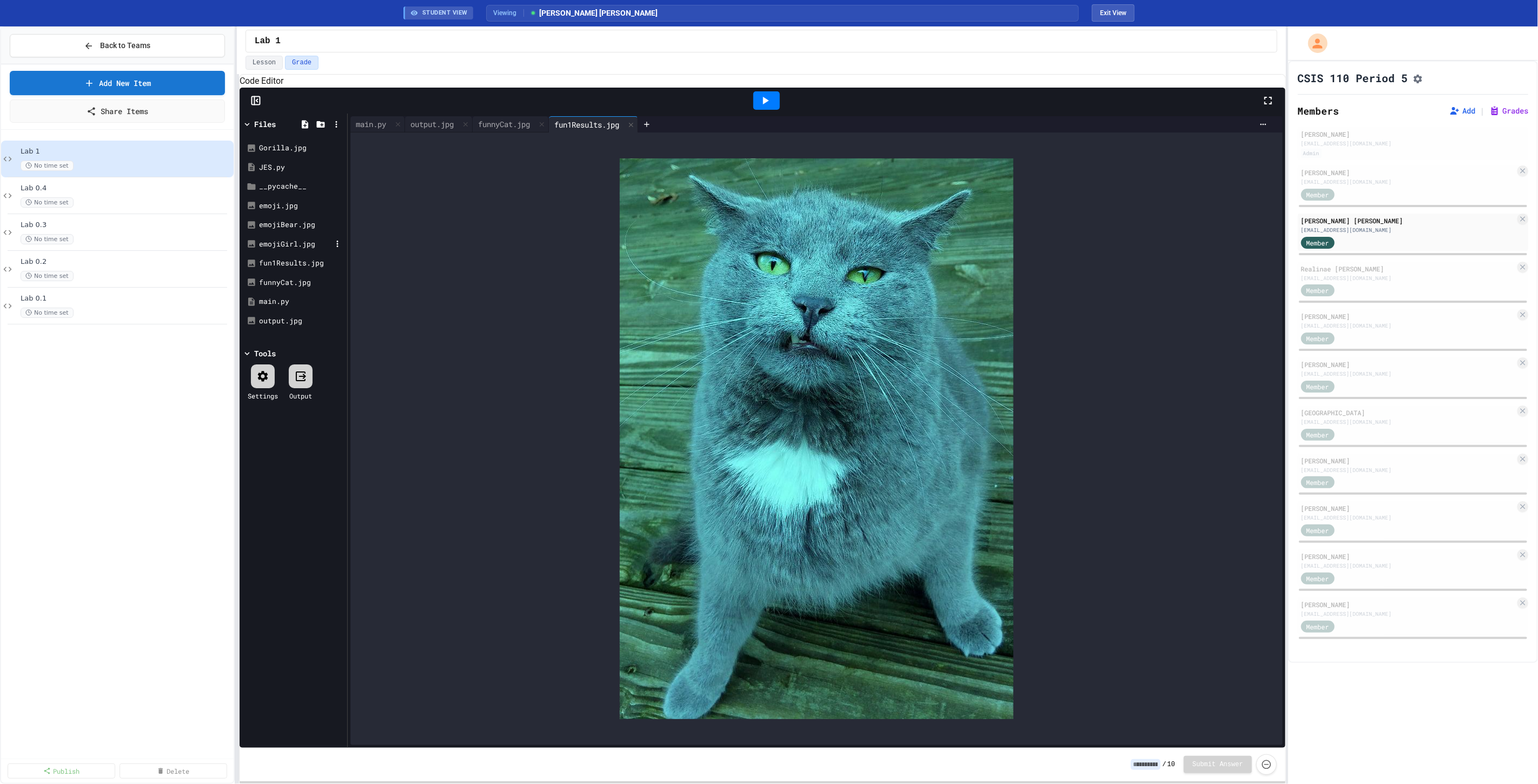
click at [279, 250] on div "emojiGirl.jpg" at bounding box center [295, 244] width 72 height 11
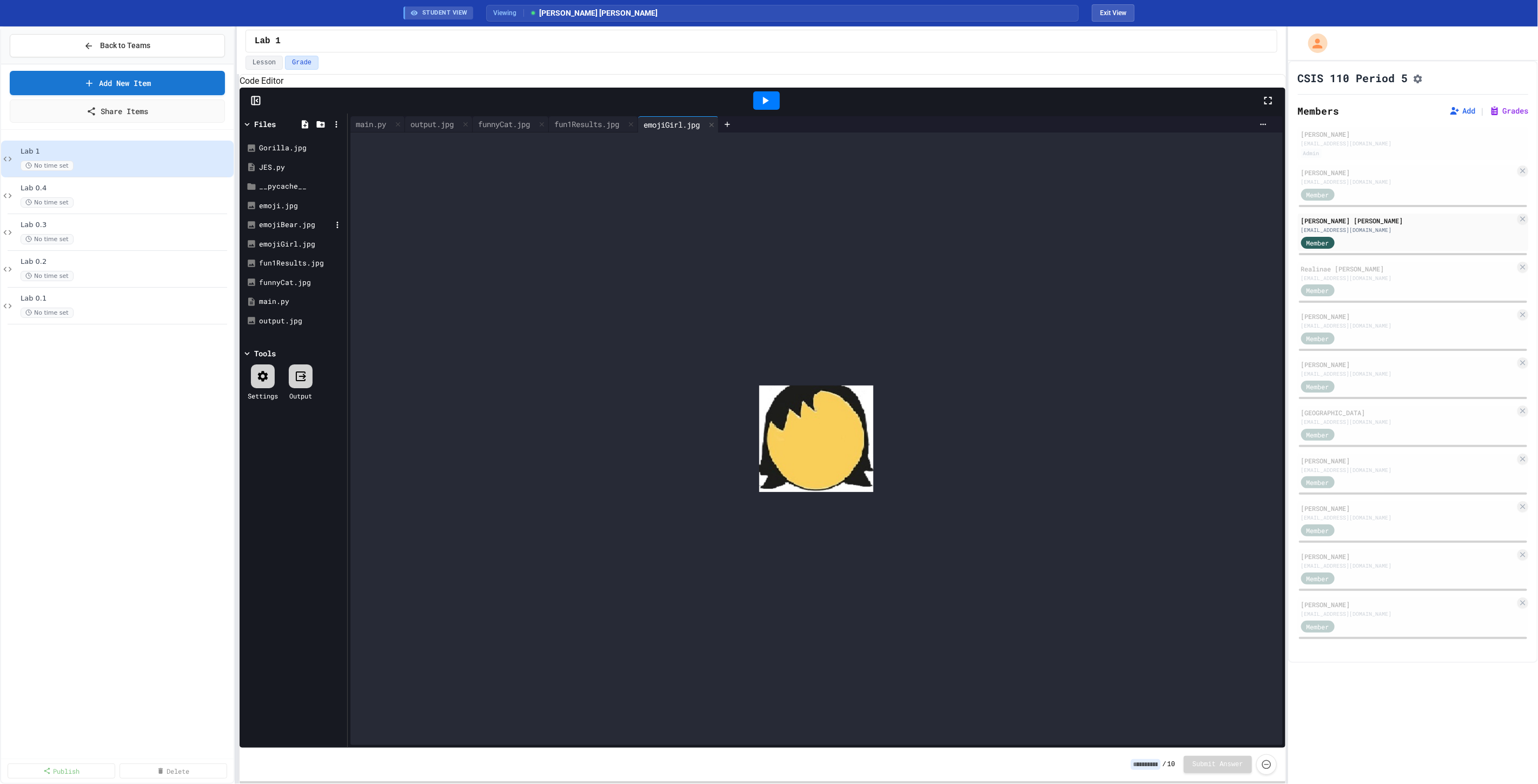
click at [279, 230] on div "emojiBear.jpg" at bounding box center [295, 225] width 72 height 11
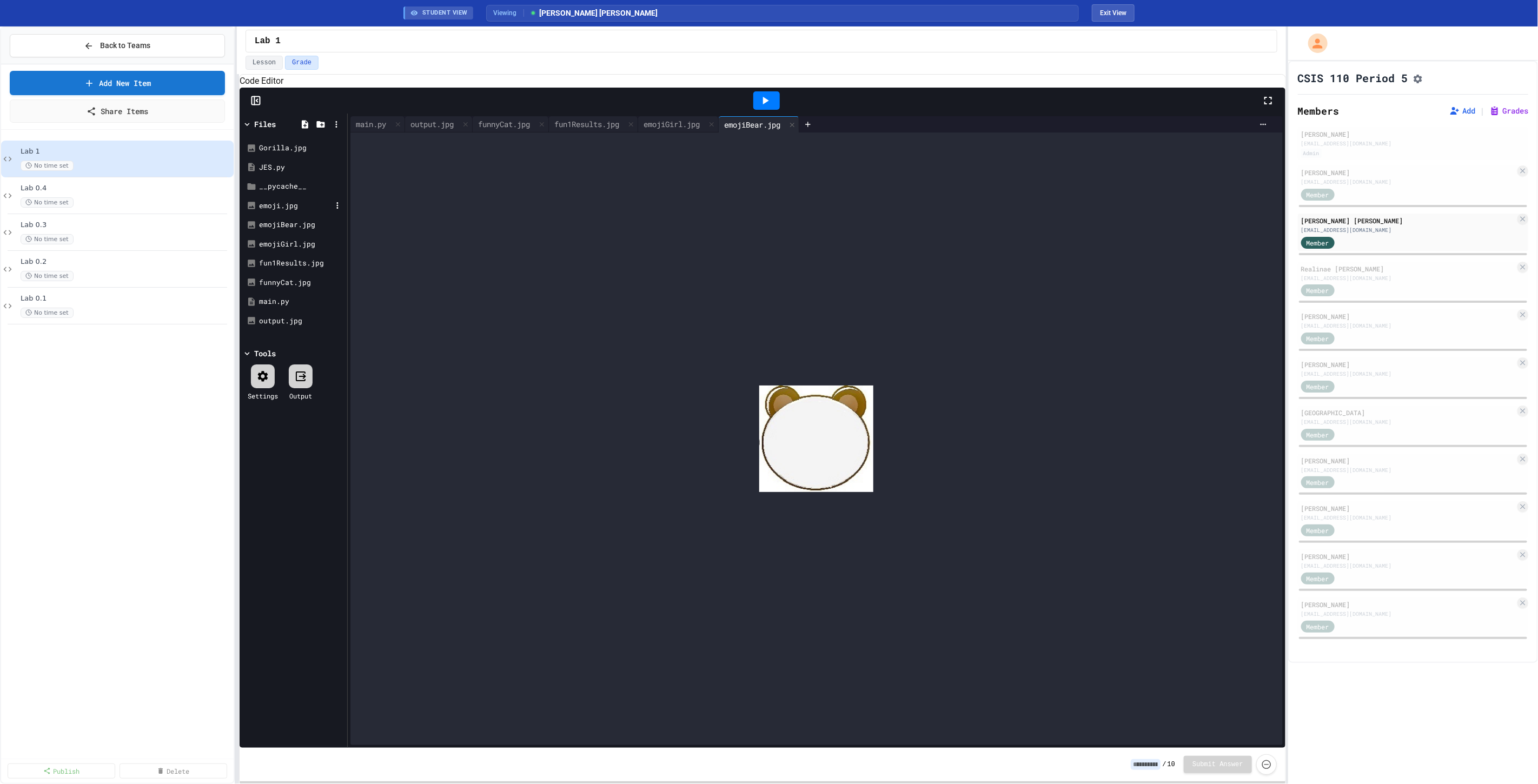
click at [280, 211] on div "emoji.jpg" at bounding box center [295, 206] width 72 height 11
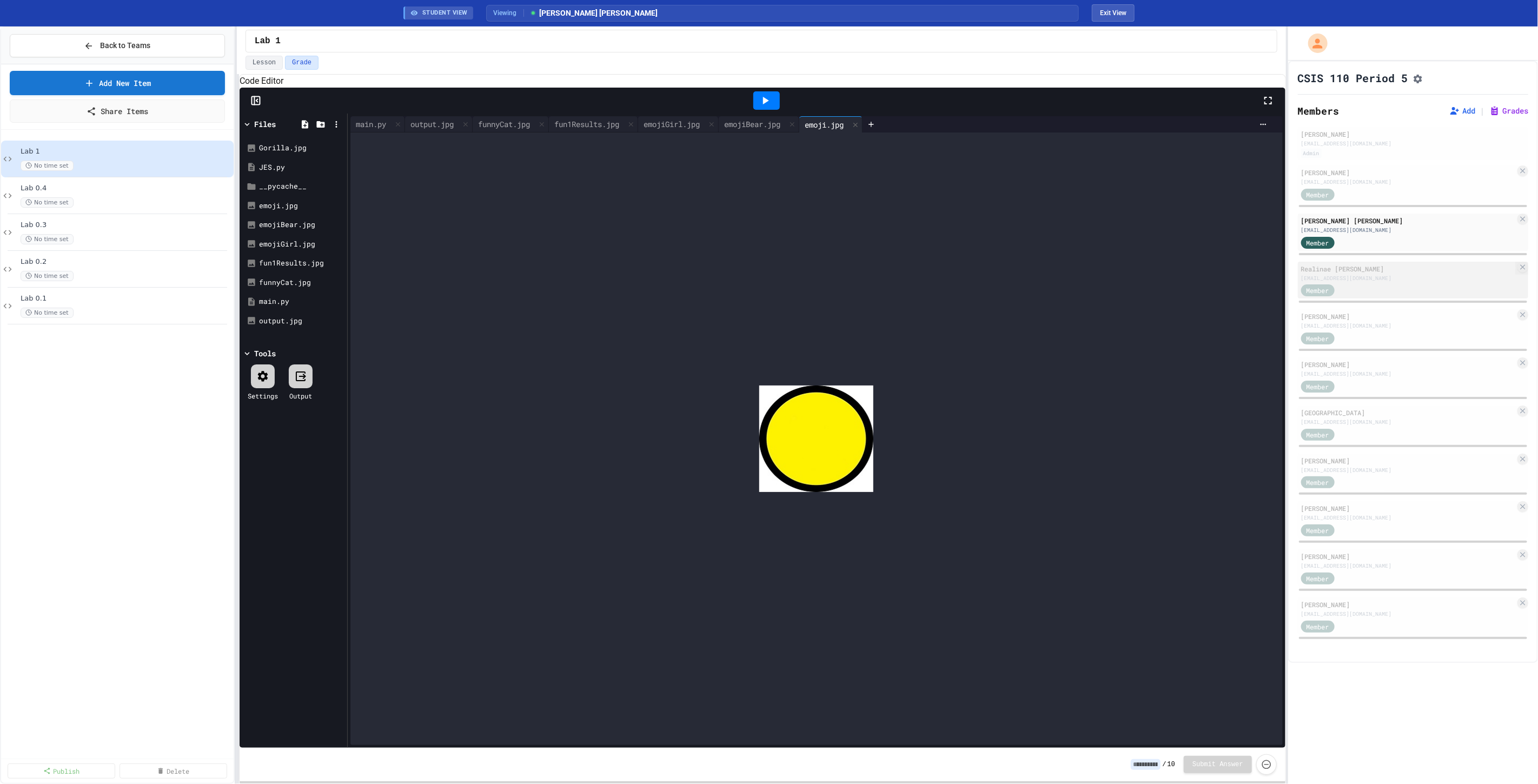
click at [1360, 289] on div "Member" at bounding box center [1408, 290] width 214 height 13
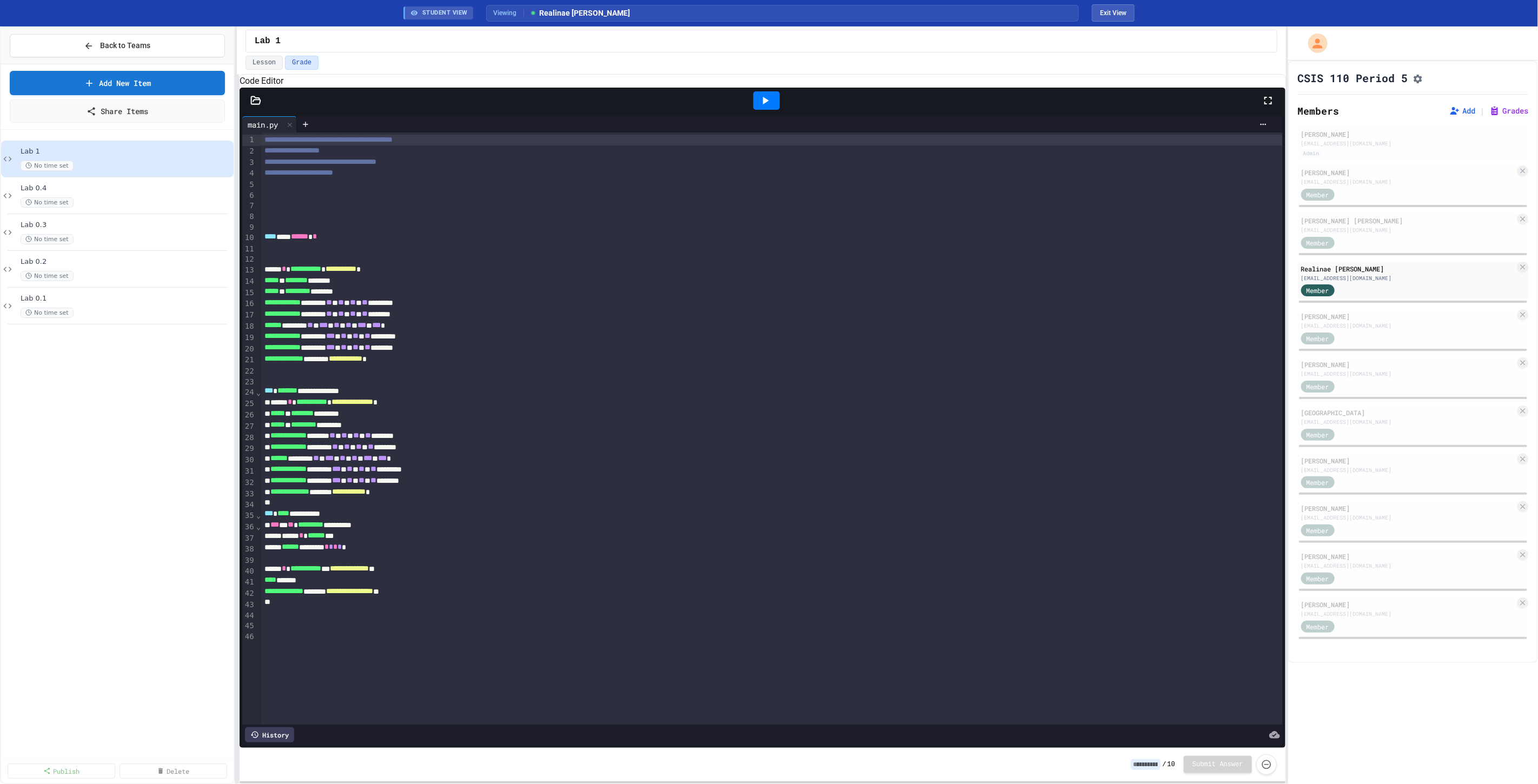
click at [256, 104] on icon at bounding box center [256, 100] width 9 height 7
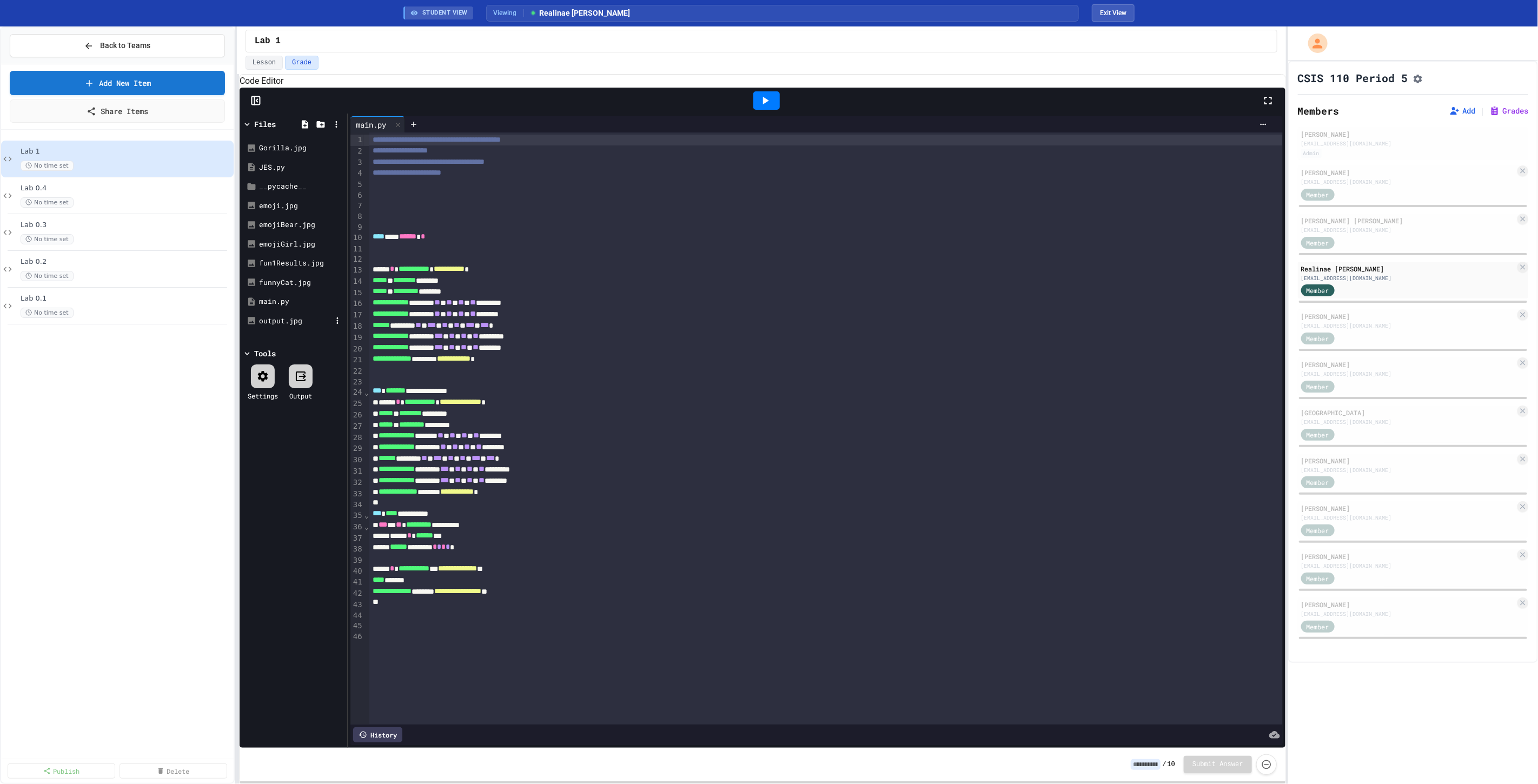
click at [280, 327] on div "output.jpg" at bounding box center [295, 321] width 72 height 11
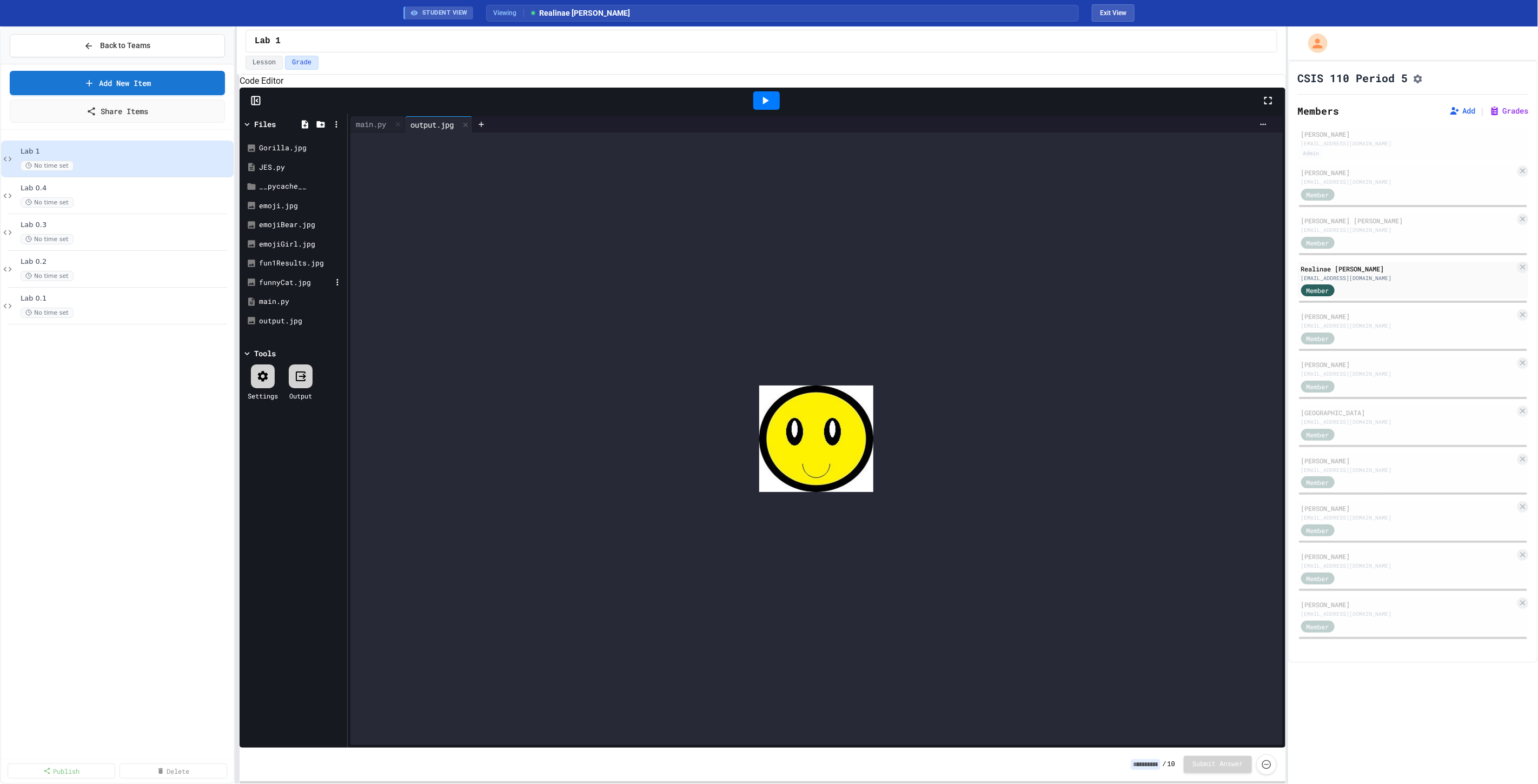
click at [279, 288] on div "funnyCat.jpg" at bounding box center [295, 283] width 72 height 11
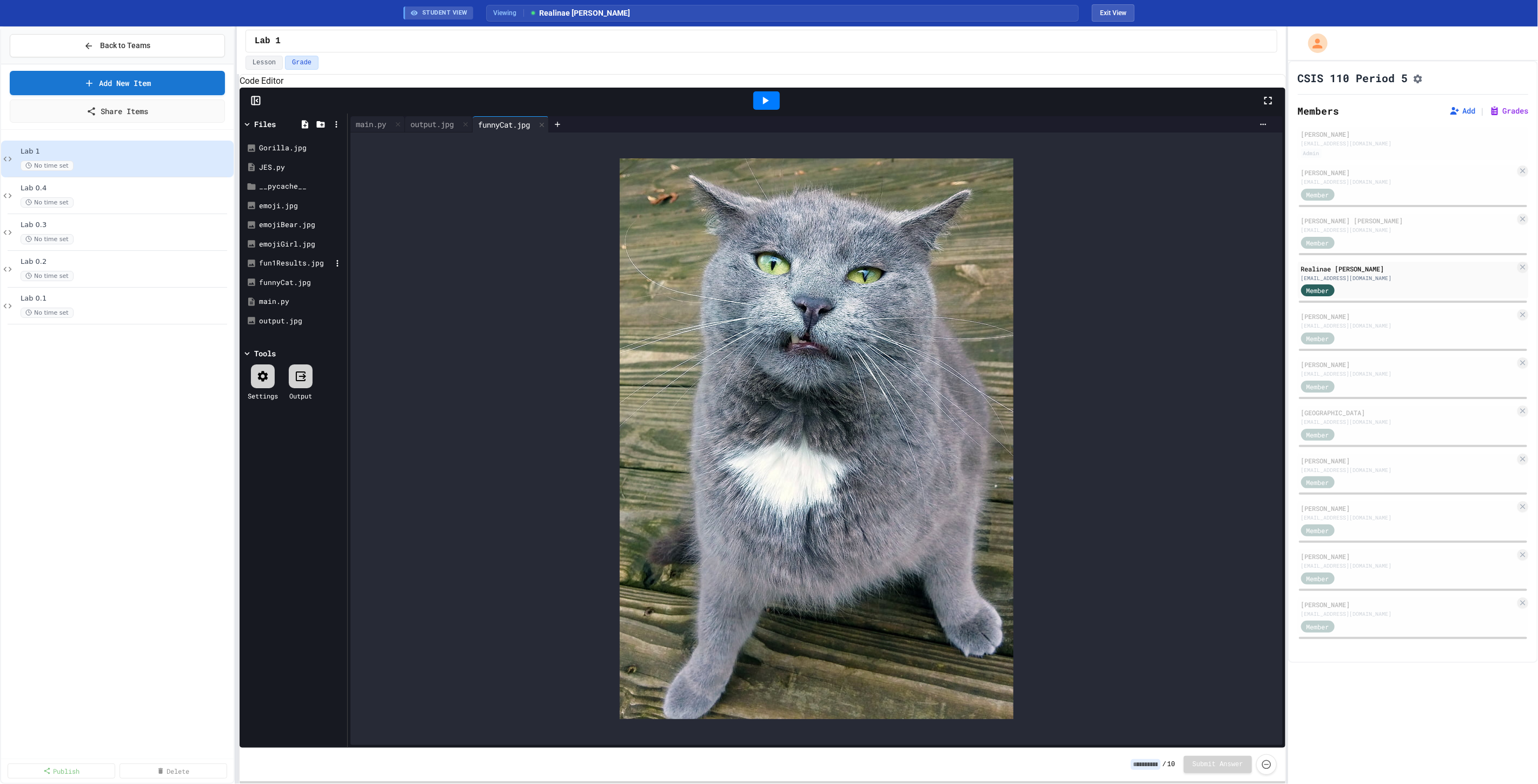
click at [280, 269] on div "fun1Results.jpg" at bounding box center [295, 264] width 72 height 11
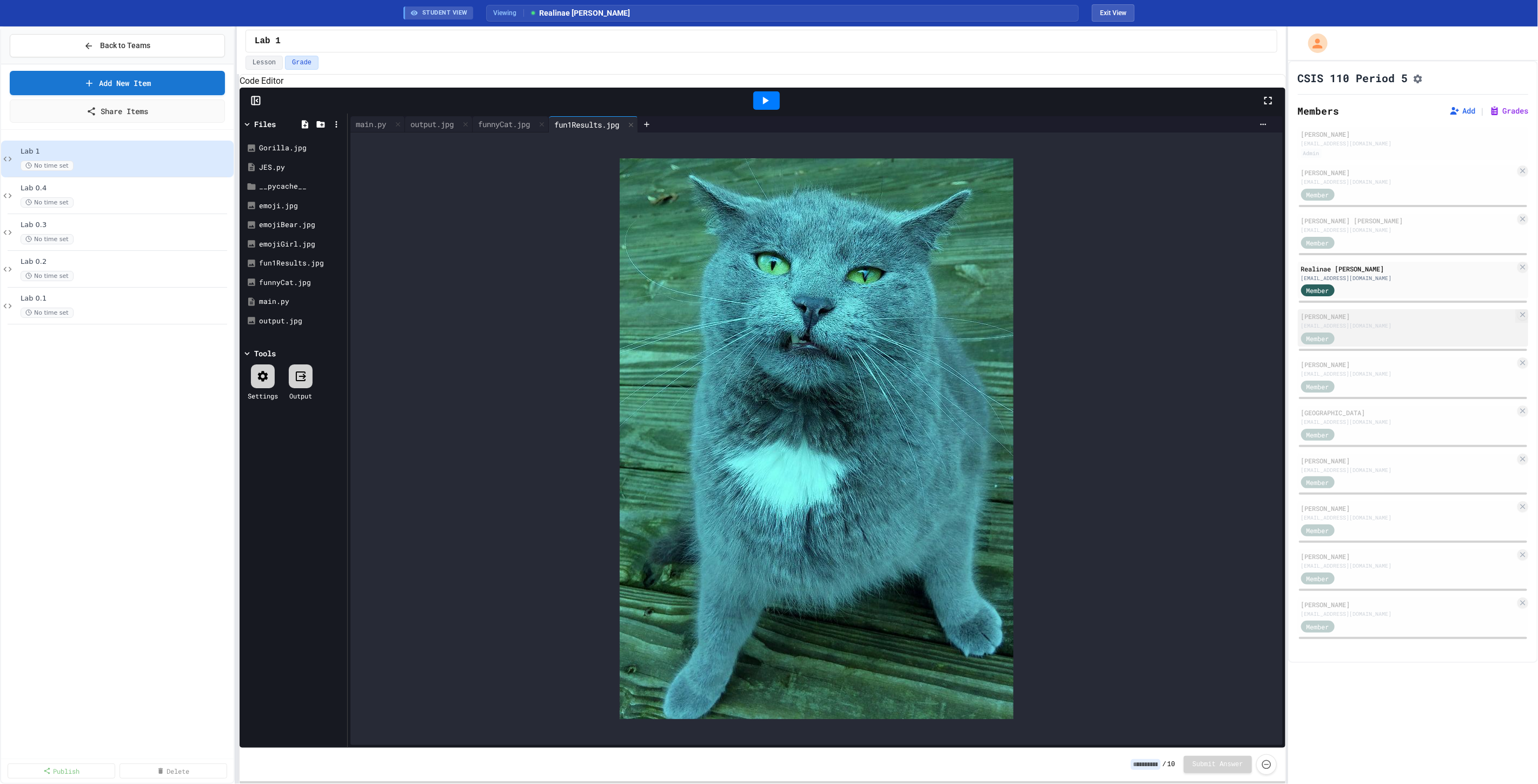
click at [1379, 333] on div "Member" at bounding box center [1408, 338] width 214 height 13
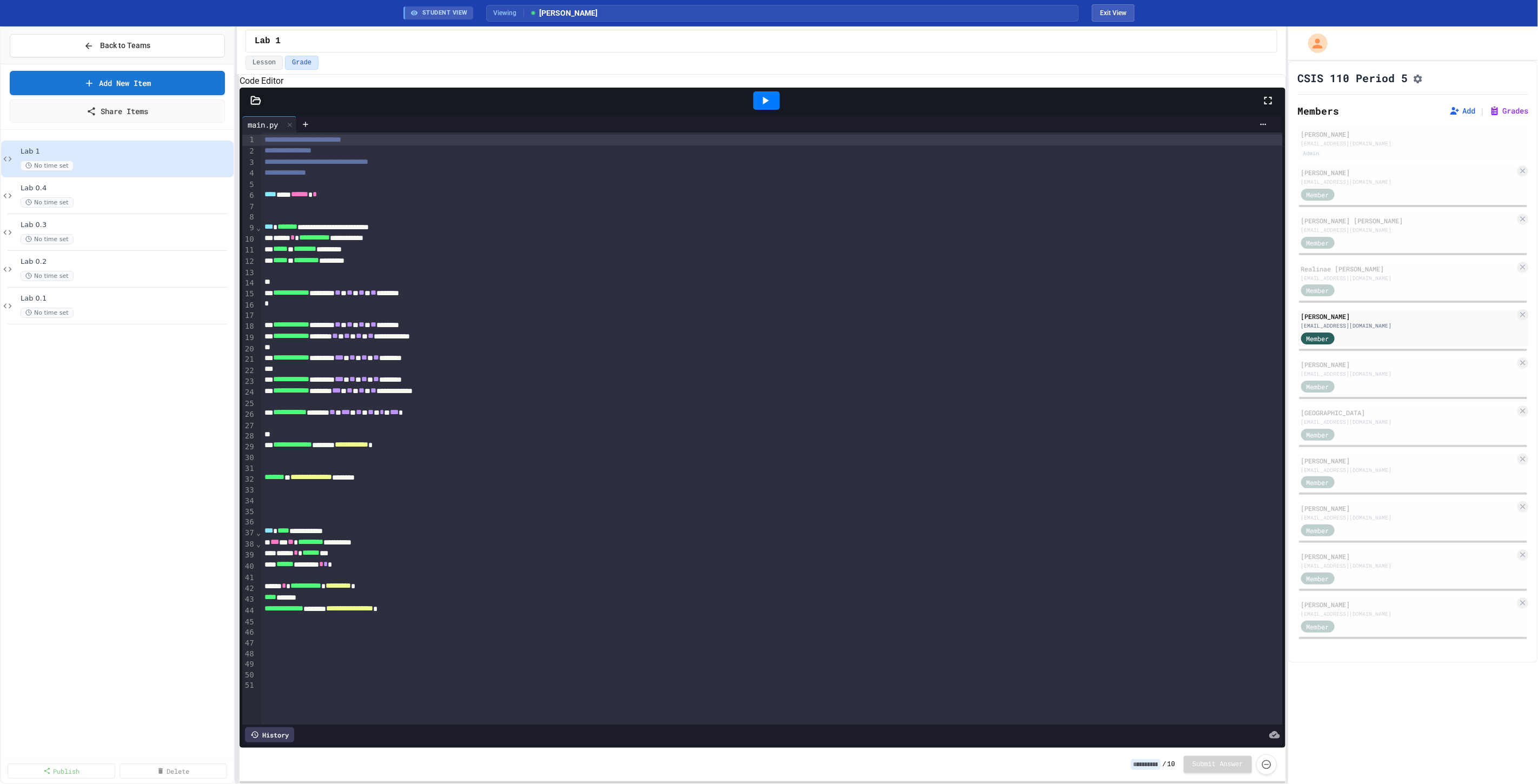
click at [256, 106] on icon at bounding box center [256, 101] width 11 height 11
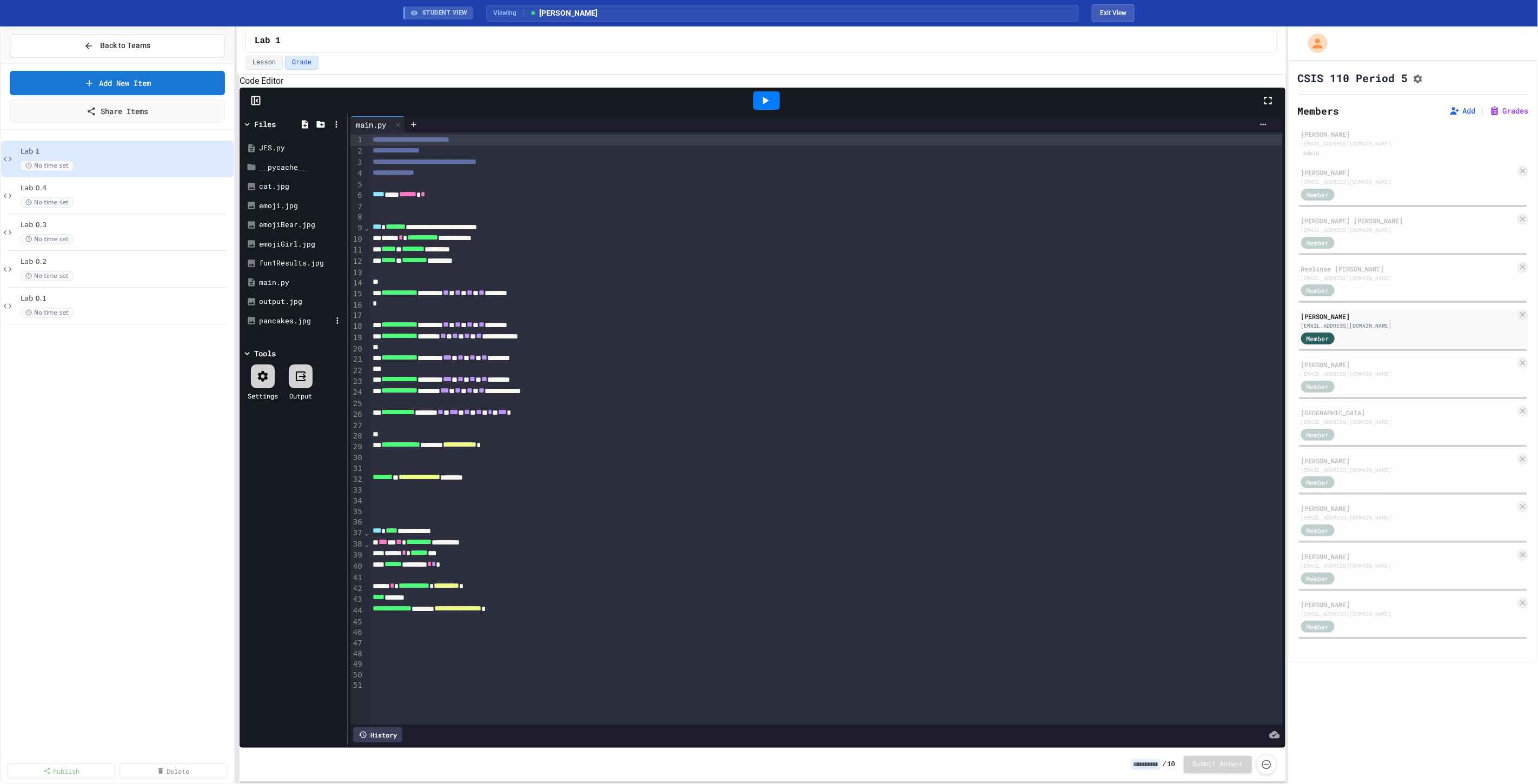
click at [288, 327] on div "pancakes.jpg" at bounding box center [295, 321] width 72 height 11
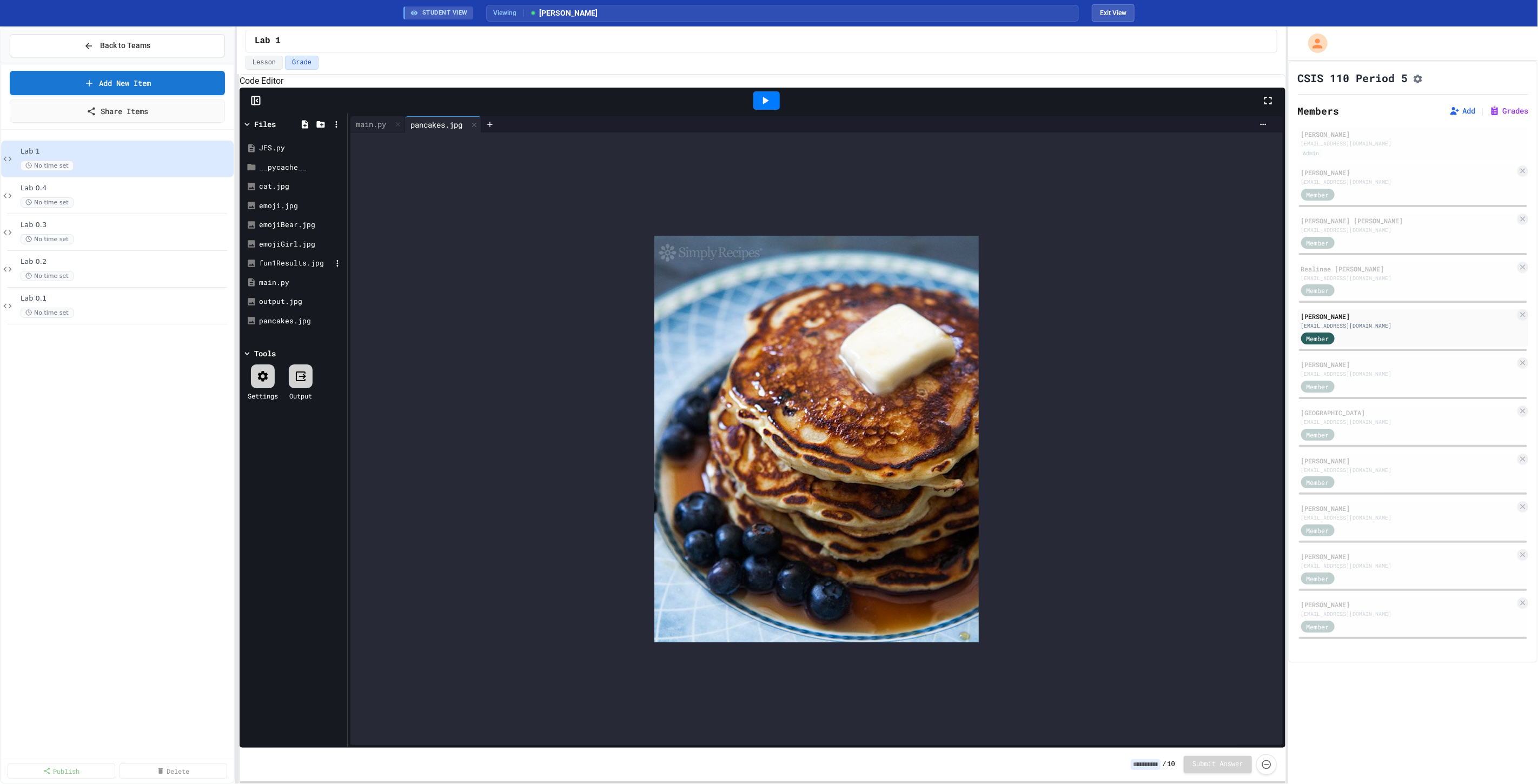
click at [283, 269] on div "fun1Results.jpg" at bounding box center [295, 264] width 72 height 11
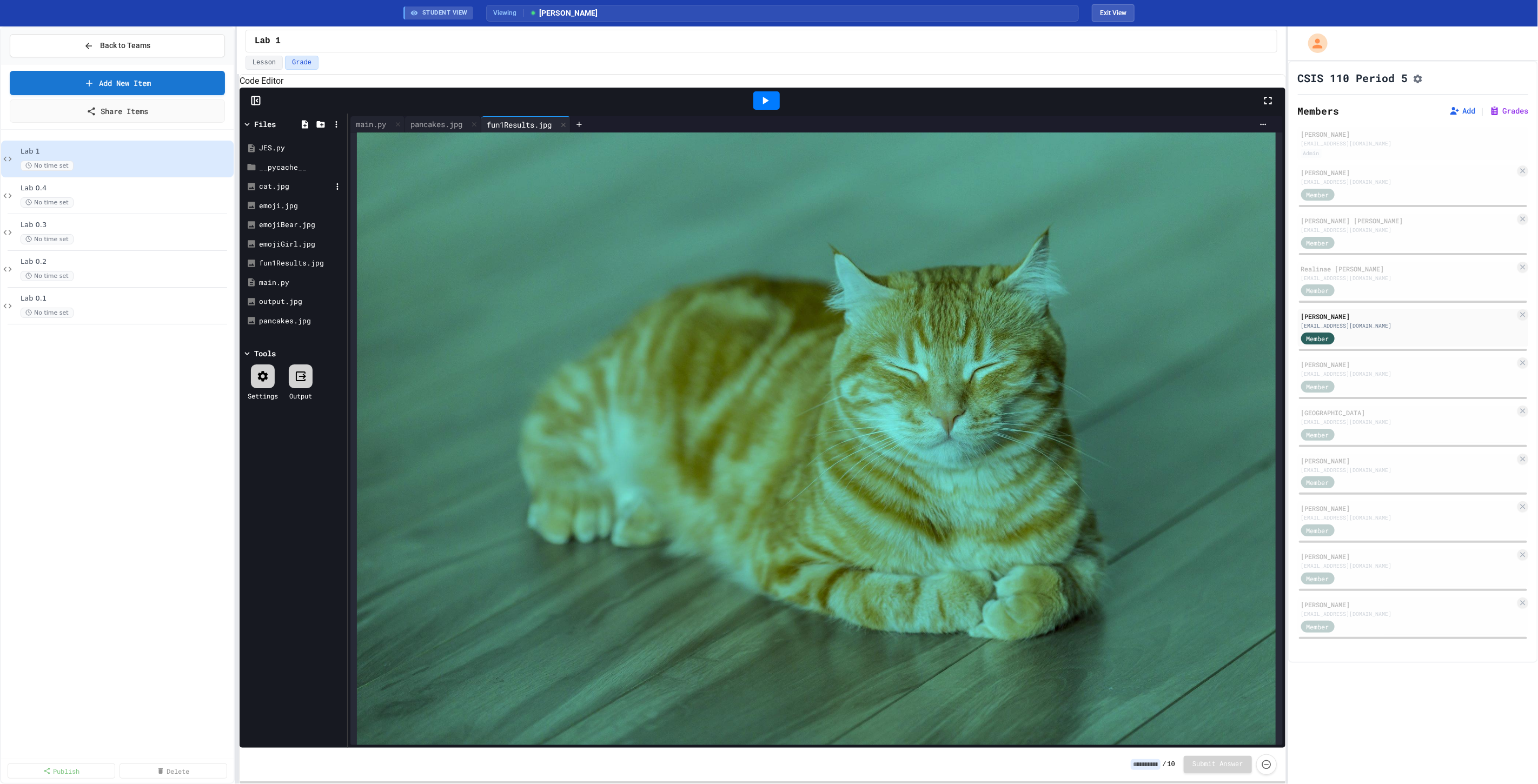
click at [271, 192] on div "cat.jpg" at bounding box center [295, 187] width 72 height 11
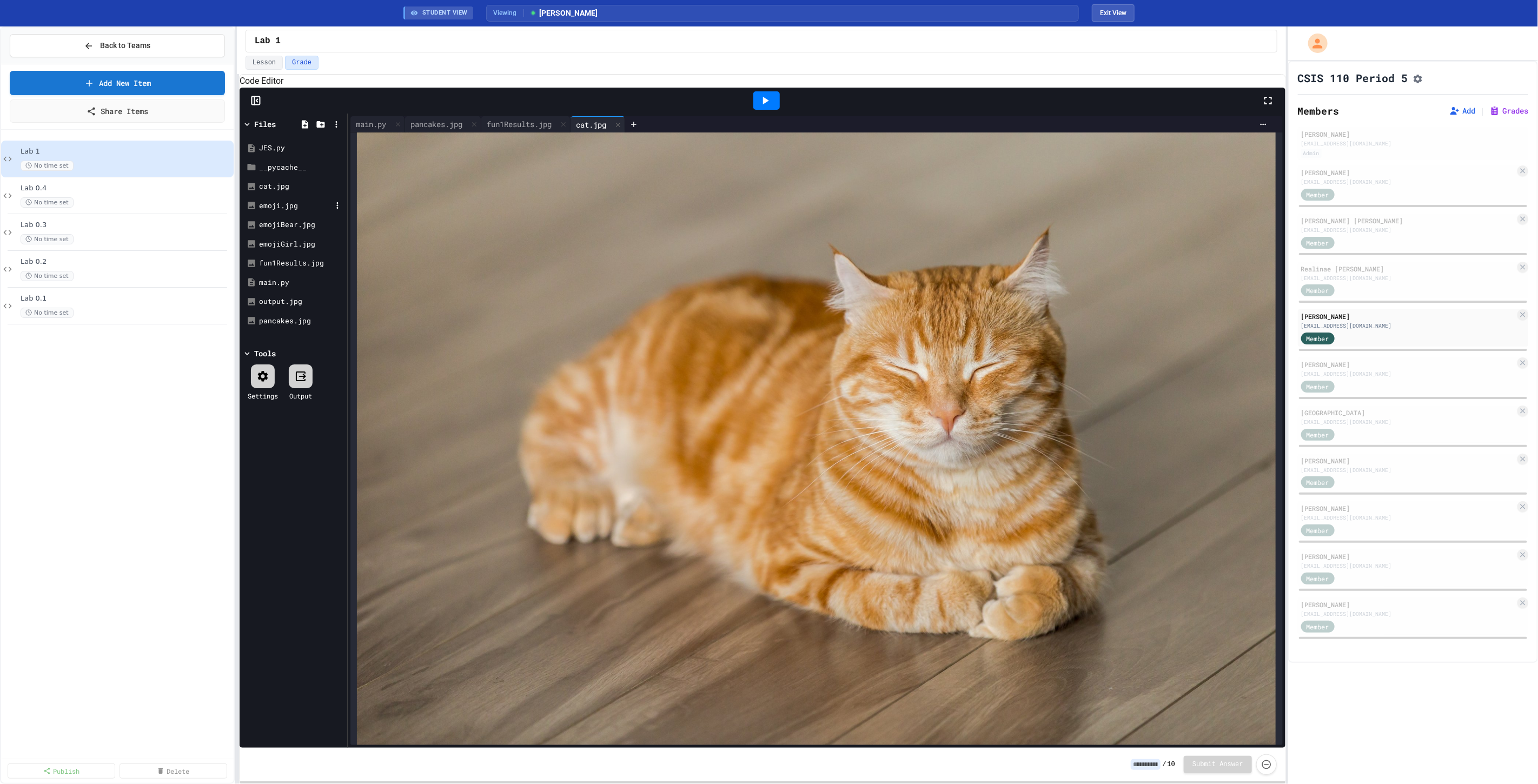
click at [277, 211] on div "emoji.jpg" at bounding box center [295, 206] width 72 height 11
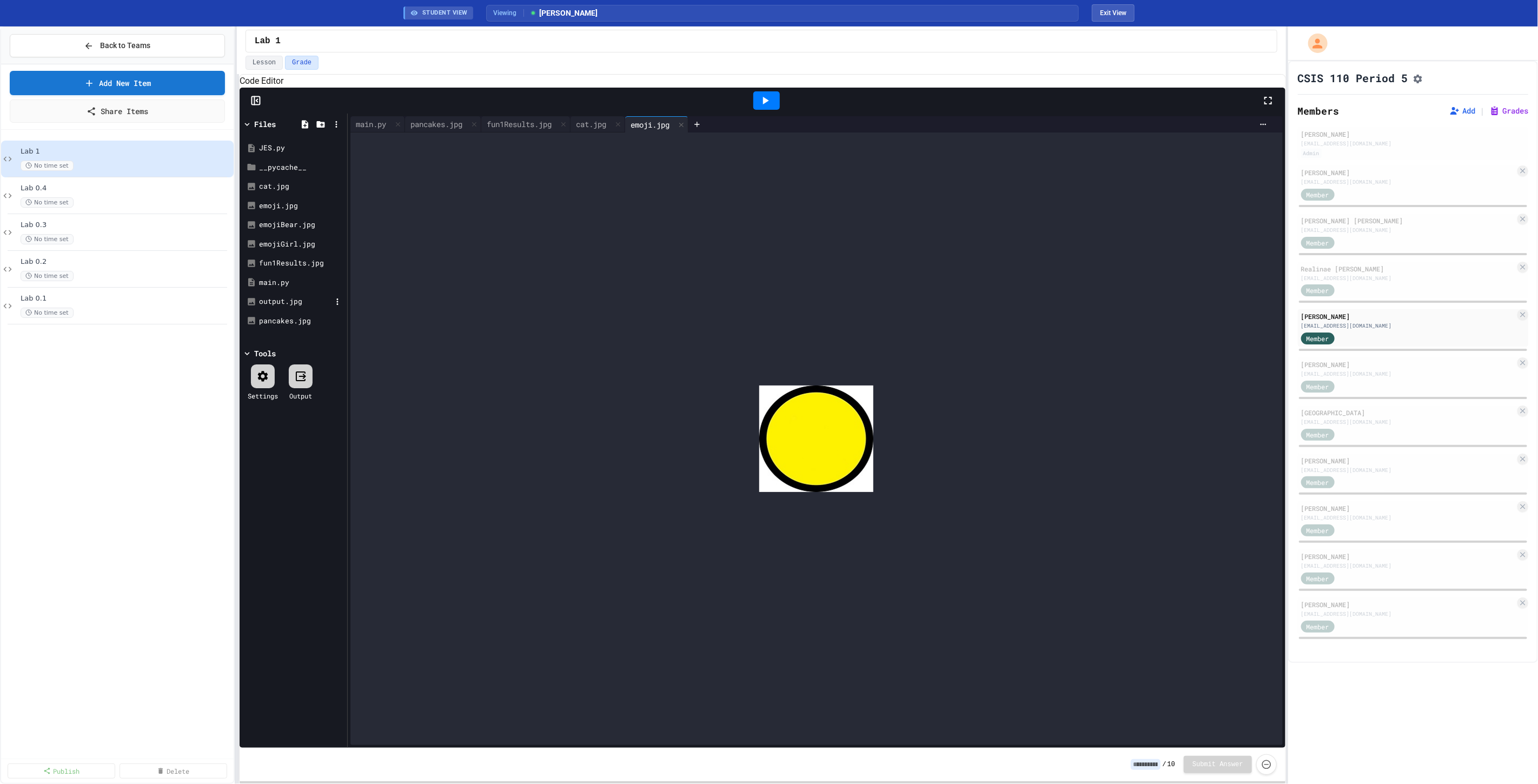
click at [281, 307] on div "output.jpg" at bounding box center [295, 302] width 72 height 11
click at [581, 267] on div at bounding box center [816, 439] width 932 height 613
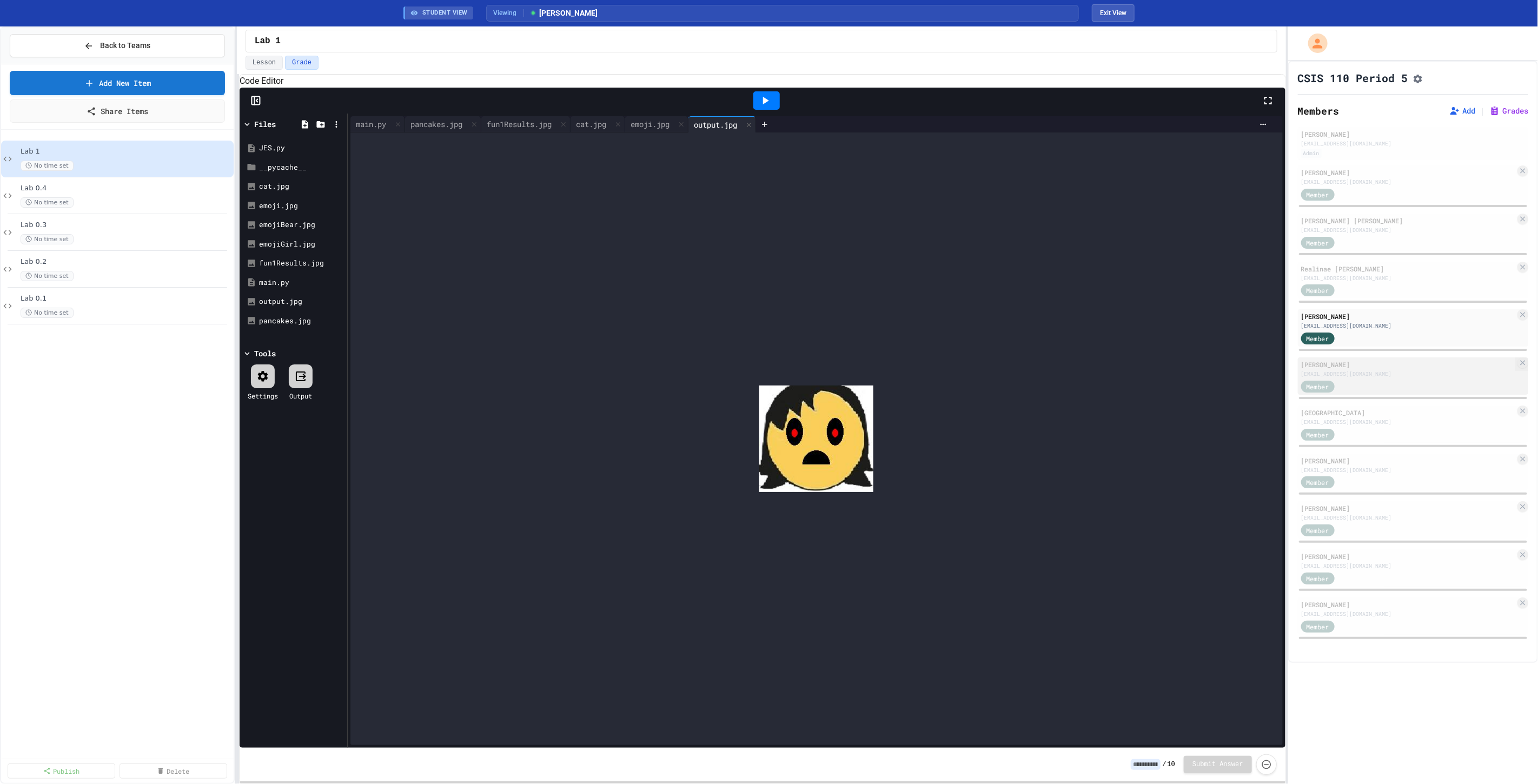
click at [1425, 383] on div "Member" at bounding box center [1408, 385] width 214 height 13
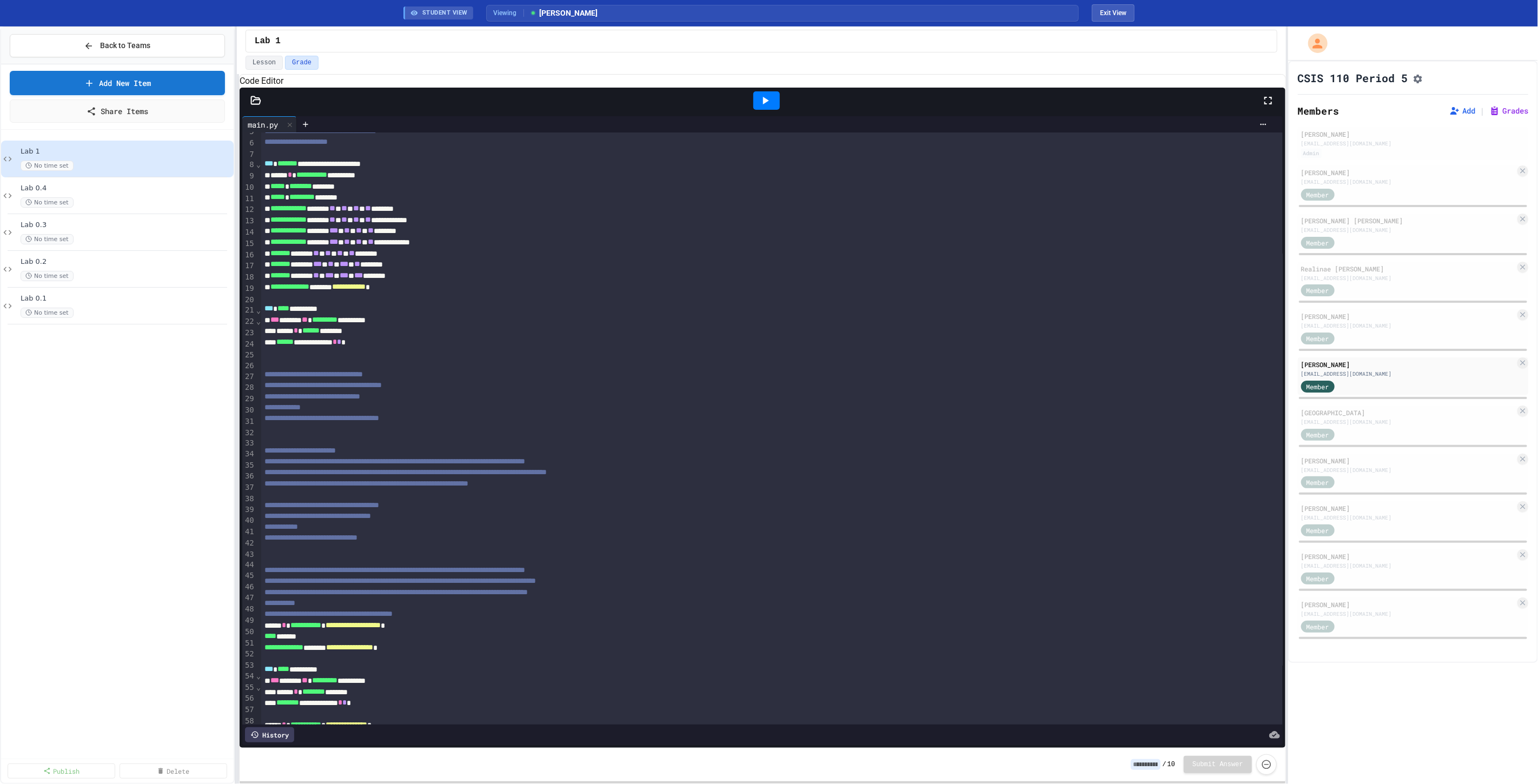
scroll to position [165, 0]
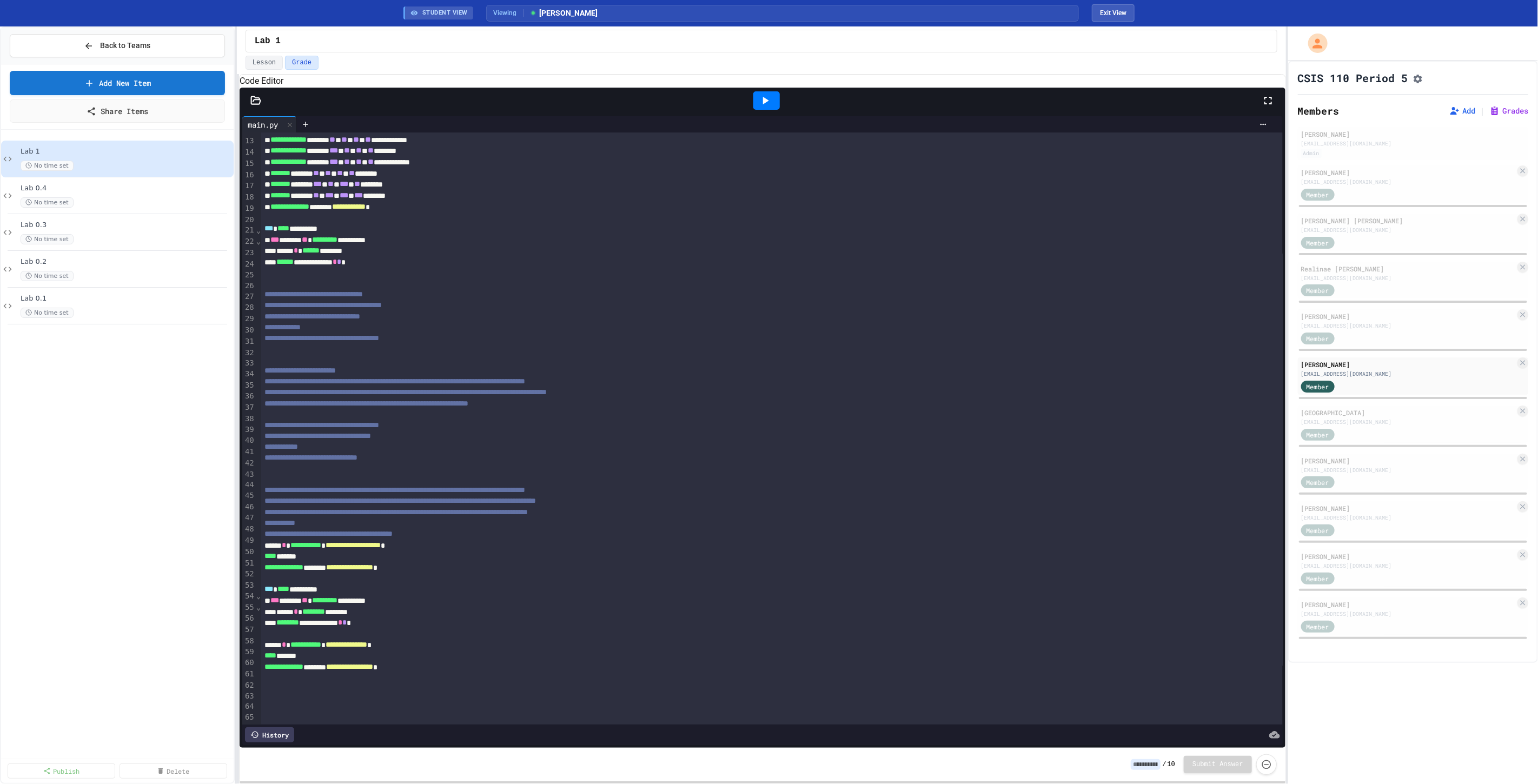
click at [255, 106] on icon at bounding box center [256, 101] width 11 height 11
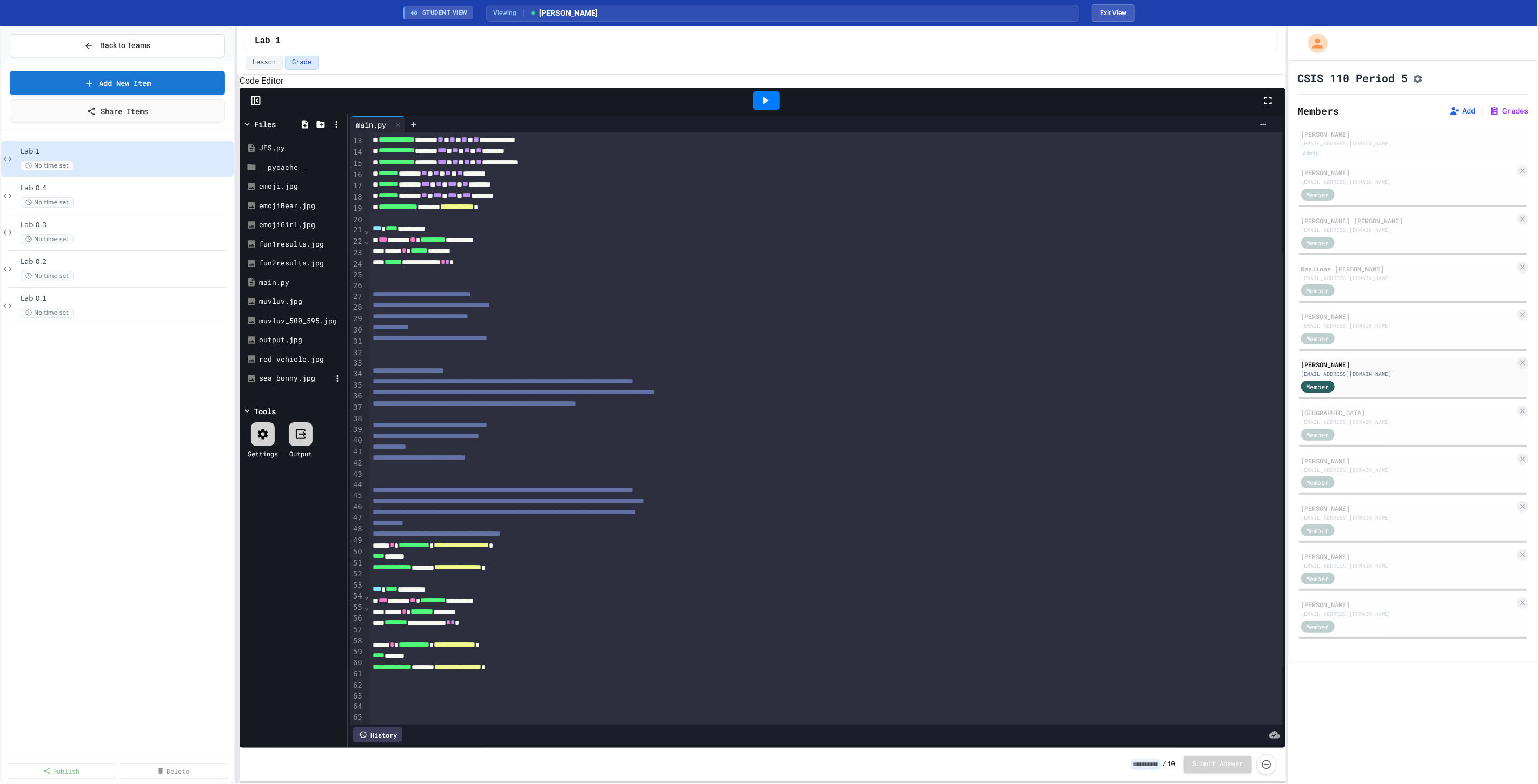
click at [286, 384] on div "sea_bunny.jpg" at bounding box center [295, 379] width 72 height 11
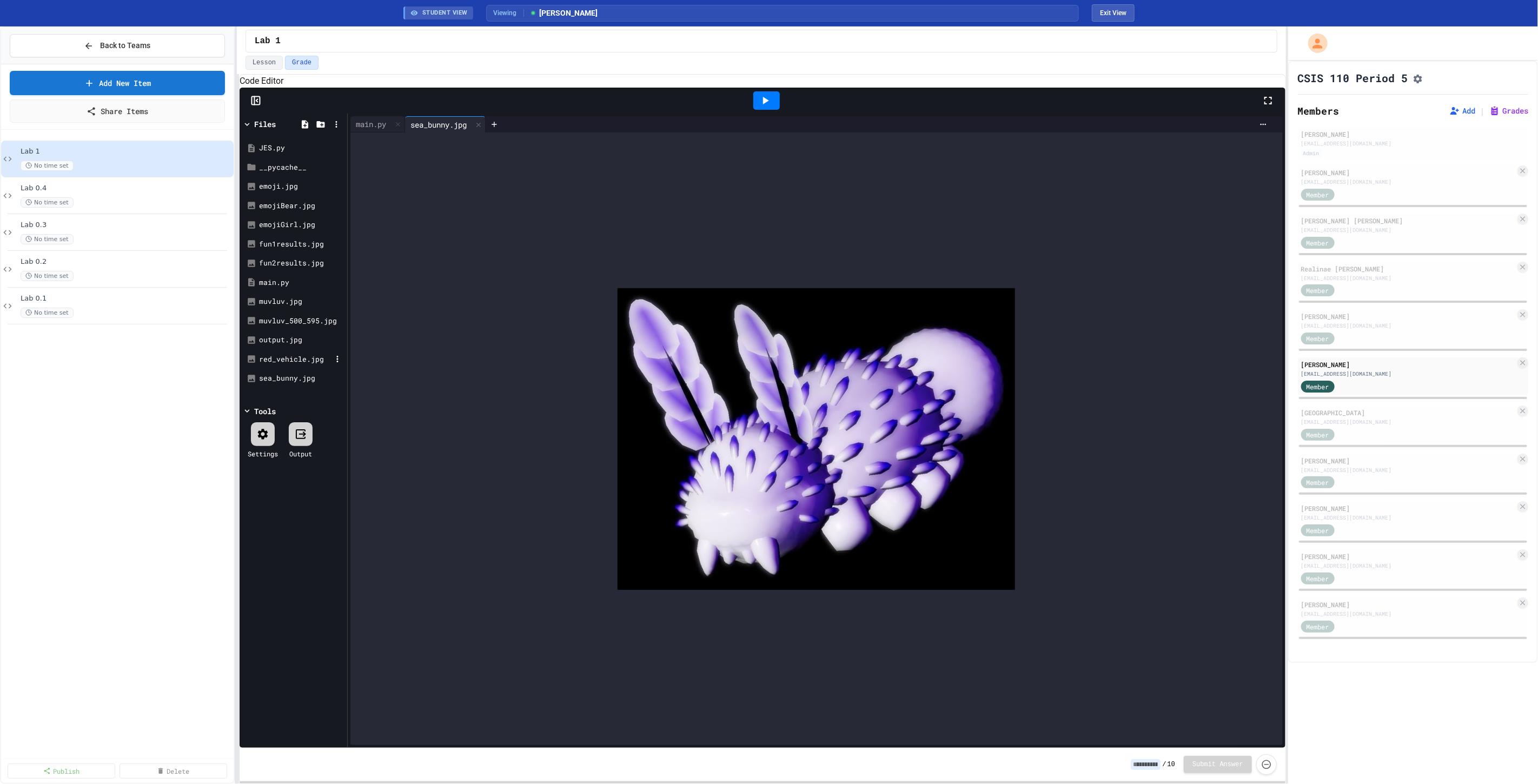
click at [286, 365] on div "red_vehicle.jpg" at bounding box center [295, 359] width 72 height 11
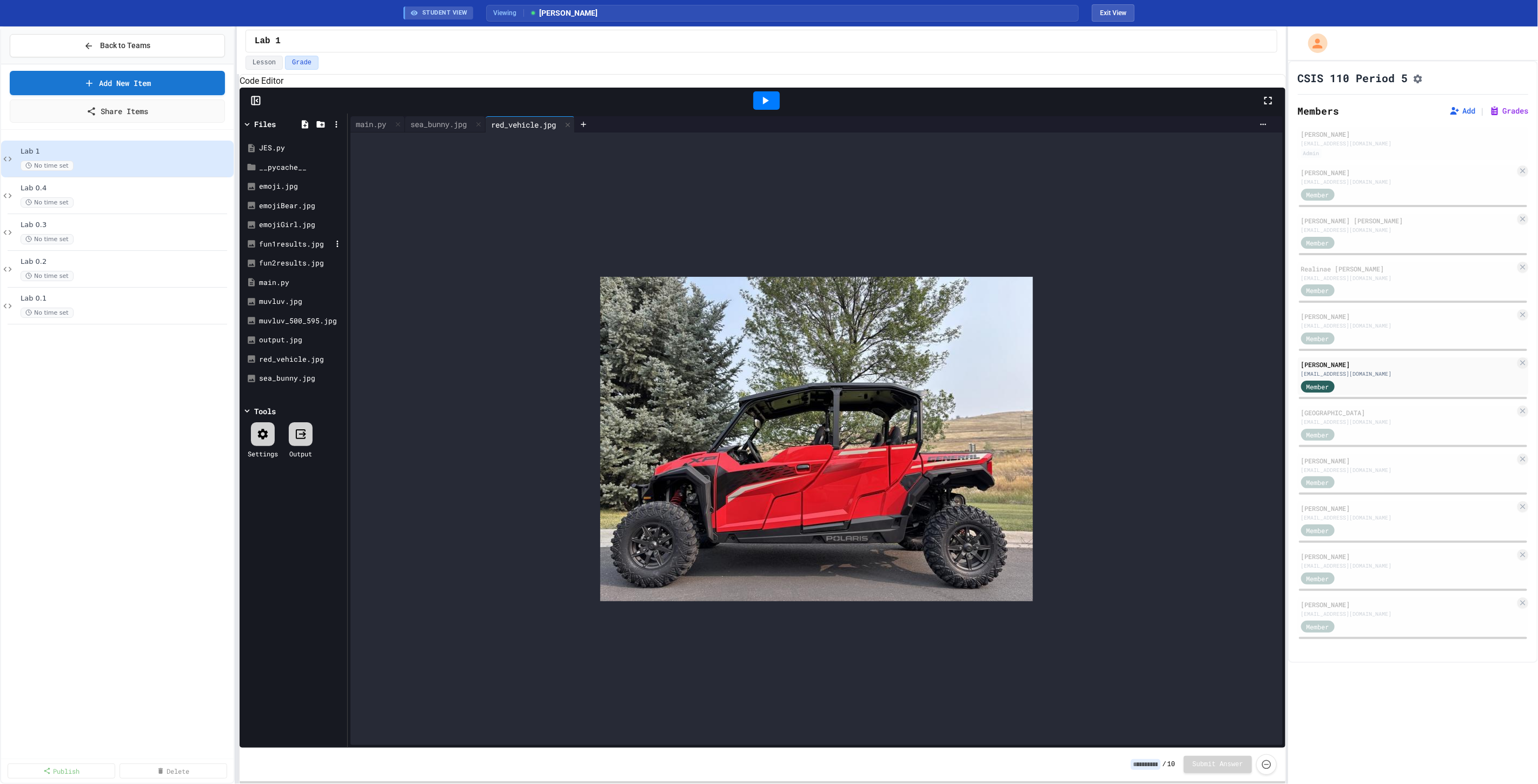
click at [294, 250] on div "fun1results.jpg" at bounding box center [295, 244] width 72 height 11
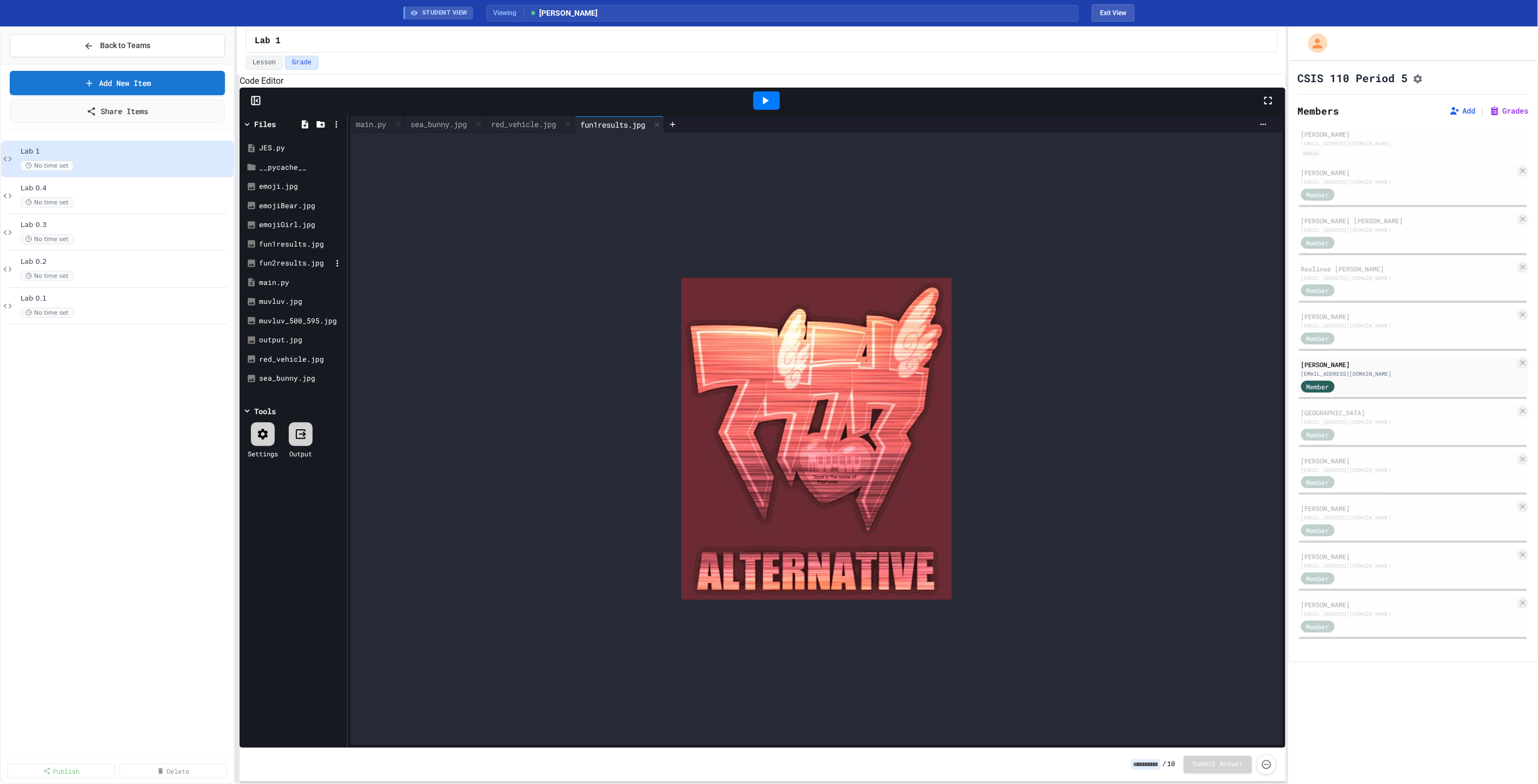
click at [295, 269] on div "fun2results.jpg" at bounding box center [295, 264] width 72 height 11
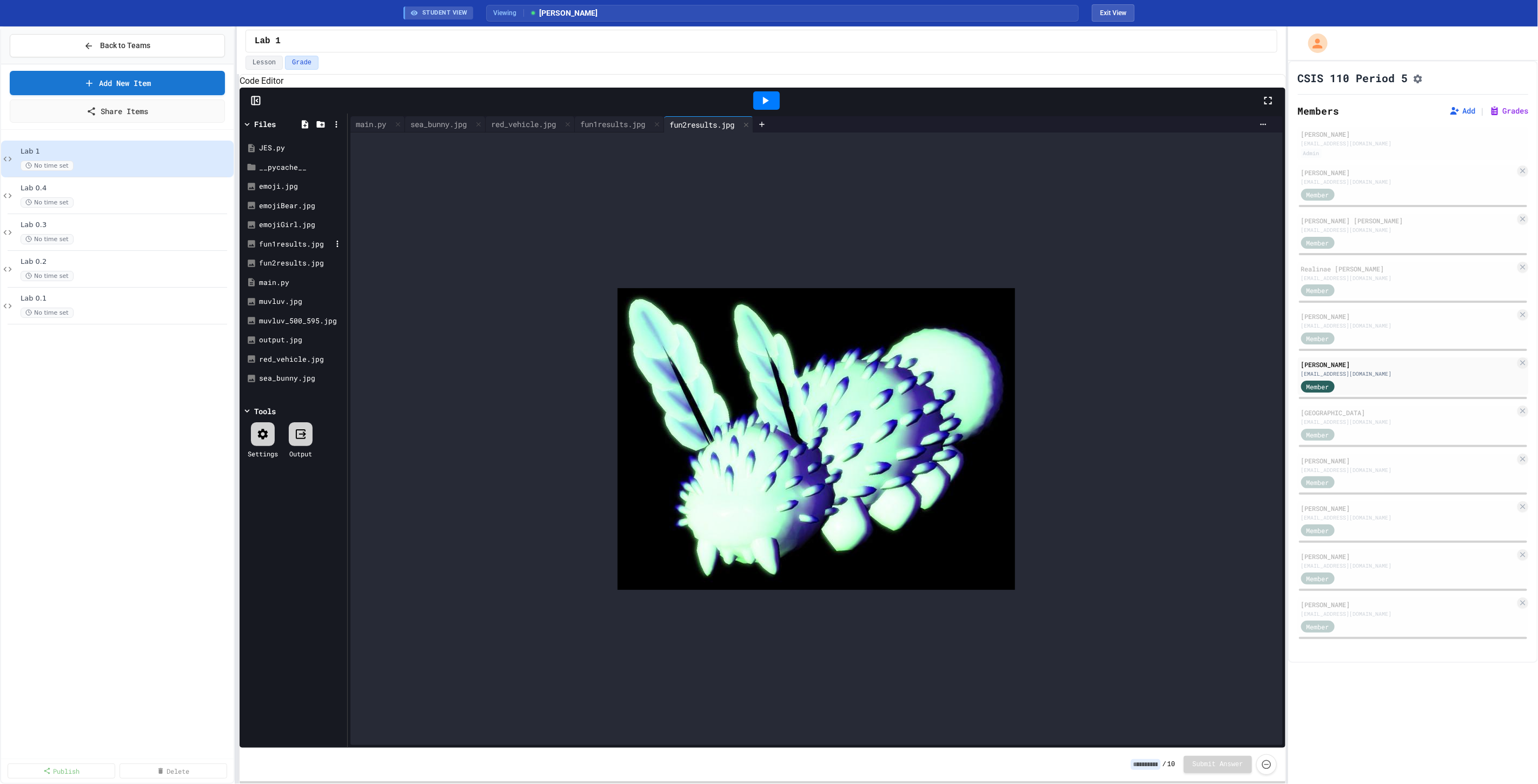
click at [295, 250] on div "fun1results.jpg" at bounding box center [295, 244] width 72 height 11
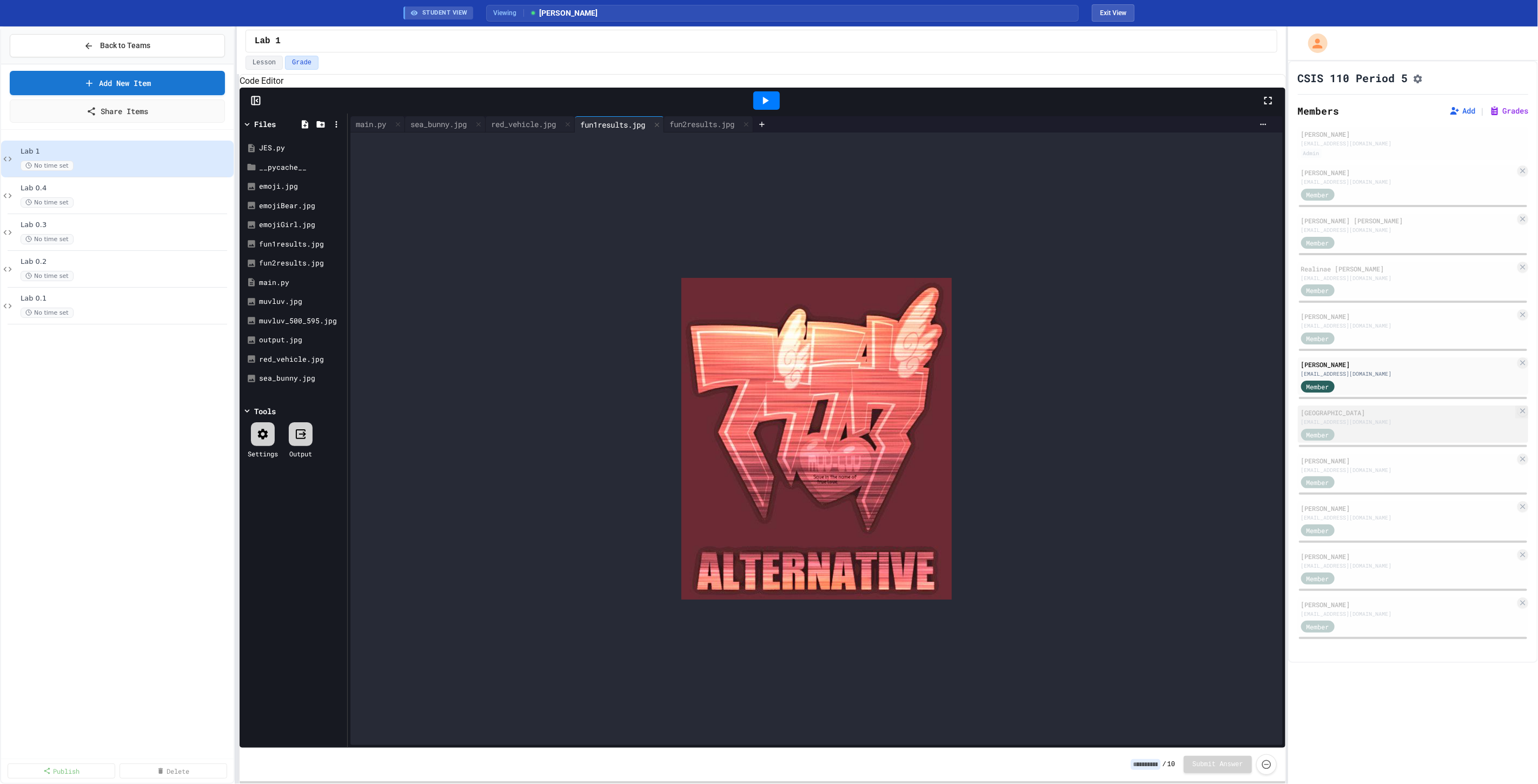
click at [1369, 436] on div "Member" at bounding box center [1408, 433] width 214 height 13
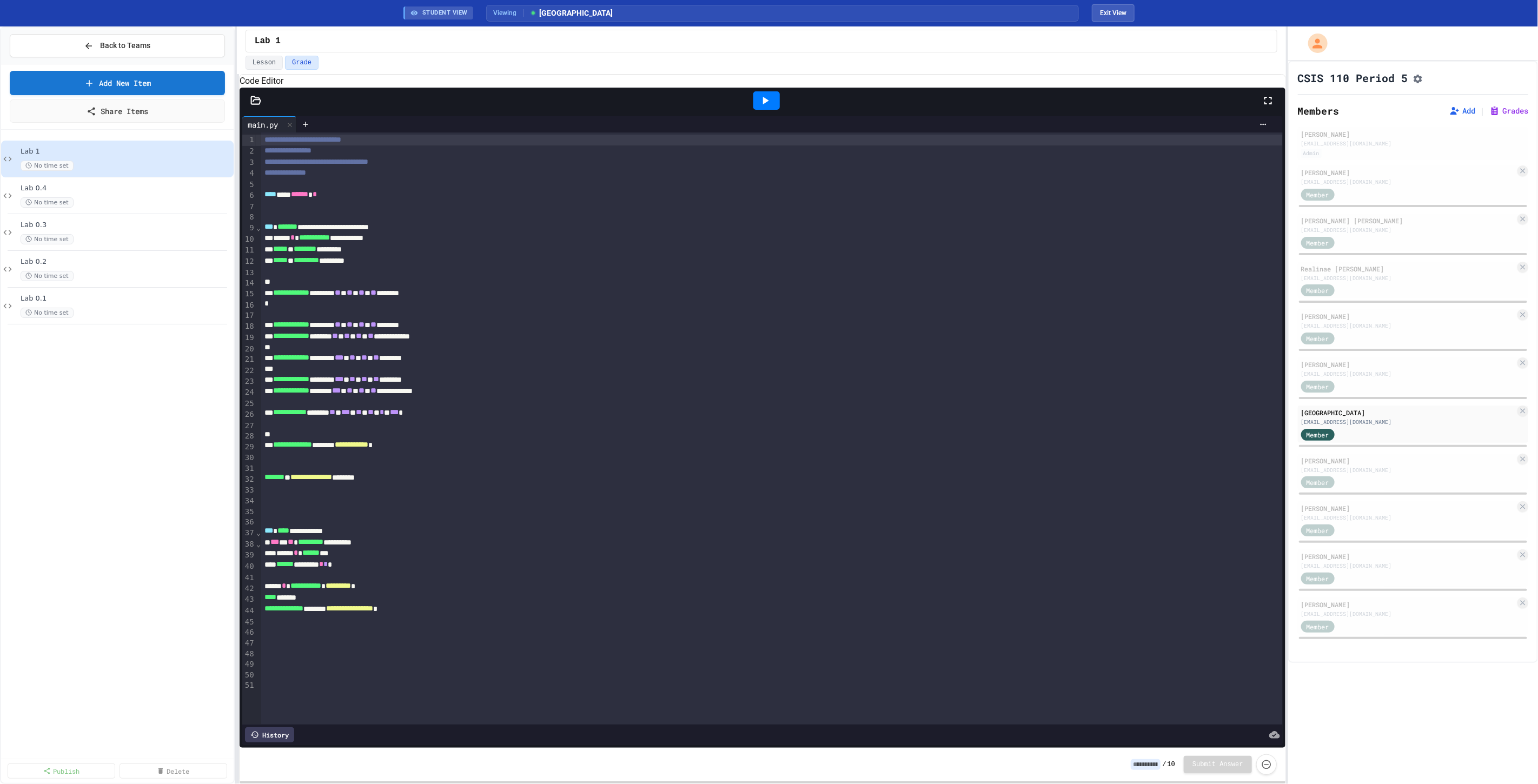
click at [259, 104] on icon at bounding box center [256, 100] width 9 height 7
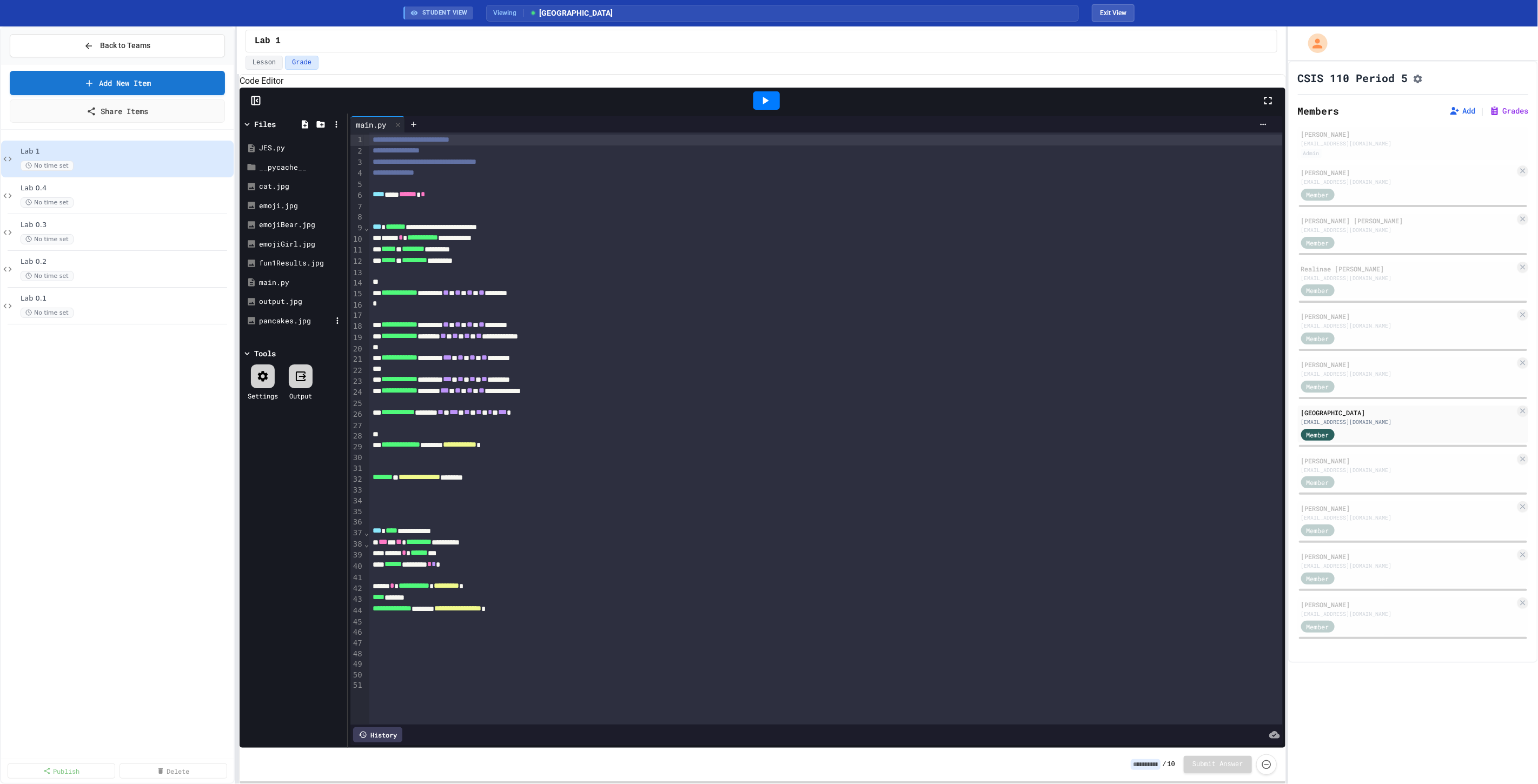
click at [272, 327] on div "pancakes.jpg" at bounding box center [295, 321] width 72 height 11
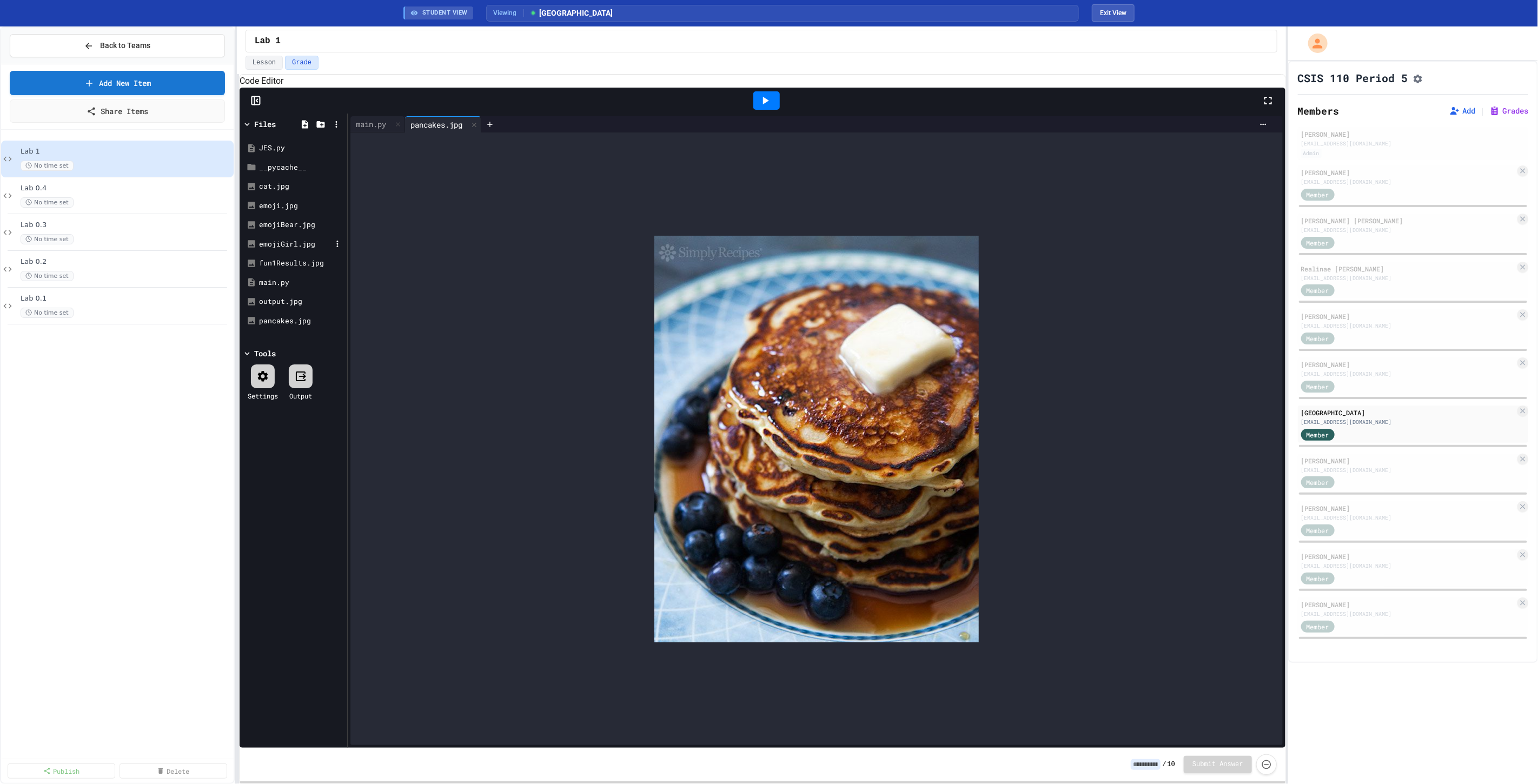
click at [299, 250] on div "emojiGirl.jpg" at bounding box center [295, 244] width 72 height 11
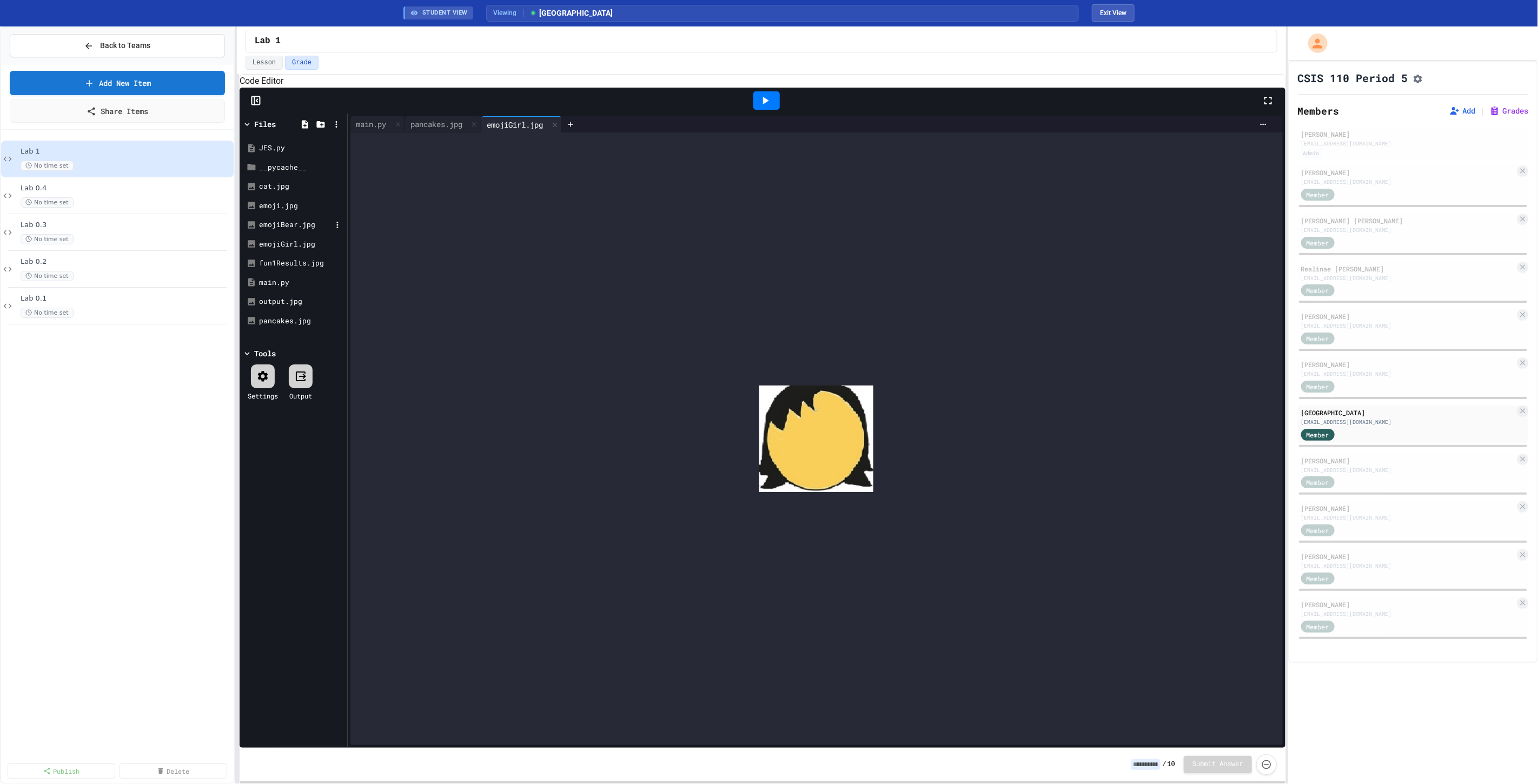
click at [290, 235] on div "emojiBear.jpg" at bounding box center [293, 225] width 102 height 20
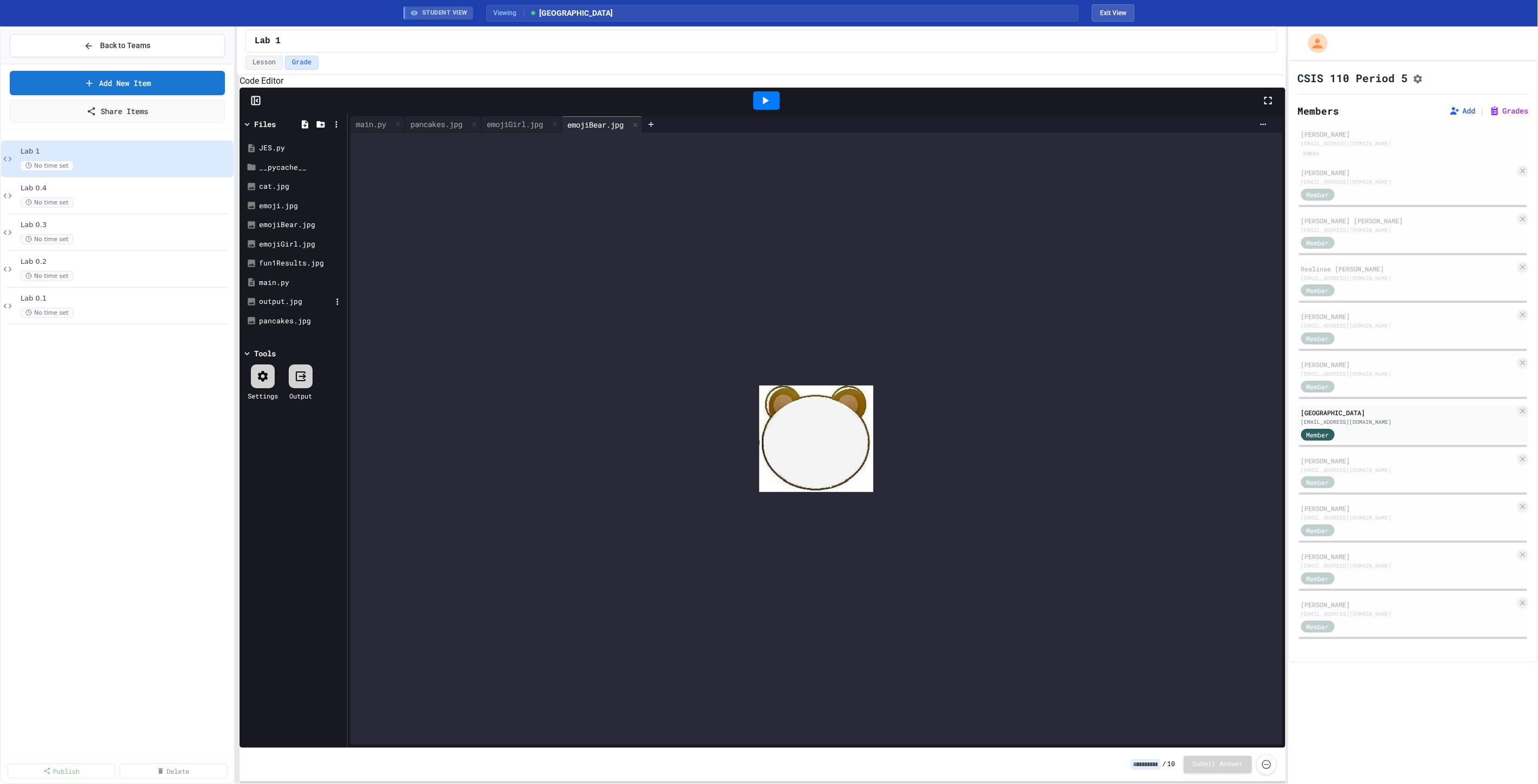
click at [283, 307] on div "output.jpg" at bounding box center [295, 302] width 72 height 11
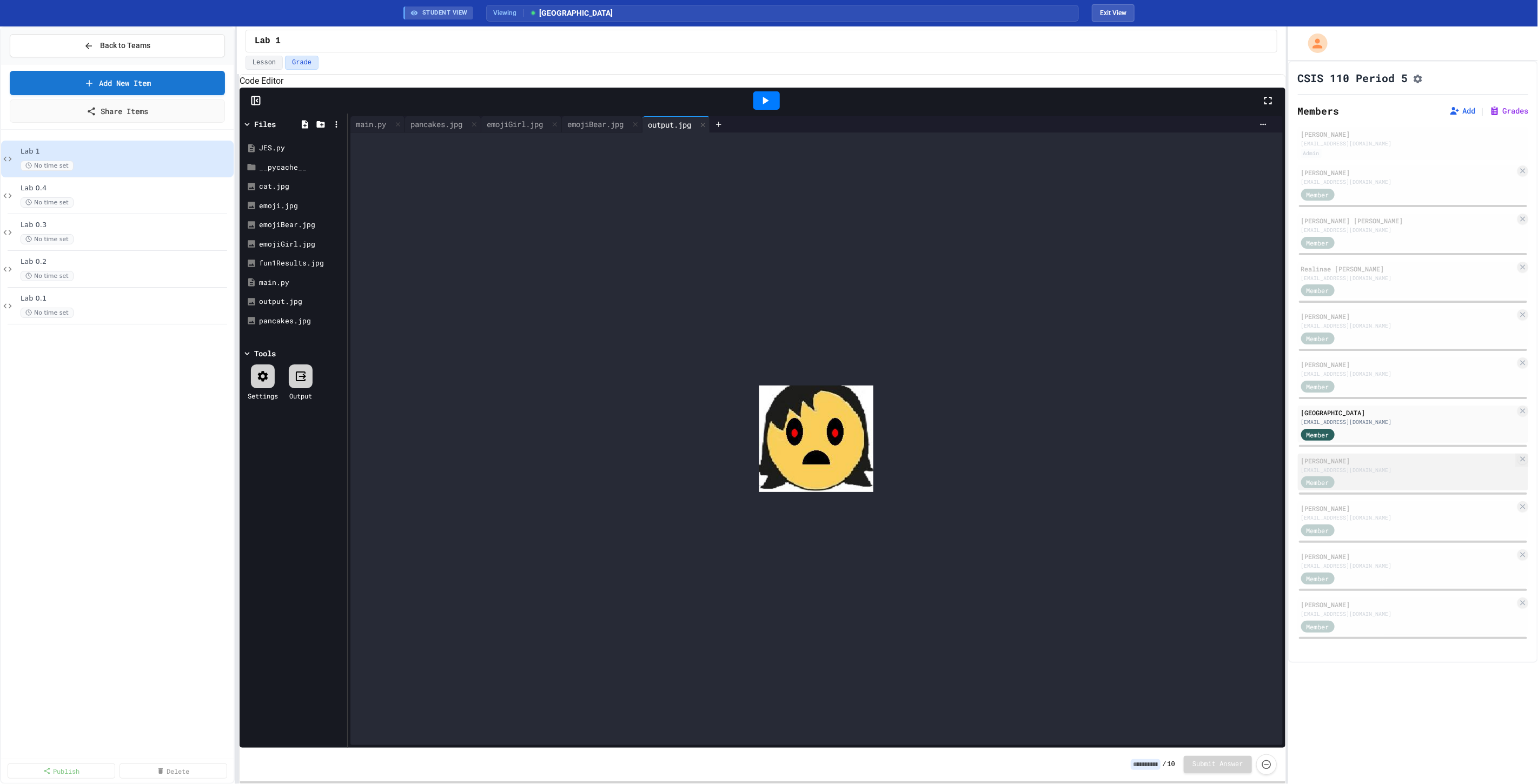
click at [1369, 482] on div "Member" at bounding box center [1408, 482] width 214 height 13
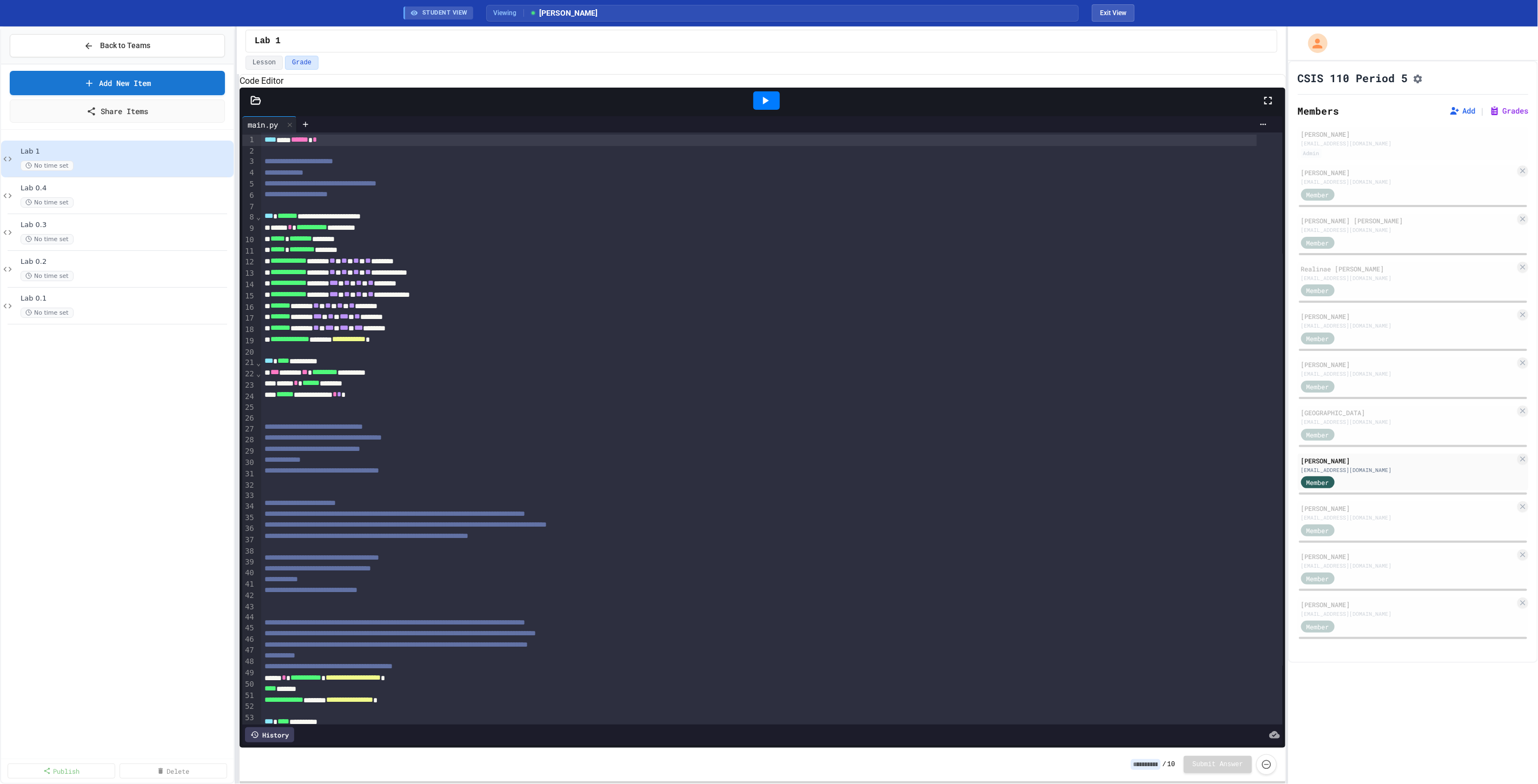
click at [262, 106] on div at bounding box center [256, 101] width 33 height 11
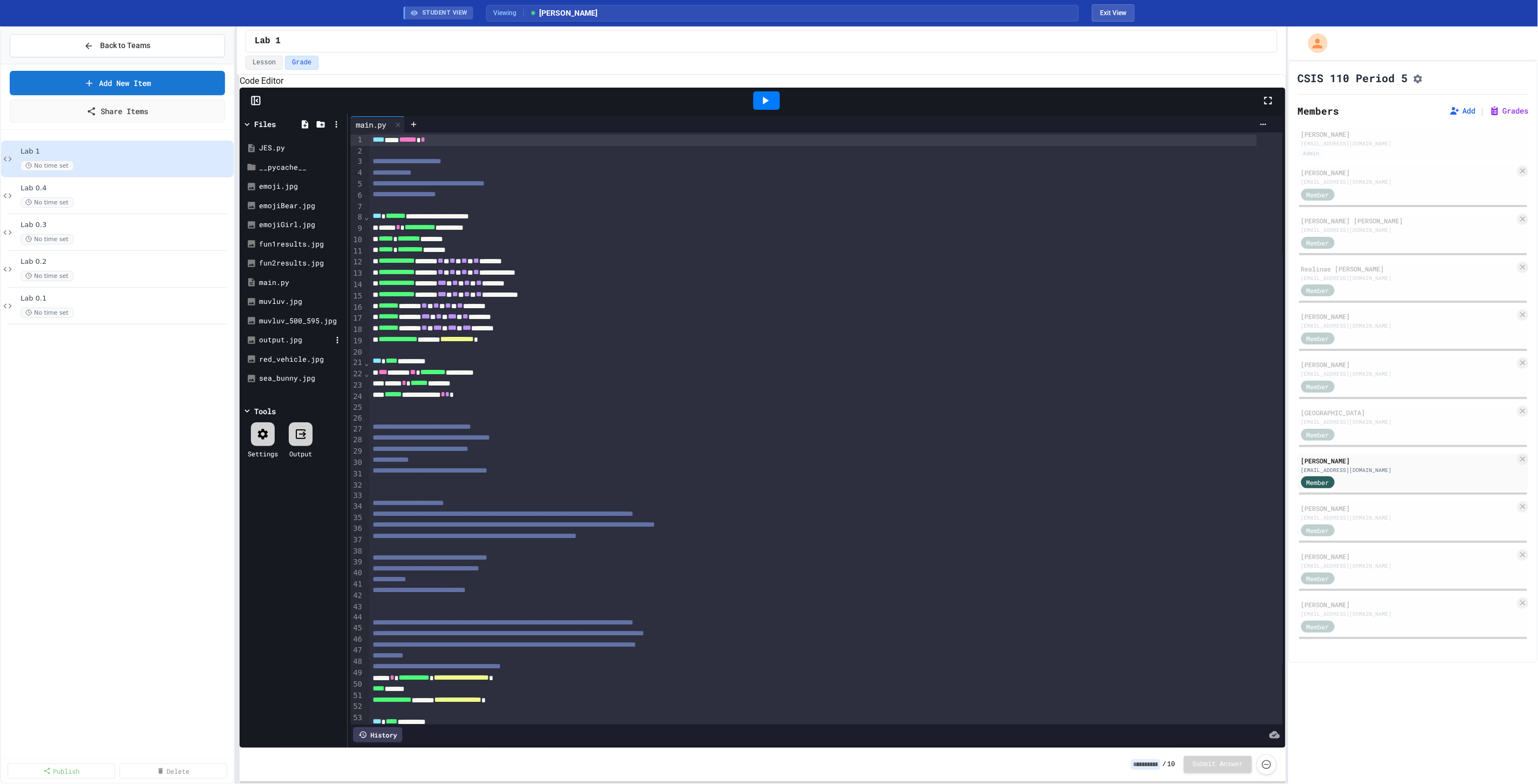
click at [284, 345] on div "output.jpg" at bounding box center [295, 341] width 72 height 11
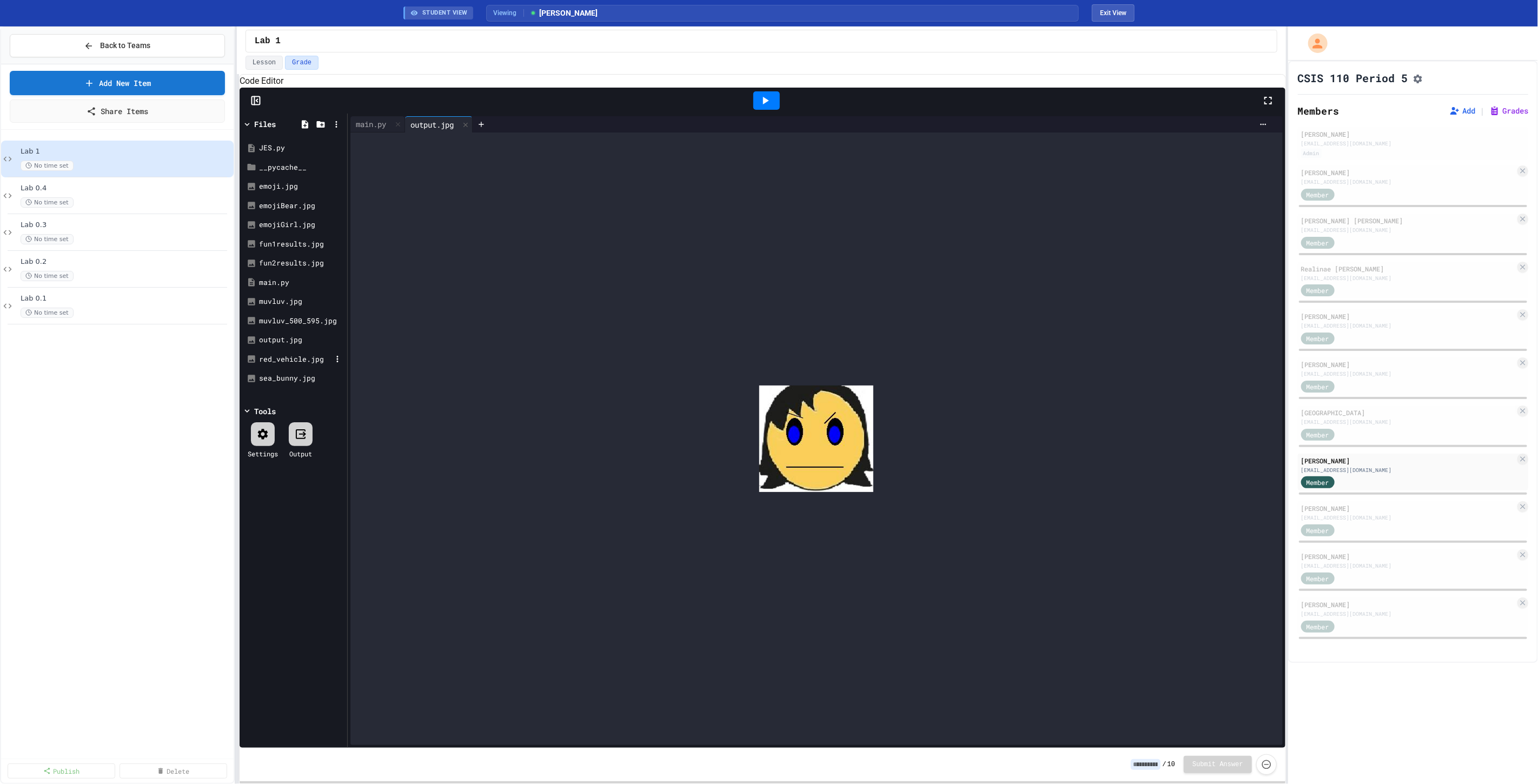
click at [281, 365] on div "red_vehicle.jpg" at bounding box center [295, 359] width 72 height 11
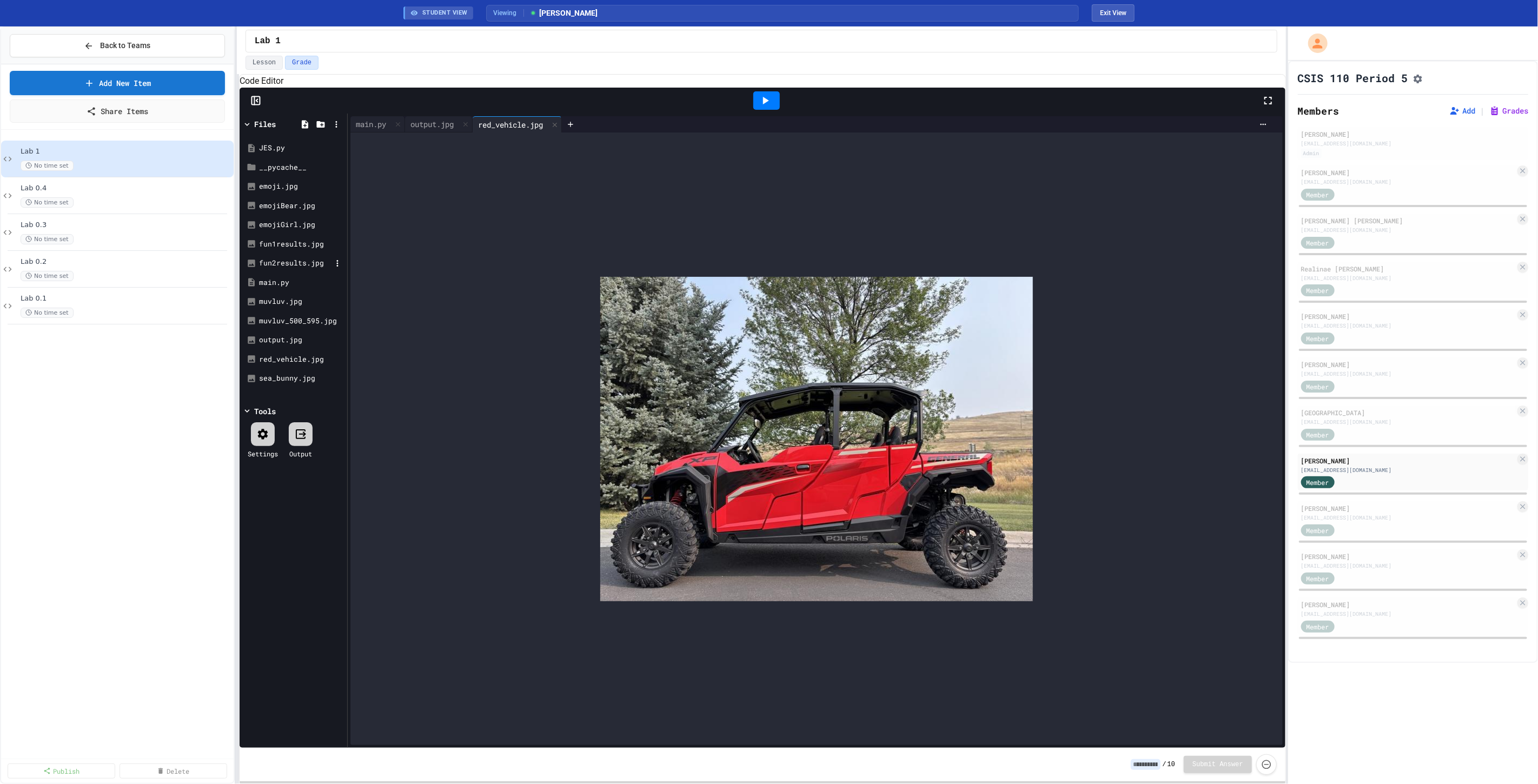
click at [290, 269] on div "fun2results.jpg" at bounding box center [295, 264] width 72 height 11
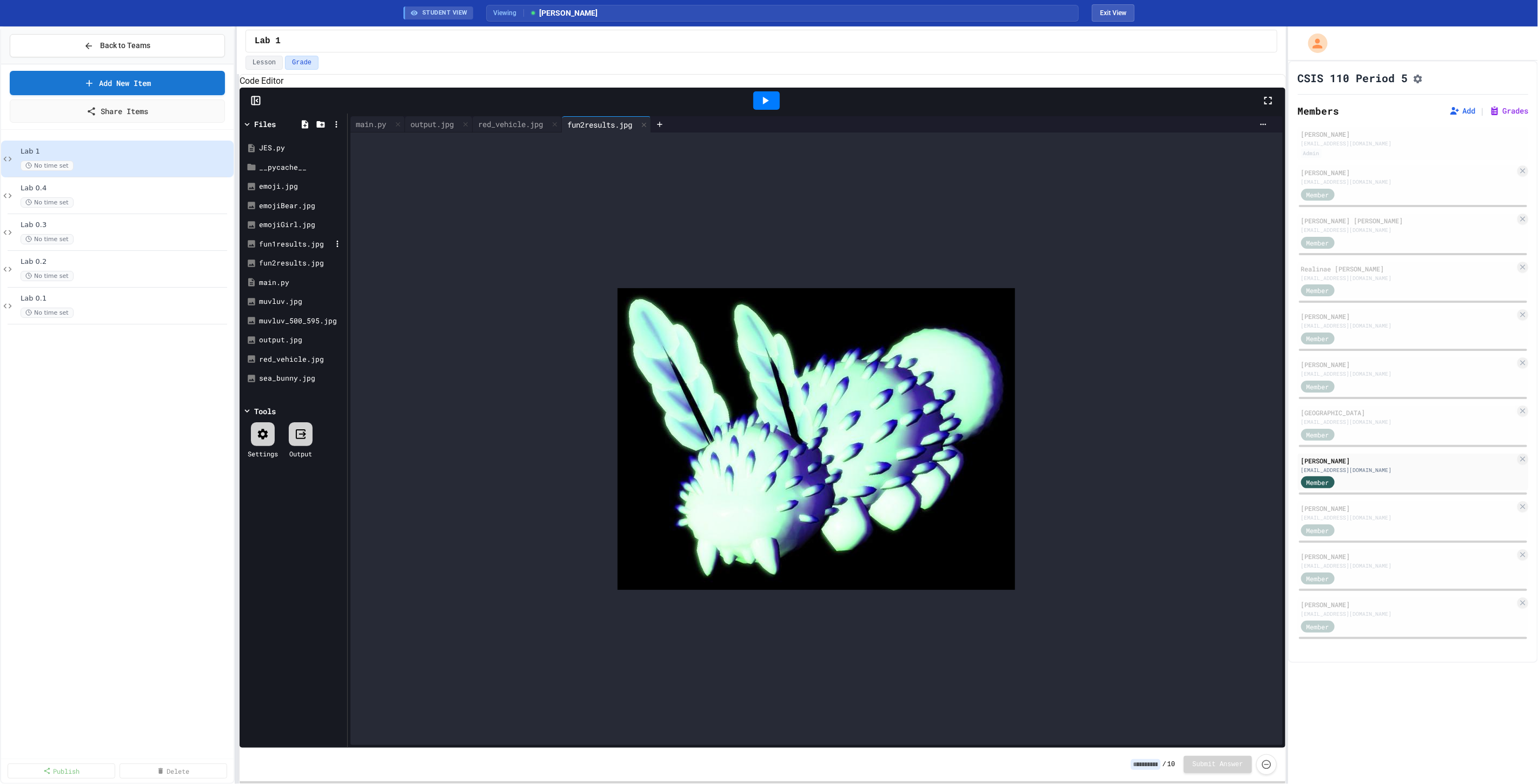
click at [291, 250] on div "fun1results.jpg" at bounding box center [295, 244] width 72 height 11
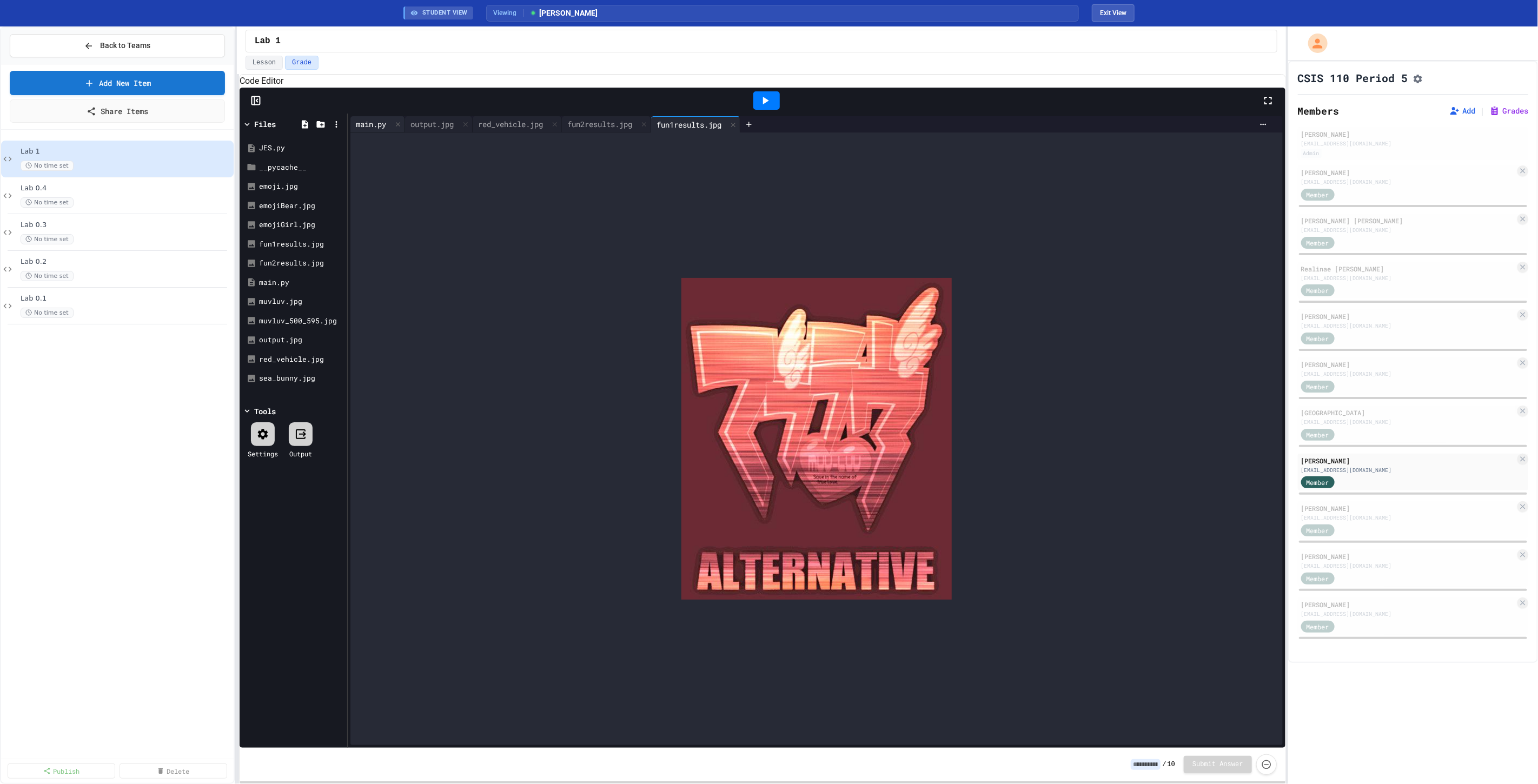
click at [372, 130] on div "main.py" at bounding box center [371, 124] width 41 height 11
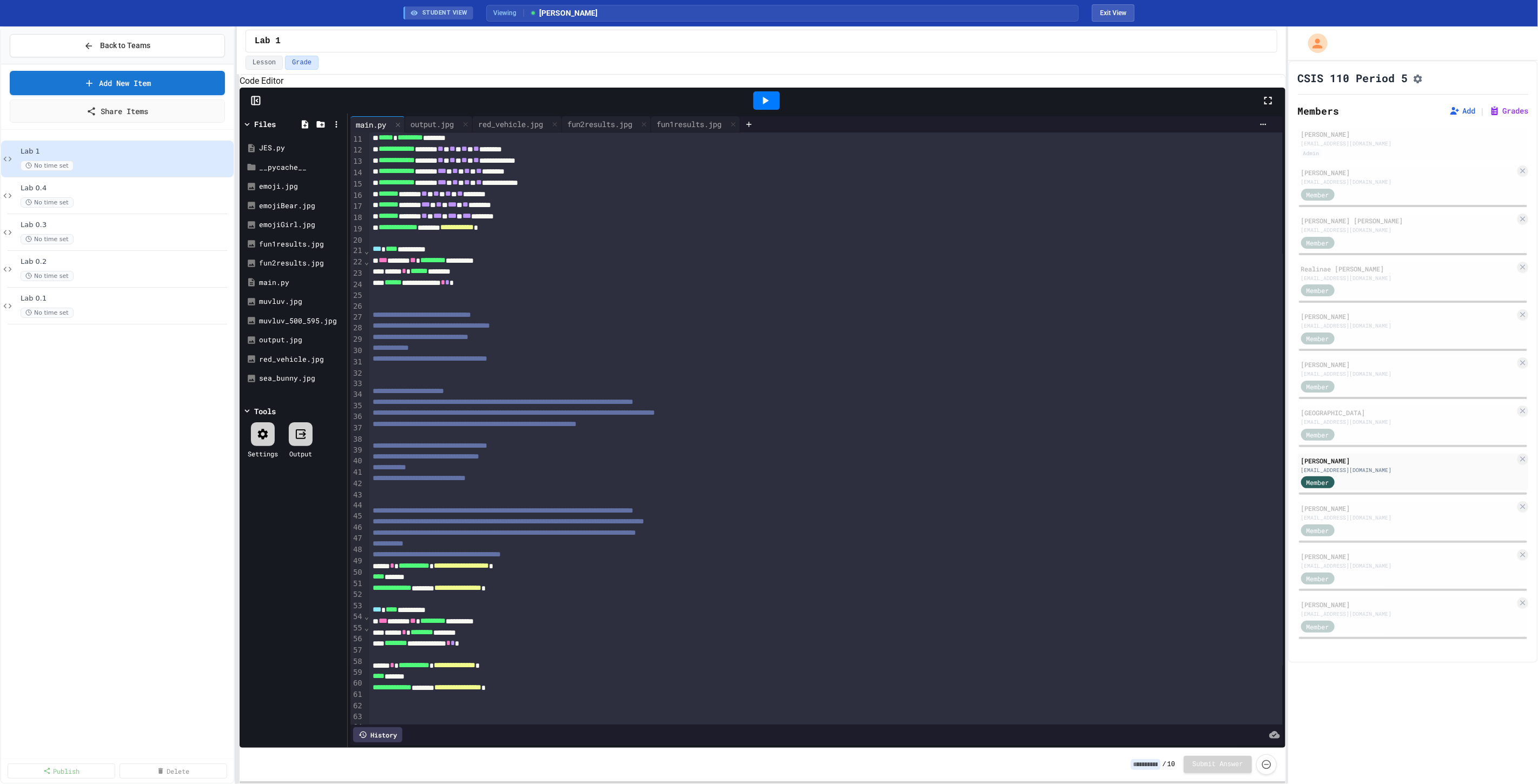
scroll to position [165, 0]
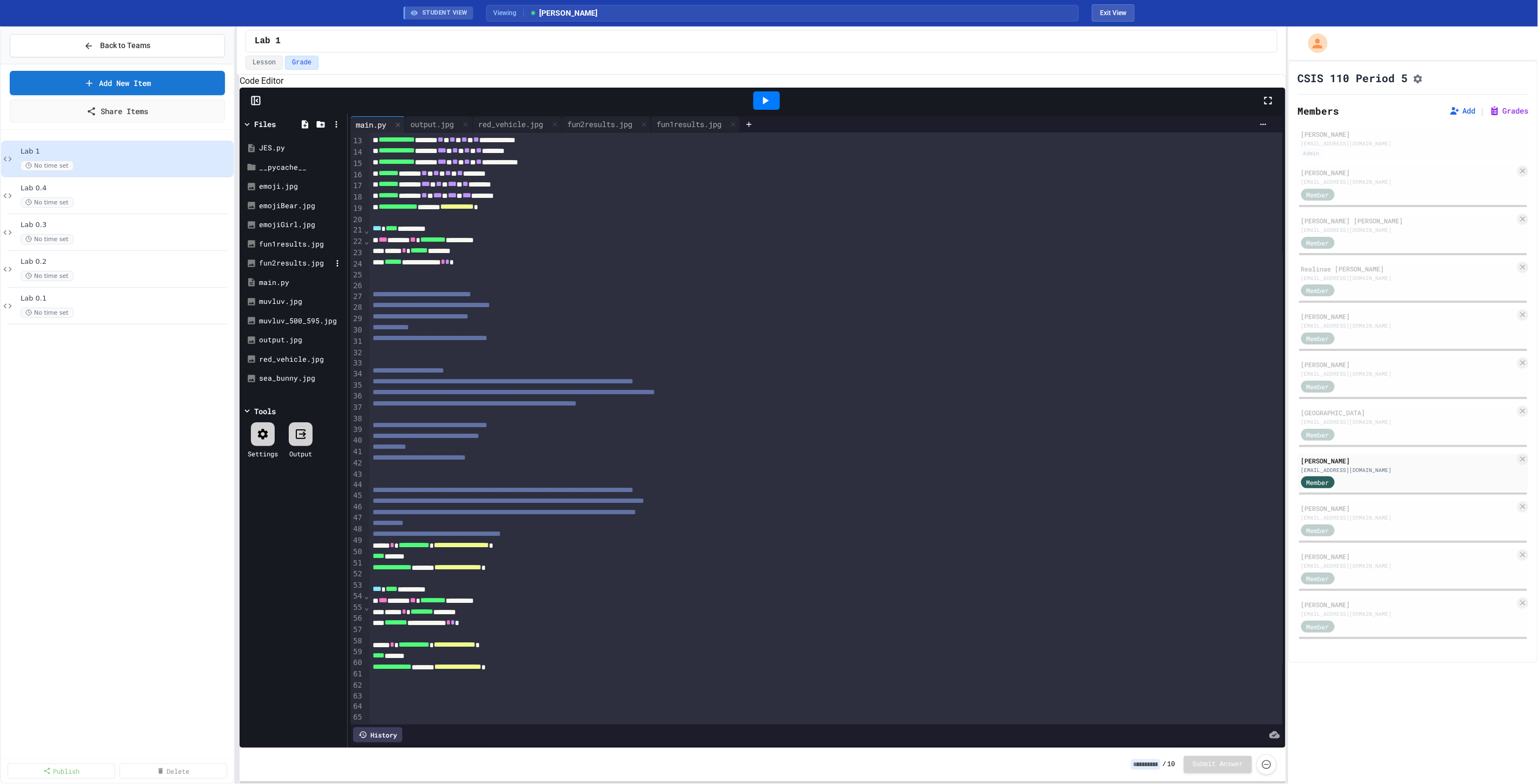
click at [286, 269] on div "fun2results.jpg" at bounding box center [295, 264] width 72 height 11
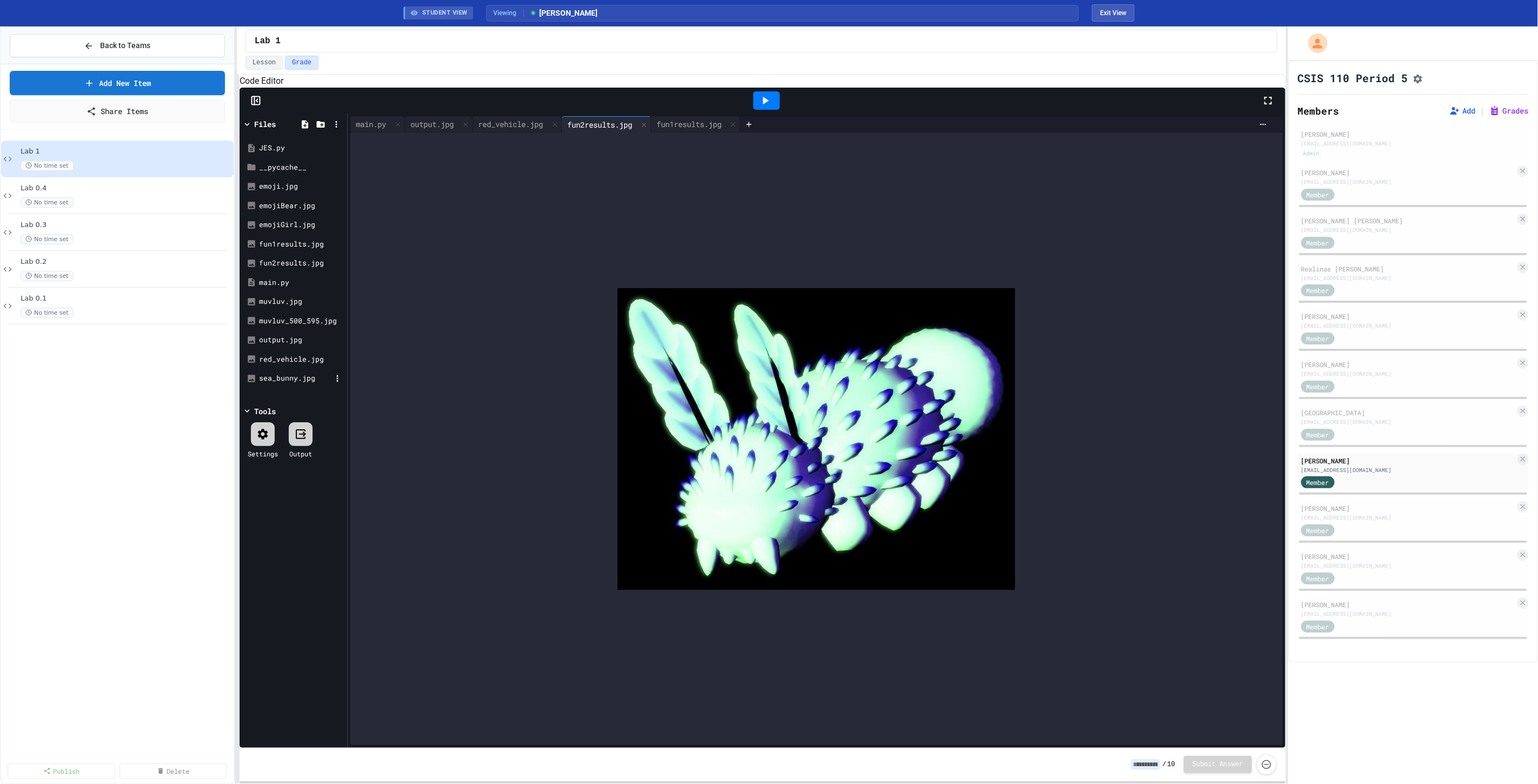
click at [285, 384] on div "sea_bunny.jpg" at bounding box center [295, 379] width 72 height 11
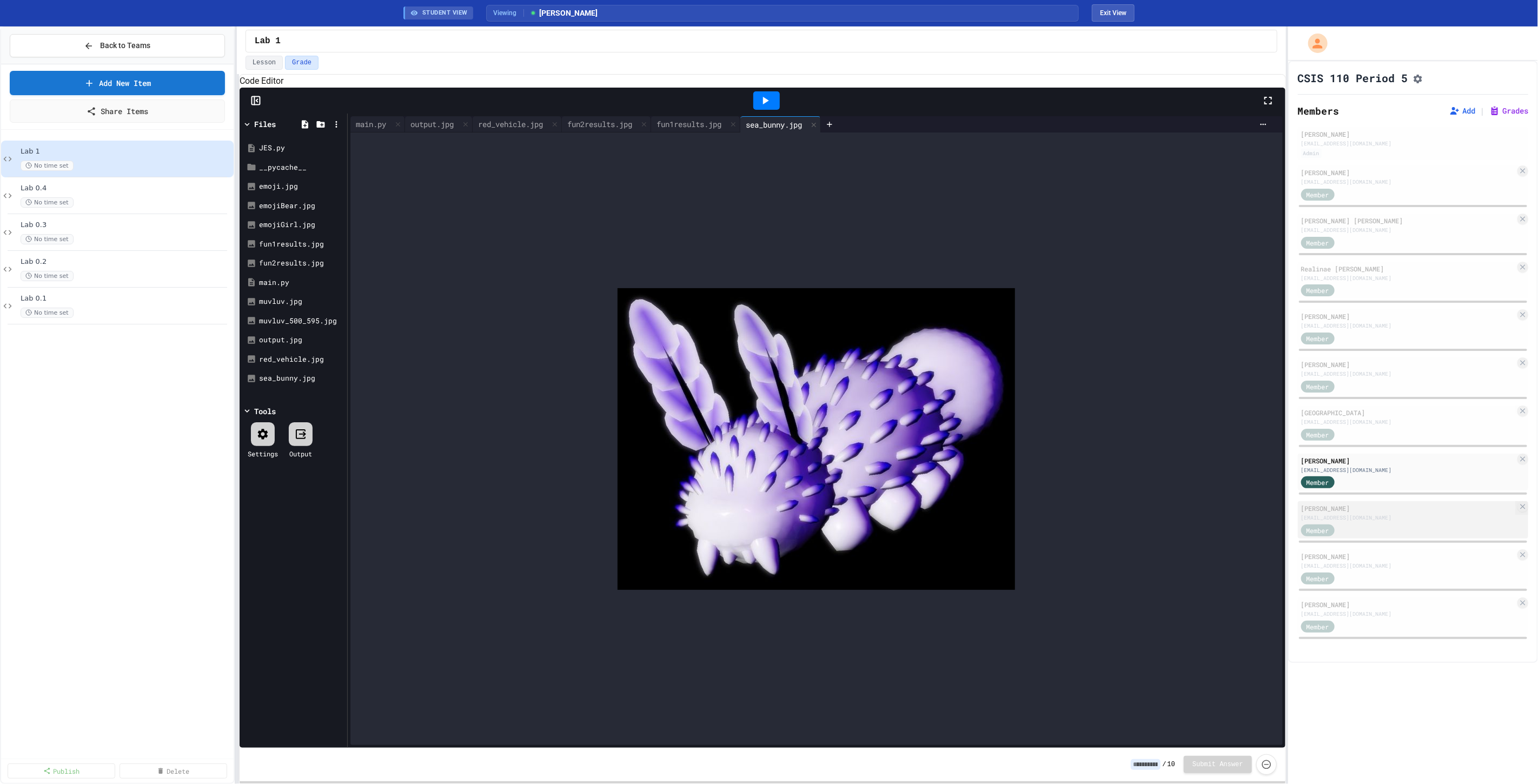
click at [1369, 519] on div "gasd.ipsson9128@gasd.org" at bounding box center [1408, 517] width 214 height 8
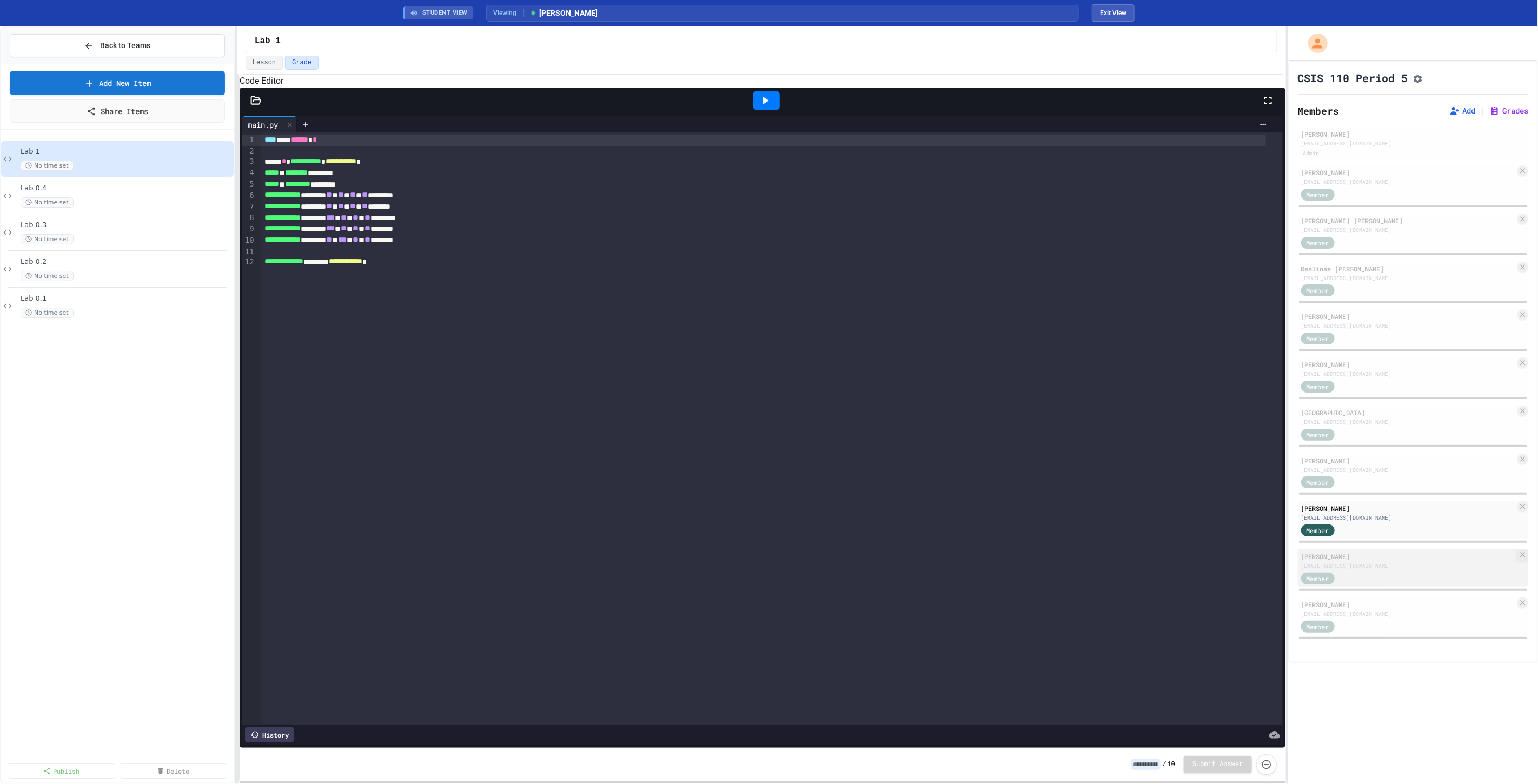
click at [1388, 576] on div "Member" at bounding box center [1408, 577] width 214 height 13
click at [1383, 617] on div "gasd.olaynn3983@gasd.org" at bounding box center [1408, 614] width 214 height 8
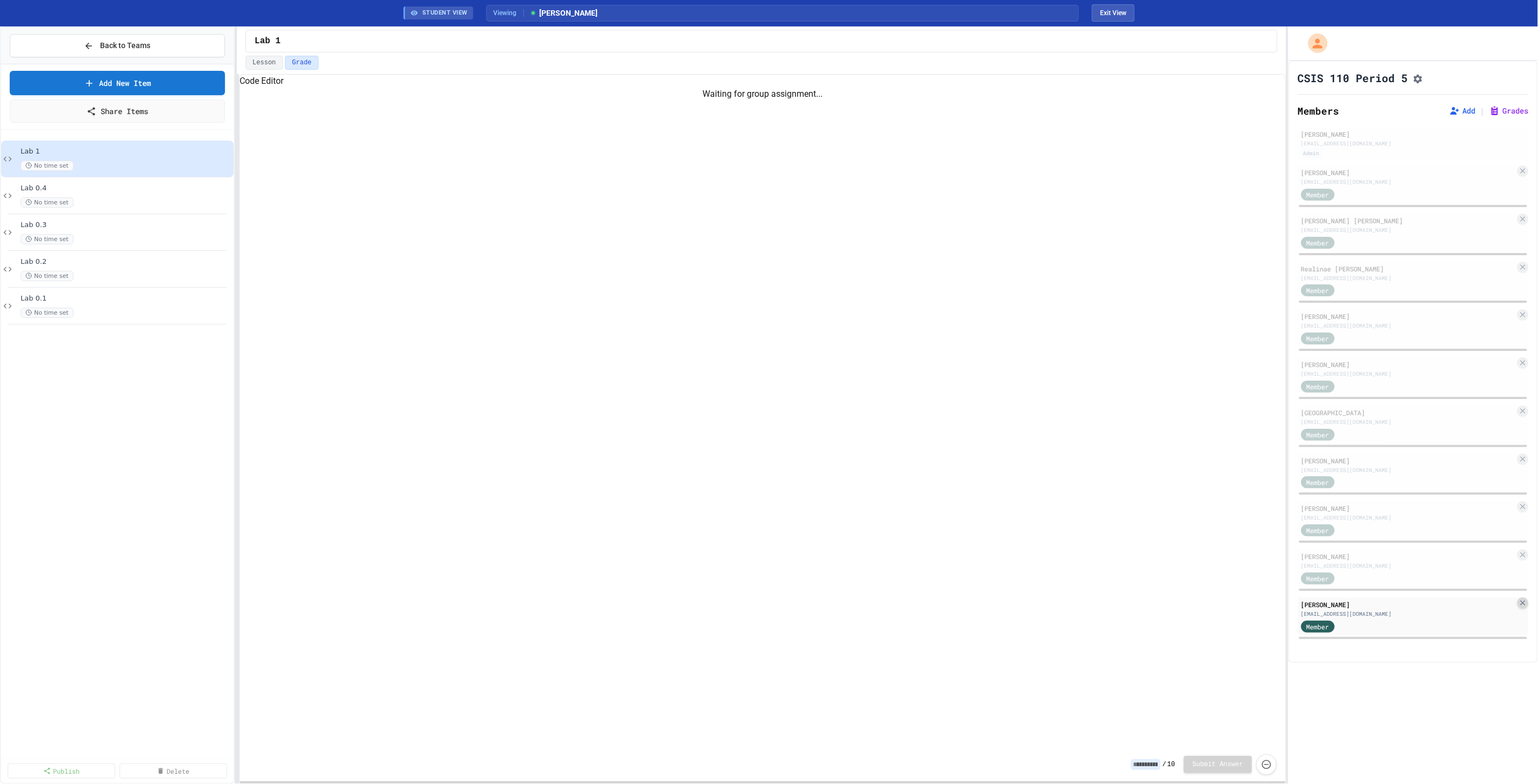
click at [1518, 607] on icon at bounding box center [1522, 603] width 8 height 8
click at [1390, 623] on div "Member" at bounding box center [1408, 625] width 214 height 13
click at [134, 197] on div "No time set" at bounding box center [121, 202] width 200 height 10
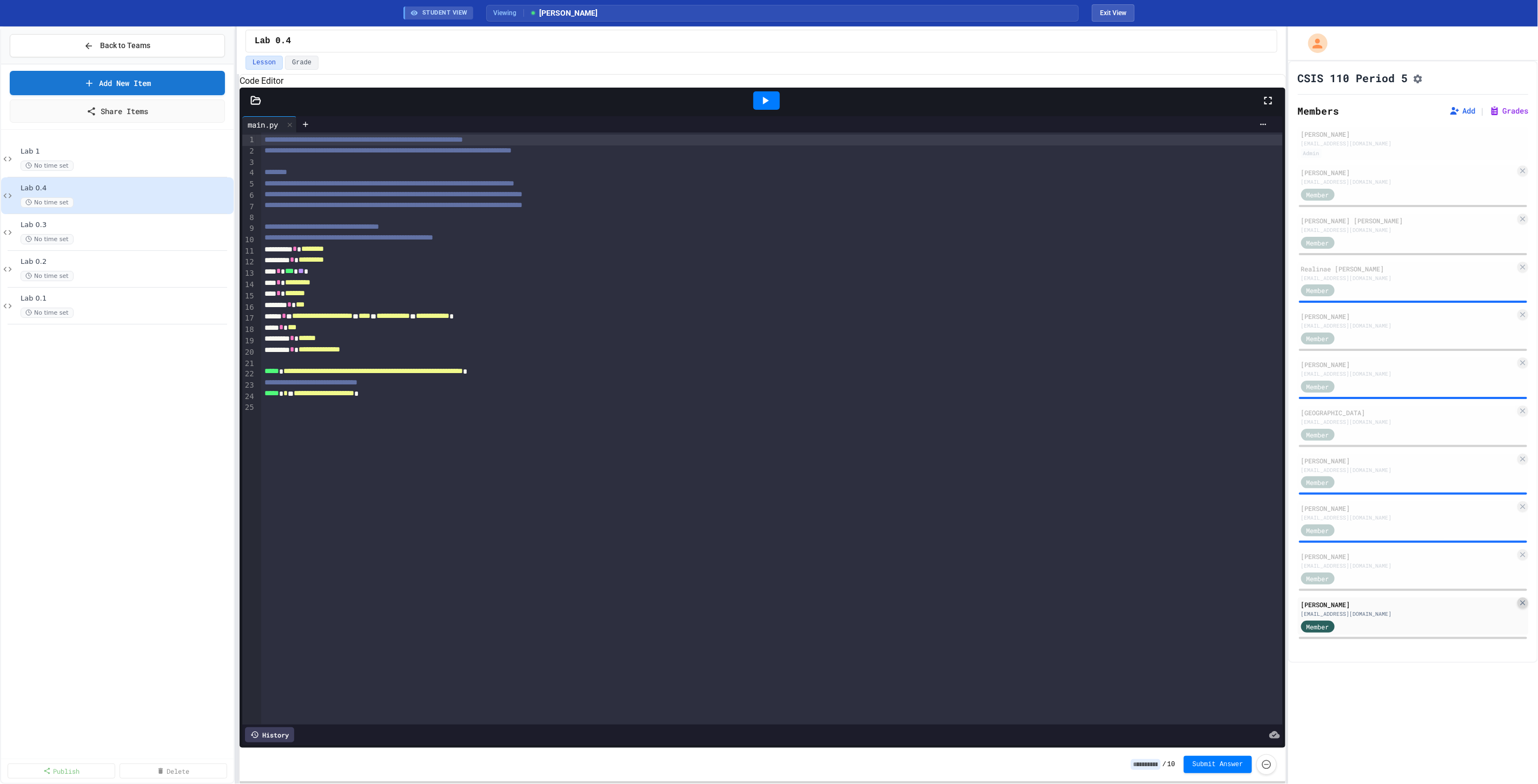
click at [1518, 607] on icon at bounding box center [1522, 603] width 8 height 8
click at [60, 158] on div "Lab 1 No time set" at bounding box center [121, 158] width 200 height 23
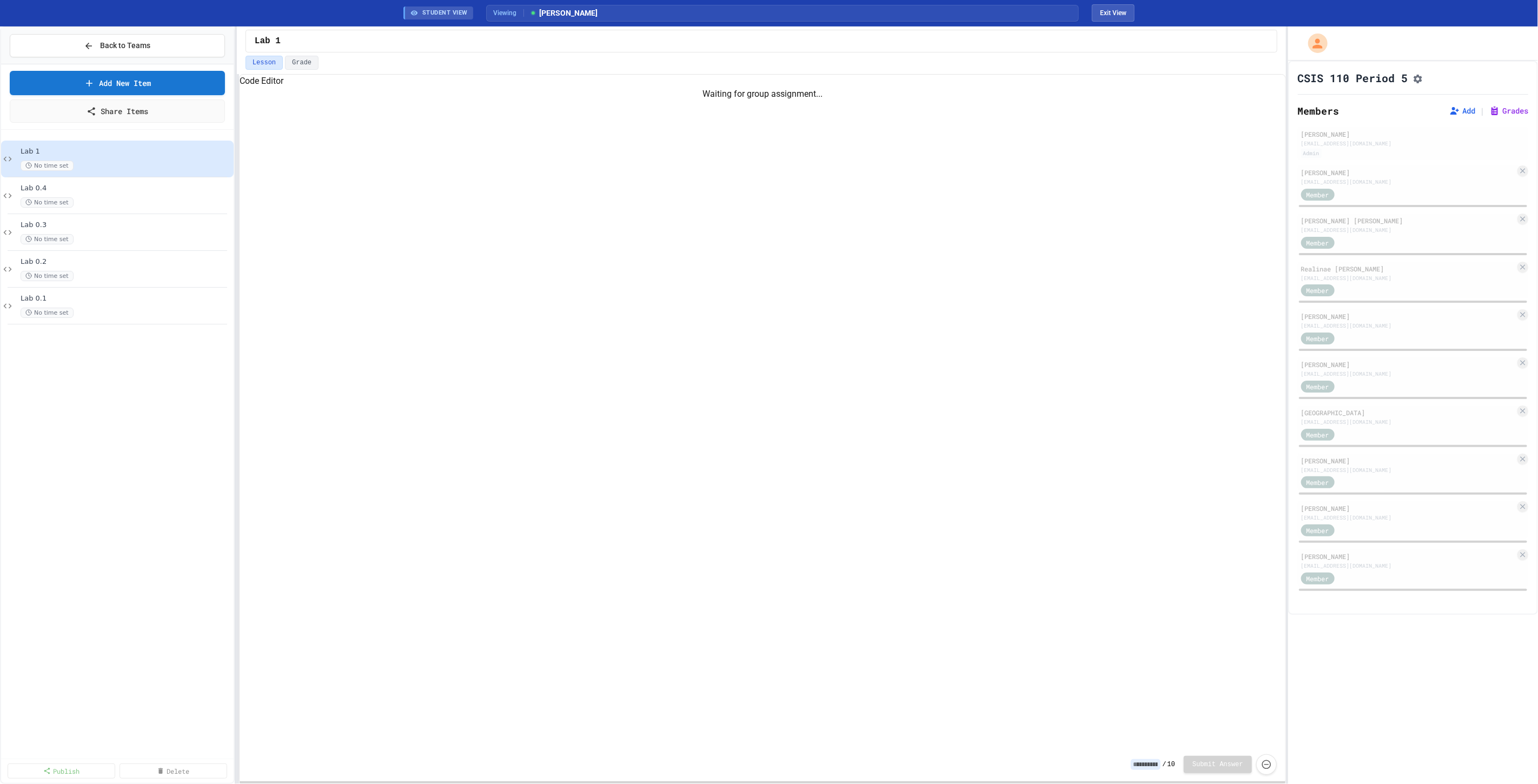
click at [582, 224] on div "Waiting for group assignment..." at bounding box center [762, 417] width 1046 height 660
